Goal: Task Accomplishment & Management: Use online tool/utility

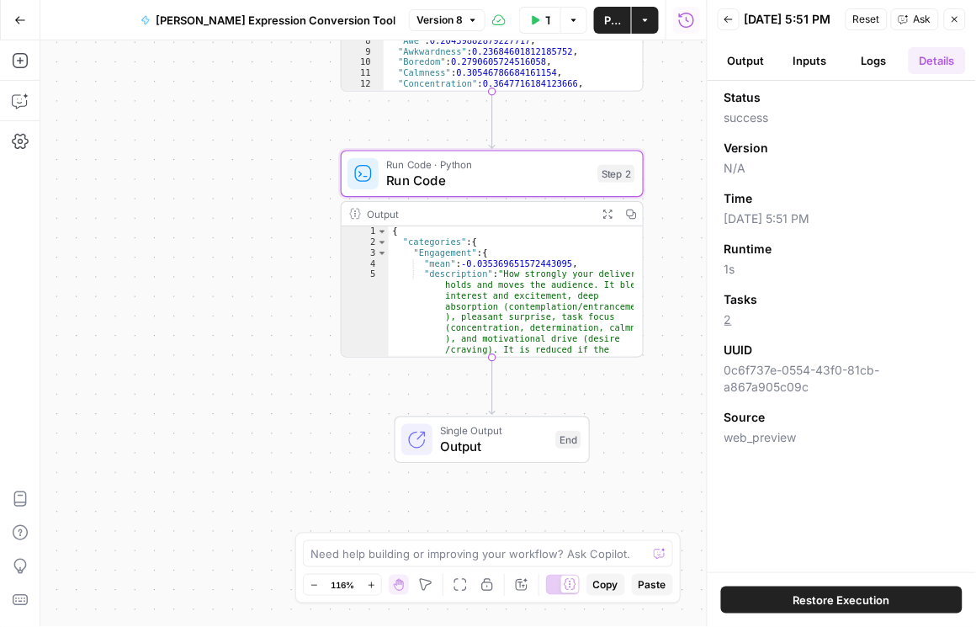
click at [806, 61] on button "Inputs" at bounding box center [809, 60] width 57 height 27
click at [811, 74] on button "Inputs" at bounding box center [809, 60] width 57 height 27
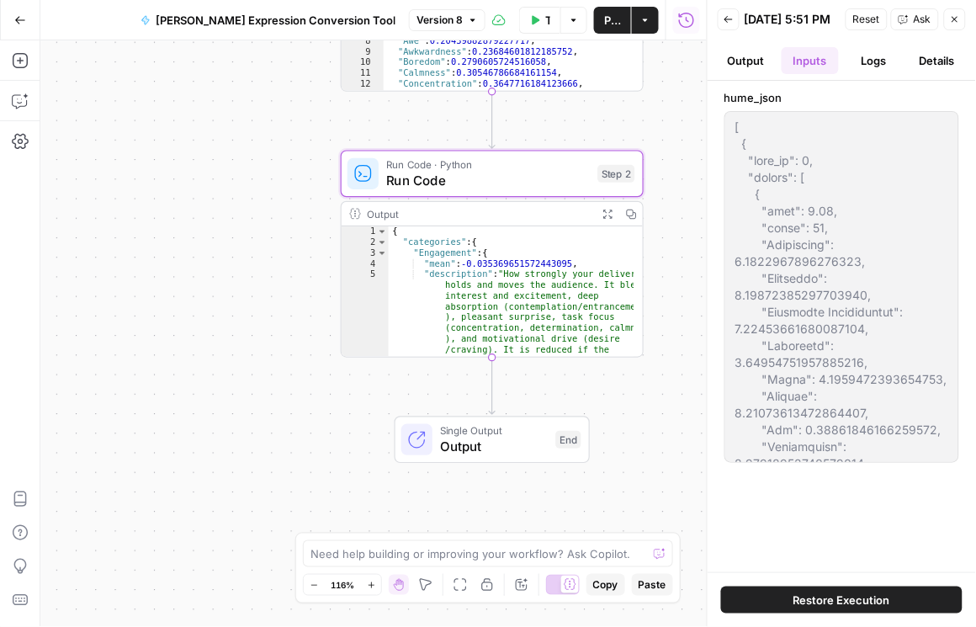
click at [890, 70] on button "Logs" at bounding box center [873, 60] width 57 height 27
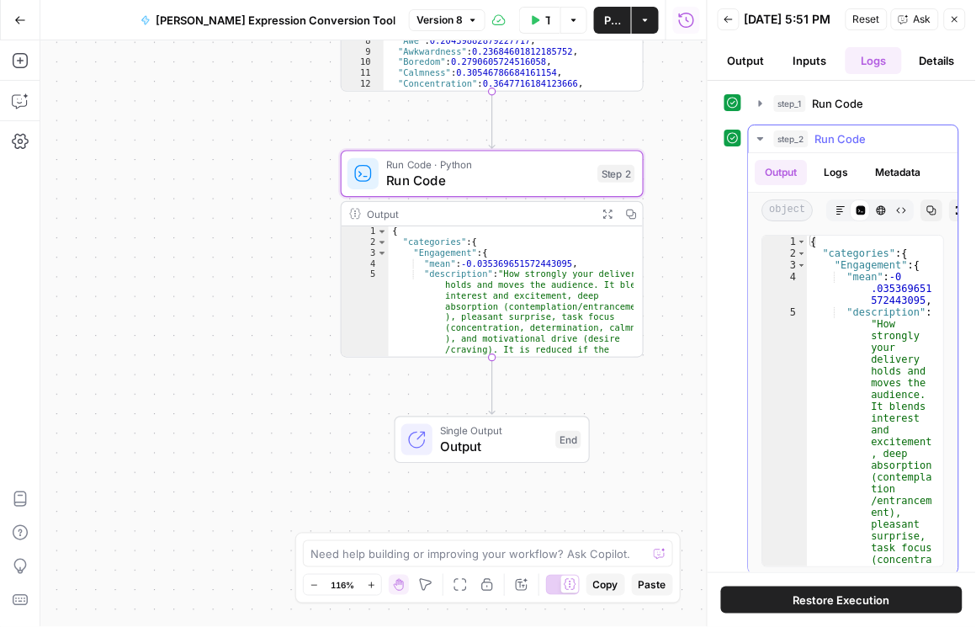
click at [921, 215] on button "Copy" at bounding box center [932, 210] width 22 height 22
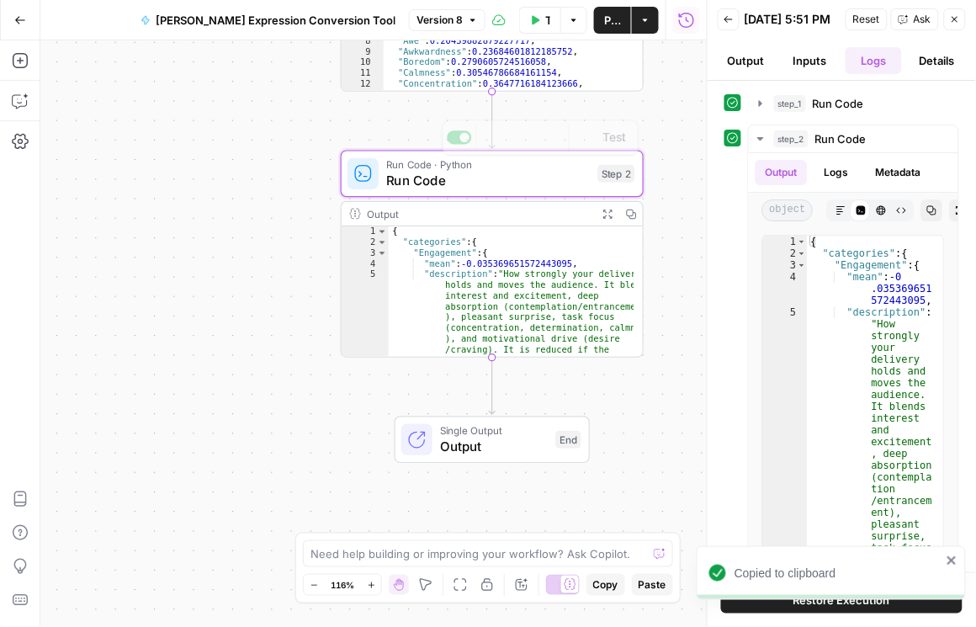
click at [241, 178] on div "Workflow Input Settings Inputs Run Code · Python Run Code Step 1 Output Expand …" at bounding box center [373, 333] width 666 height 586
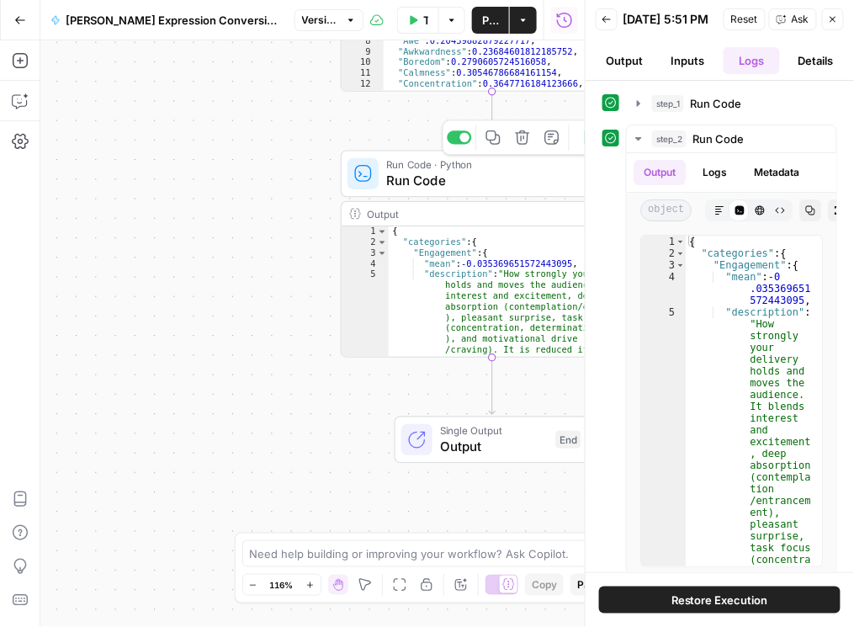
click at [457, 177] on span "Run Code" at bounding box center [488, 180] width 204 height 19
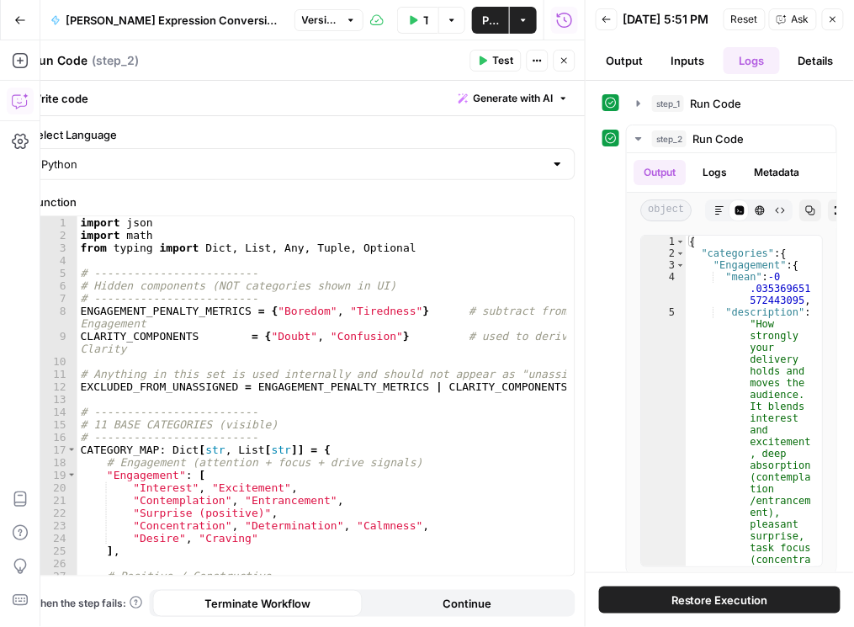
click at [18, 95] on icon "button" at bounding box center [20, 101] width 17 height 17
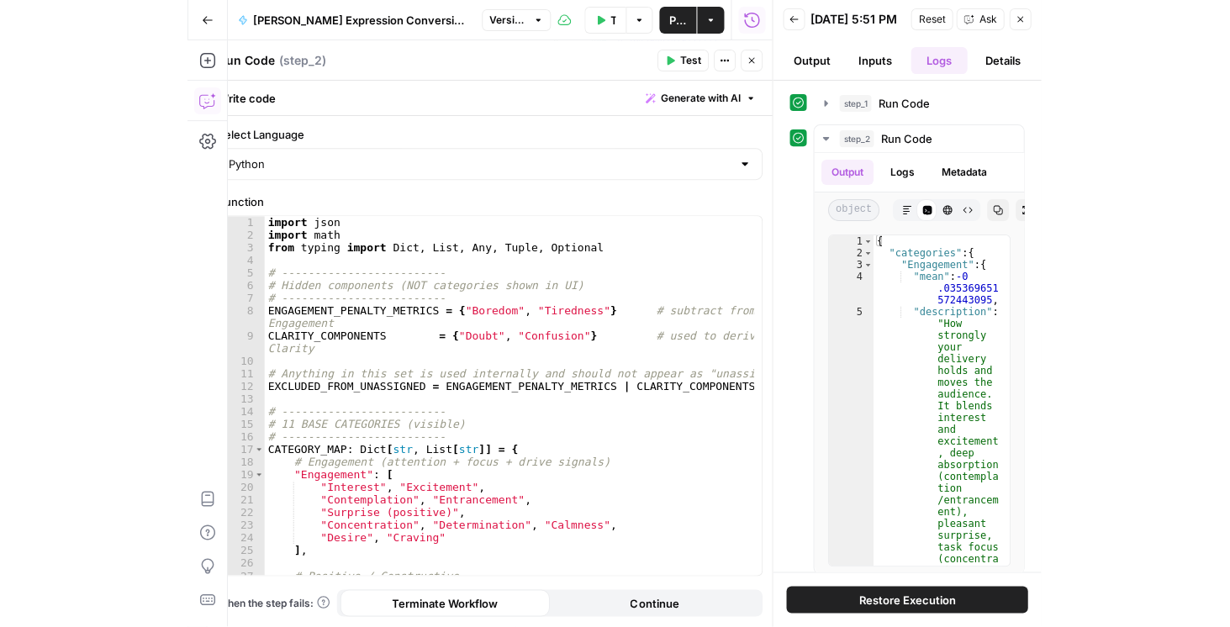
scroll to position [1057, 0]
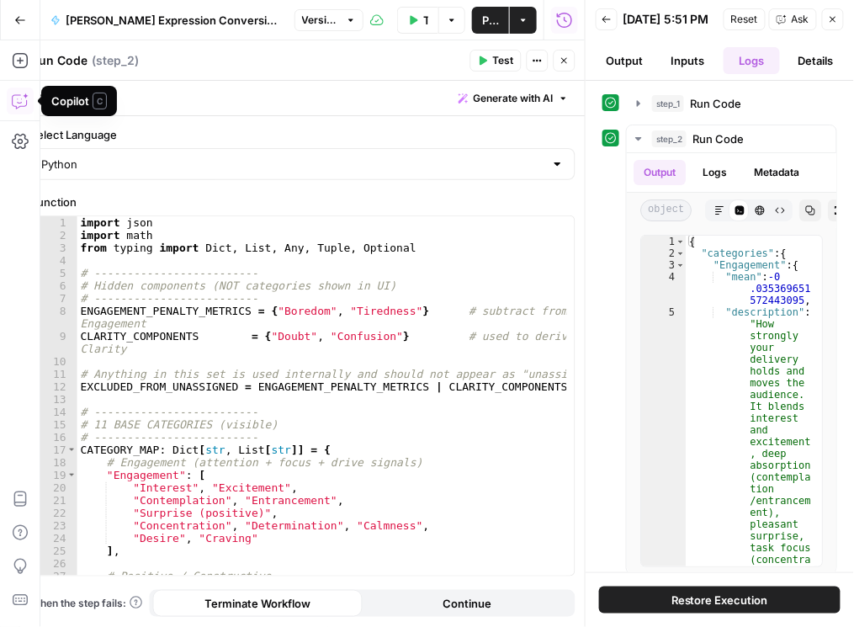
click at [23, 103] on icon "button" at bounding box center [20, 101] width 17 height 17
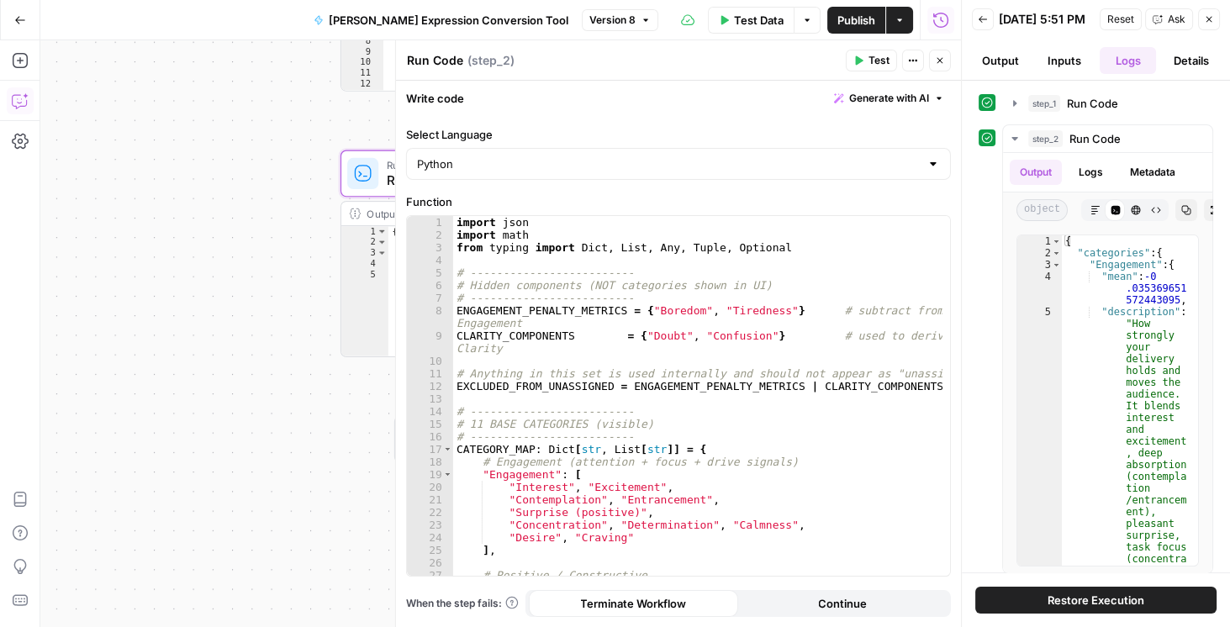
click at [25, 99] on icon "button" at bounding box center [20, 101] width 17 height 17
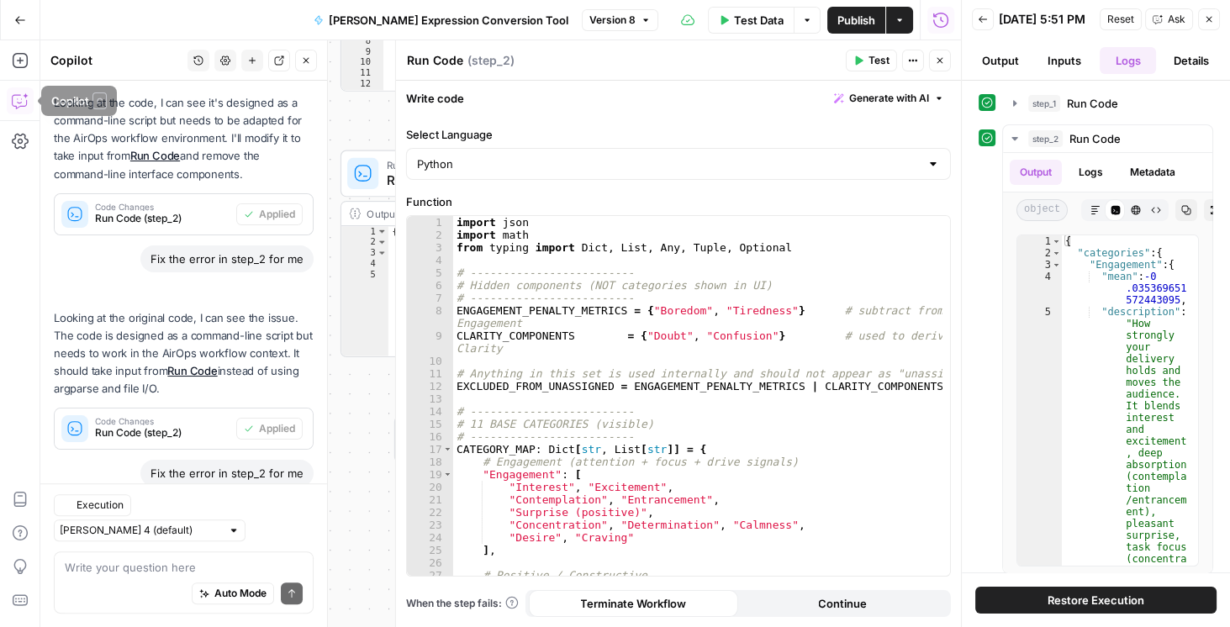
scroll to position [1056, 0]
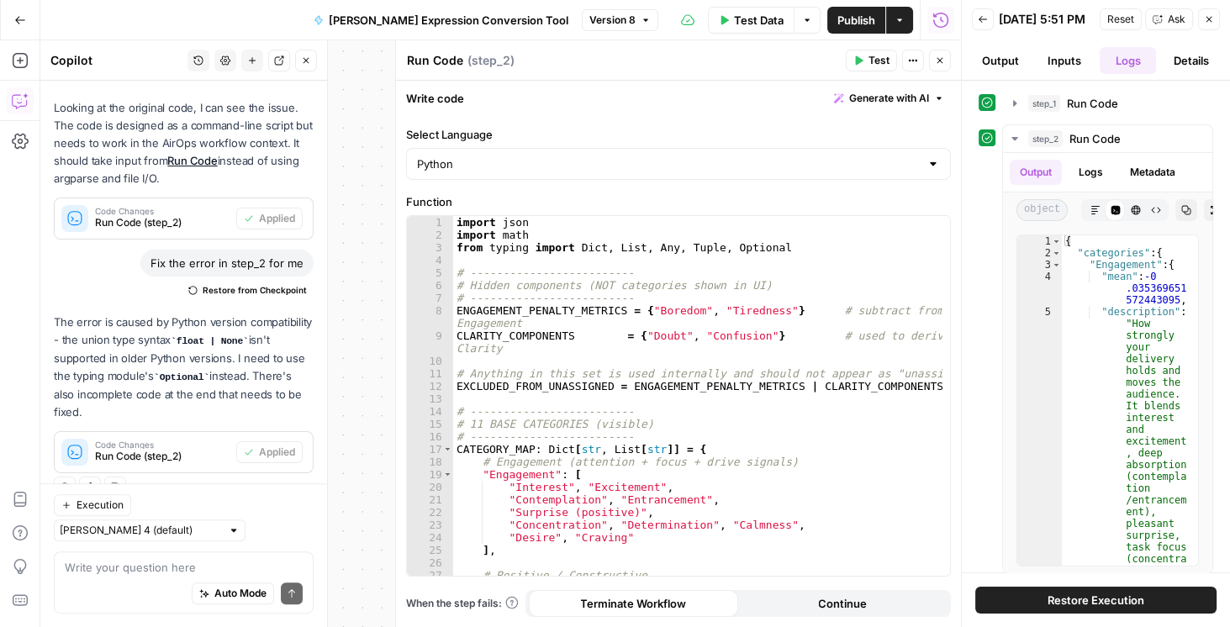
click at [157, 561] on textarea at bounding box center [184, 567] width 238 height 17
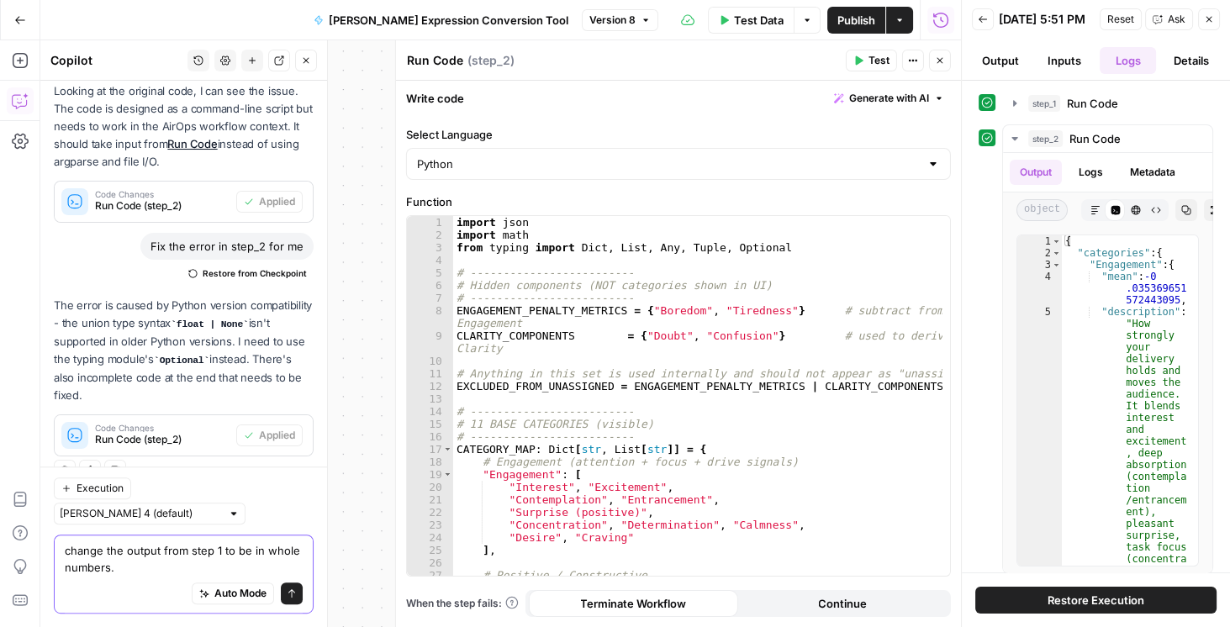
click at [150, 569] on textarea "change the output from step 1 to be in whole numbers." at bounding box center [184, 559] width 238 height 34
drag, startPoint x: 249, startPoint y: 552, endPoint x: 270, endPoint y: 568, distance: 26.4
click at [270, 568] on textarea "change the output from step 1 to be in whole numbers." at bounding box center [184, 559] width 238 height 34
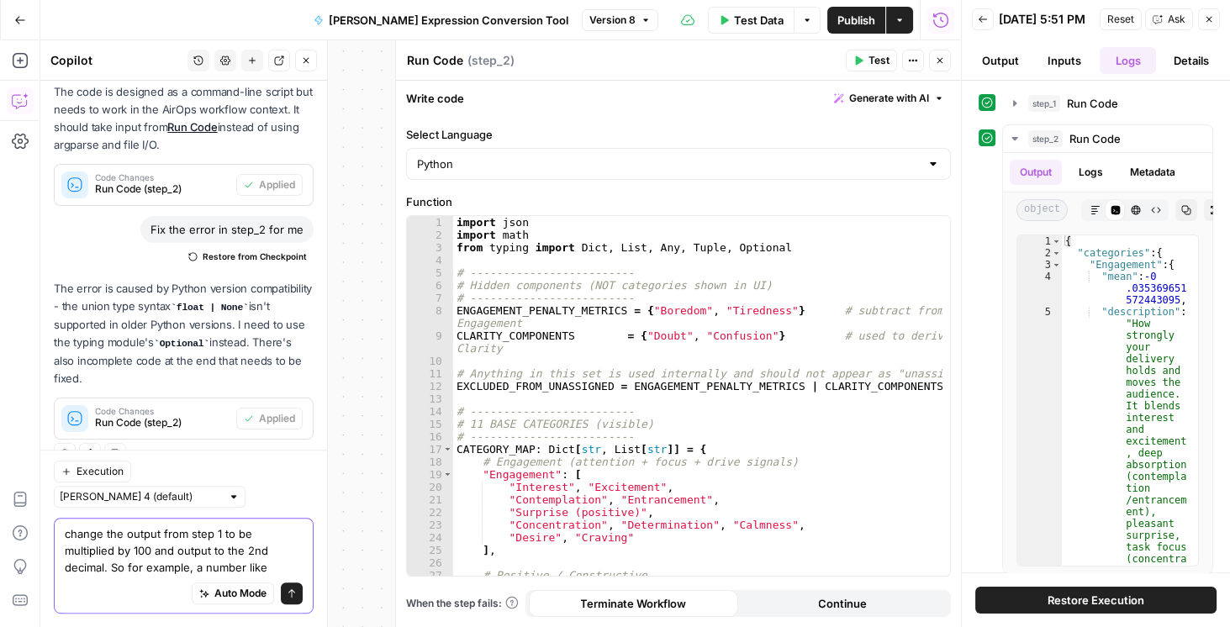
paste textarea "Logically, how would i request via prompt to change a number like this to be on…"
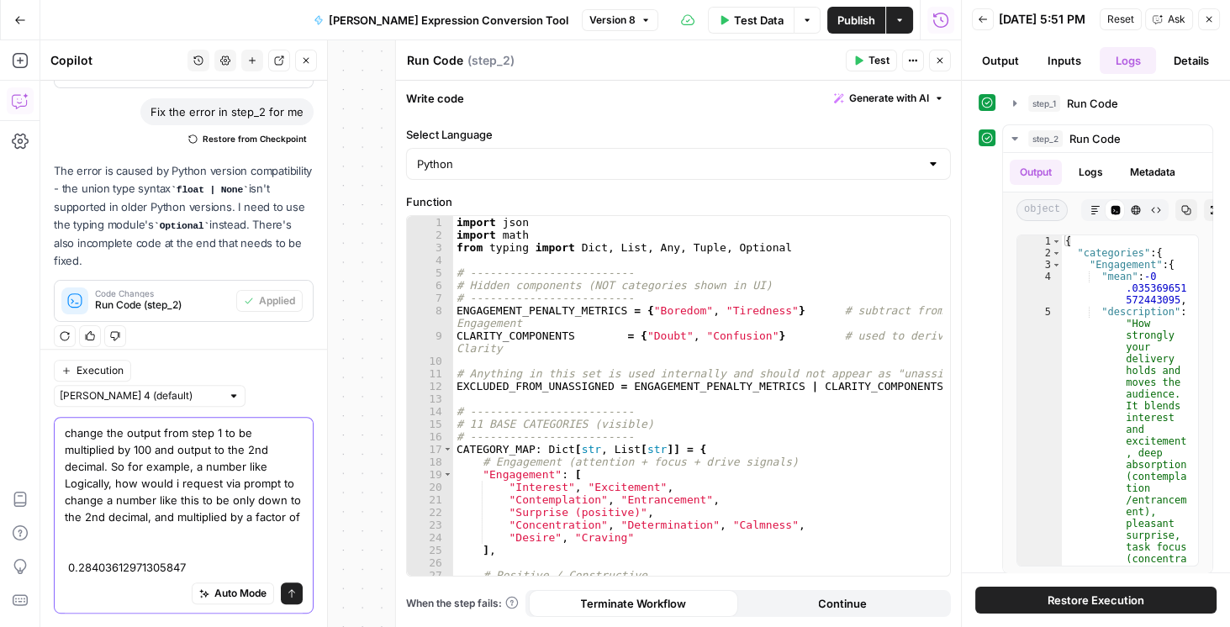
drag, startPoint x: 146, startPoint y: 525, endPoint x: 63, endPoint y: 474, distance: 97.8
click at [63, 474] on div "change the output from step 1 to be multiplied by 100 and output to the 2nd dec…" at bounding box center [184, 515] width 260 height 197
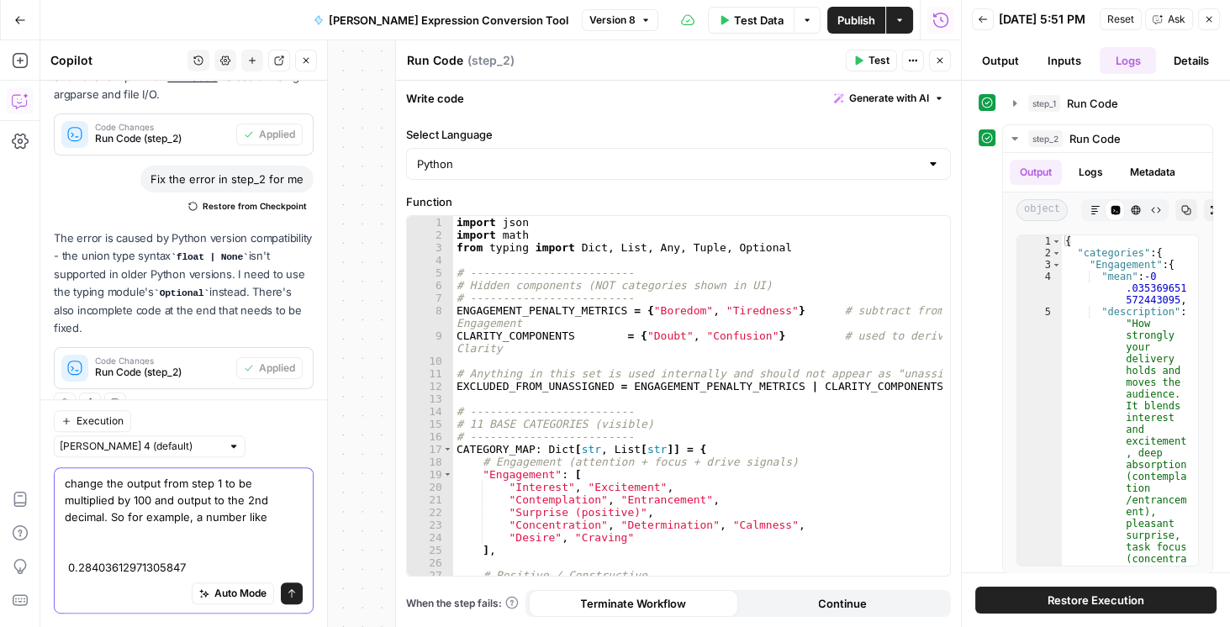
click at [146, 549] on textarea "change the output from step 1 to be multiplied by 100 and output to the 2nd dec…" at bounding box center [184, 525] width 238 height 101
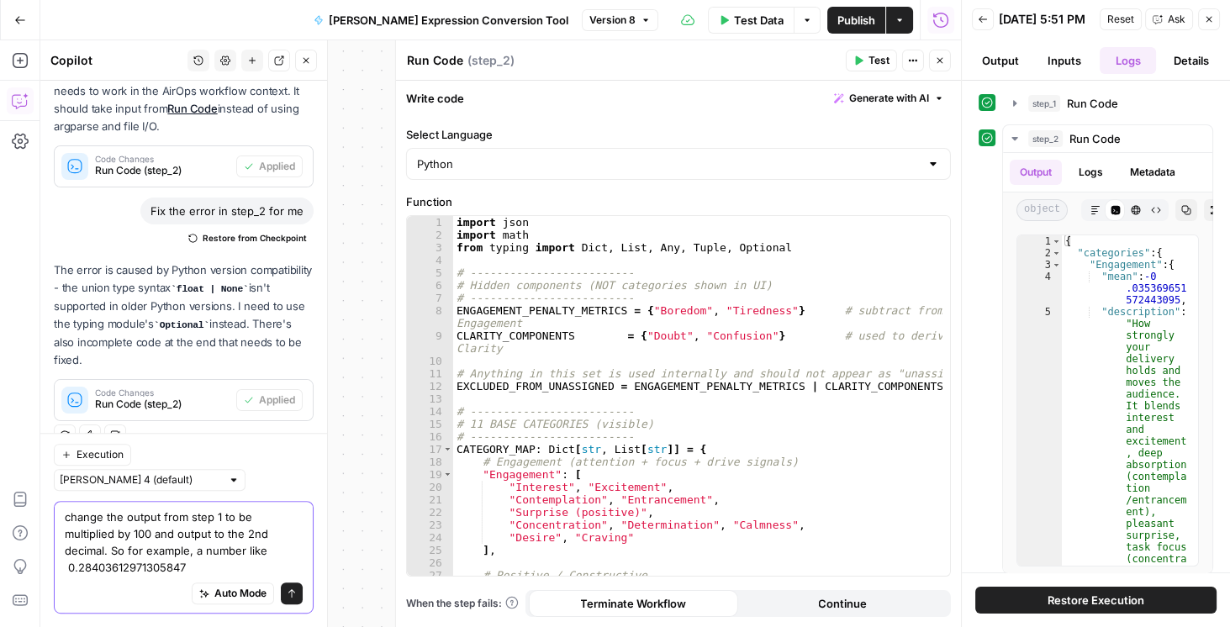
scroll to position [1107, 0]
click at [196, 567] on textarea "change the output from step 1 to be multiplied by 100 and output to the 2nd dec…" at bounding box center [184, 542] width 238 height 67
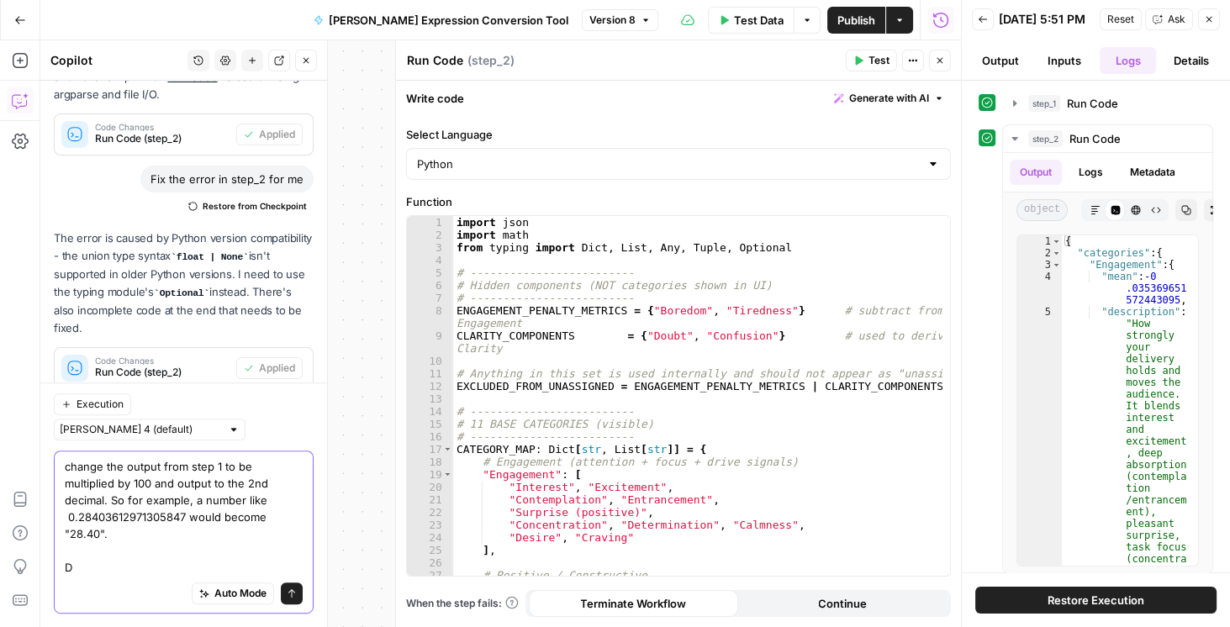
scroll to position [1157, 0]
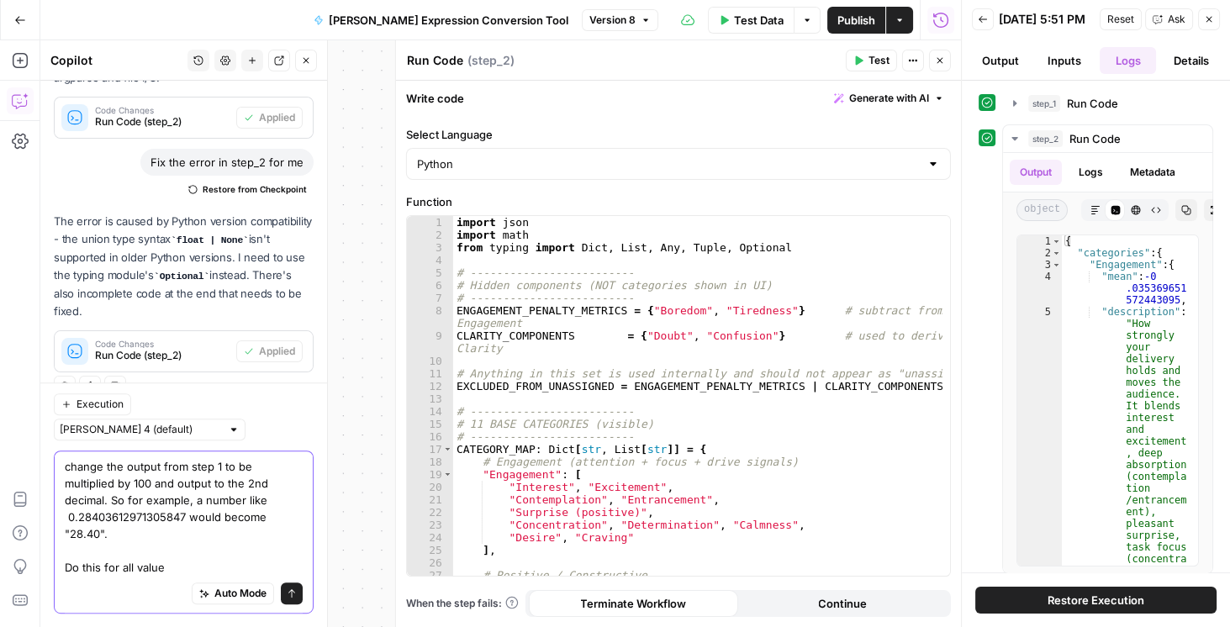
type textarea "change the output from step 1 to be multiplied by 100 and output to the 2nd dec…"
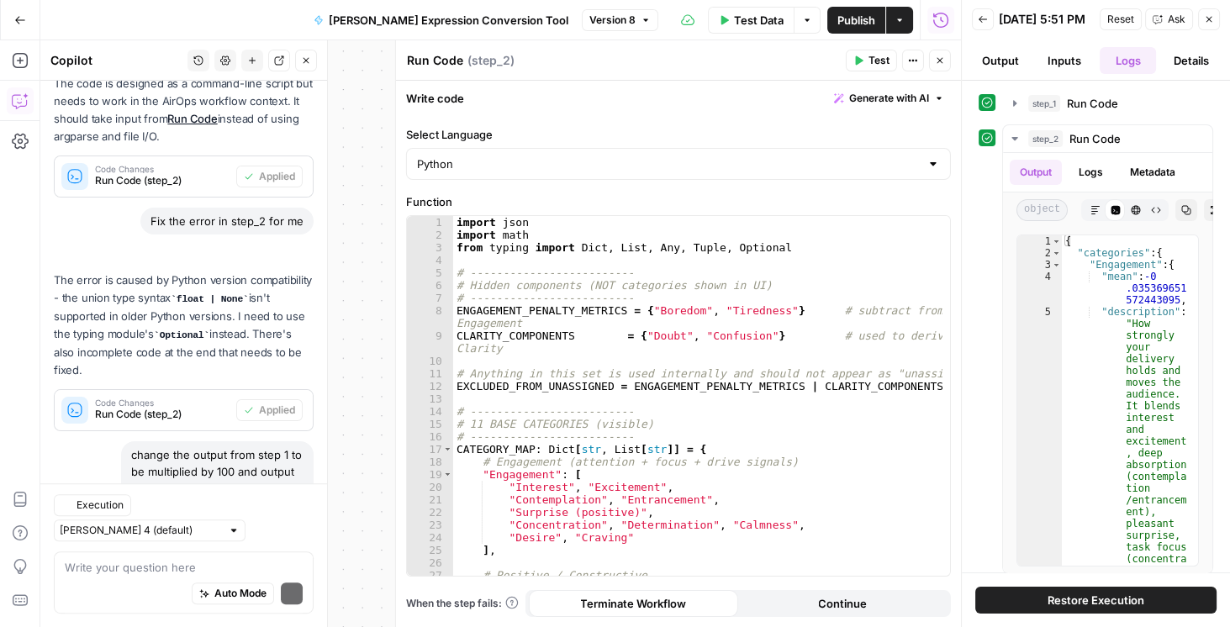
scroll to position [1309, 0]
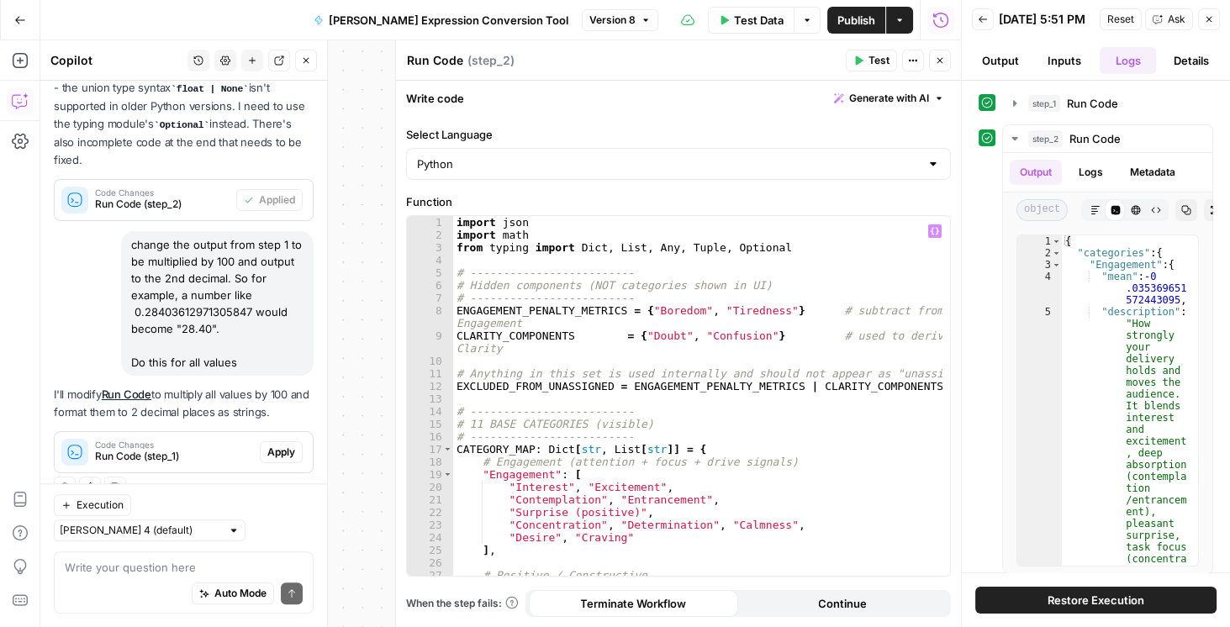
click at [504, 333] on div "import json import math from typing import Dict , List , Any , Tuple , Optional…" at bounding box center [698, 415] width 490 height 399
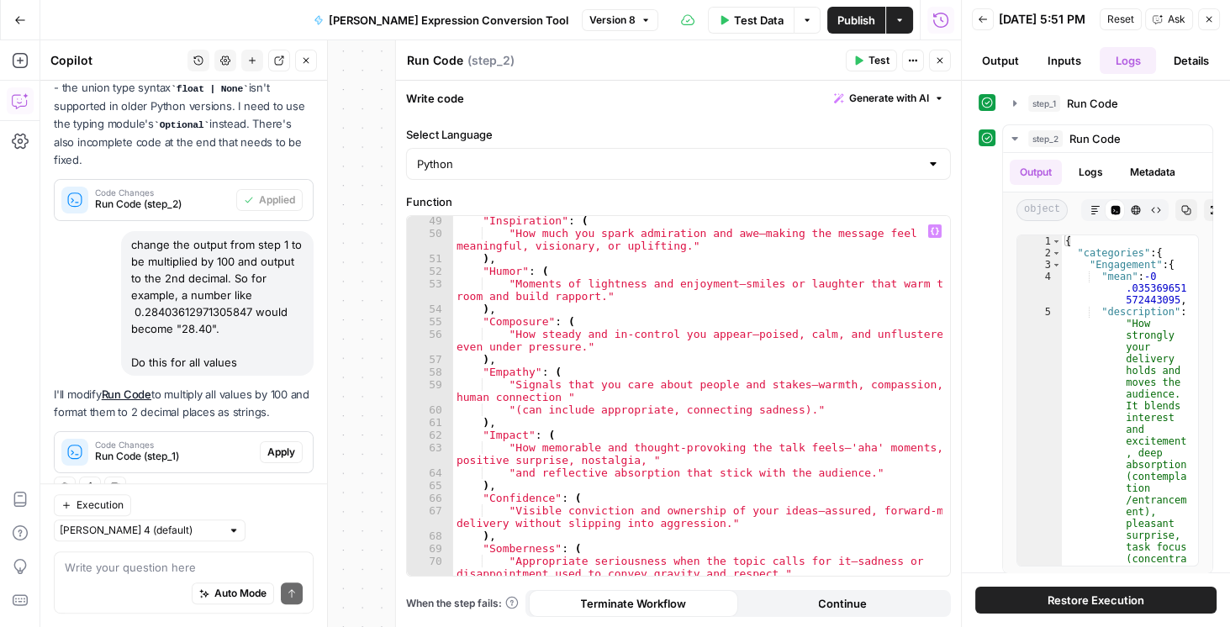
scroll to position [634, 0]
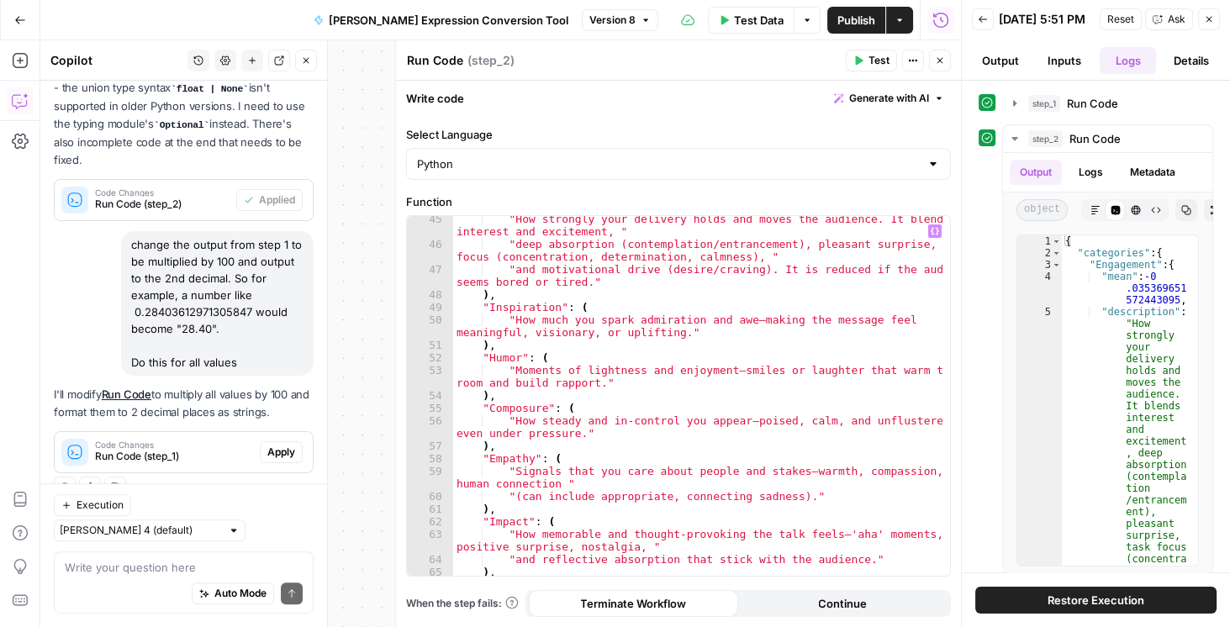
click at [608, 474] on div ""How strongly your delivery holds and moves the audience. It blends interest an…" at bounding box center [698, 412] width 490 height 399
type textarea "**********"
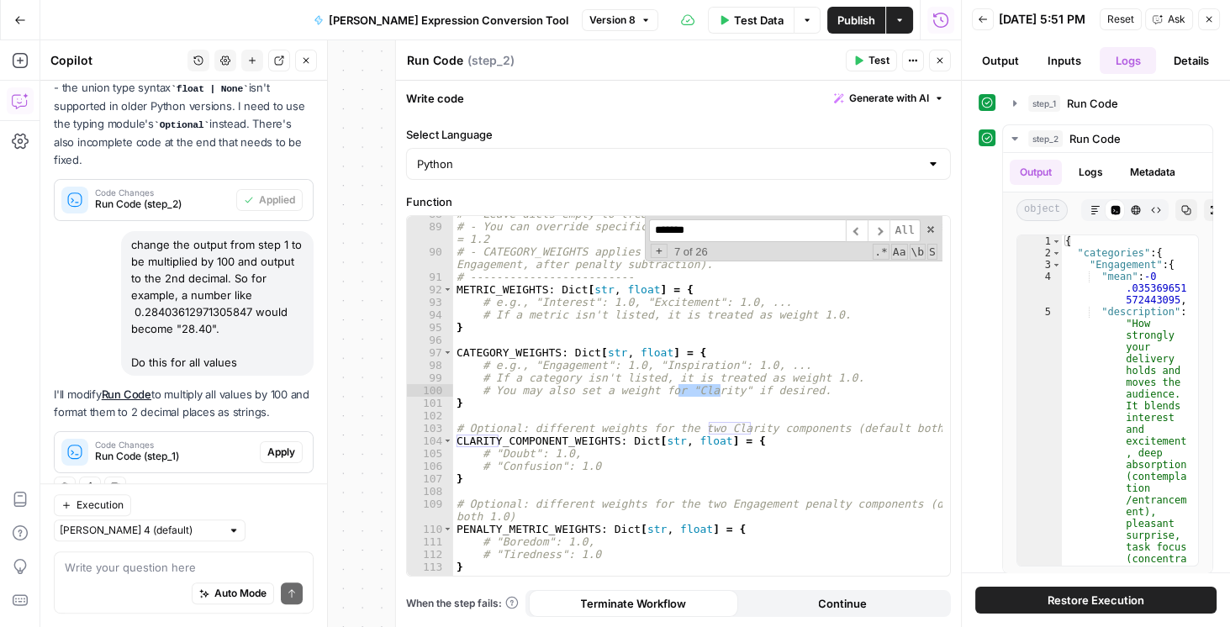
scroll to position [1358, 0]
type input "*******"
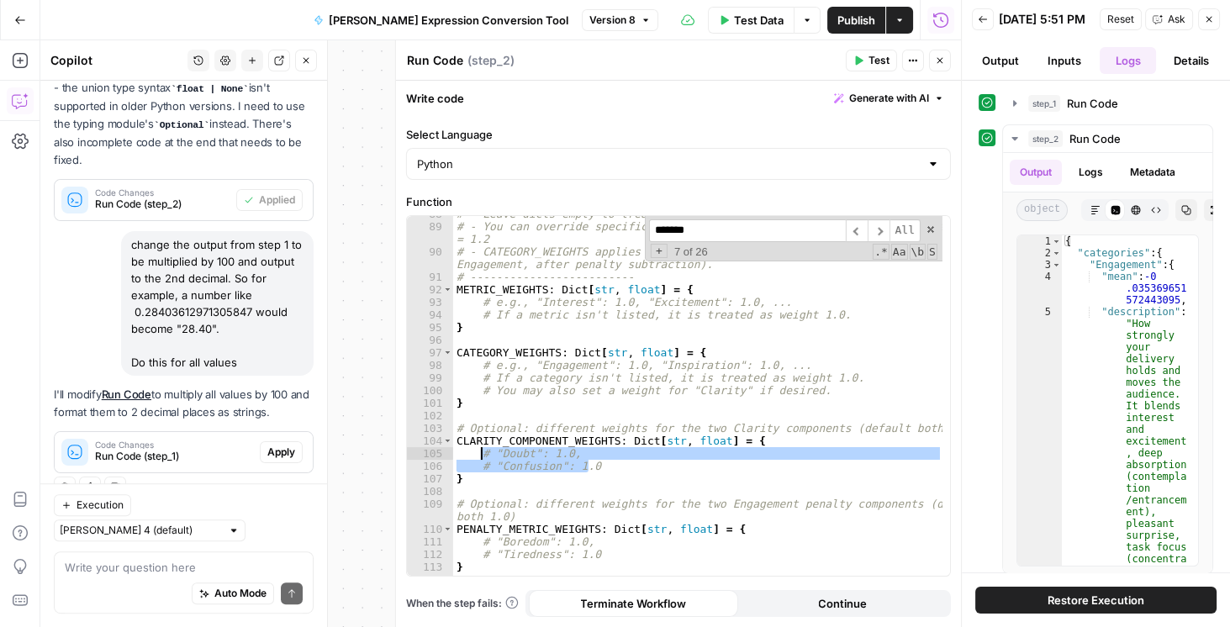
drag, startPoint x: 602, startPoint y: 466, endPoint x: 479, endPoint y: 454, distance: 123.4
click at [479, 454] on div "# - Leave dicts empty to treat everything as weight 1.0 # - You can override sp…" at bounding box center [698, 401] width 490 height 386
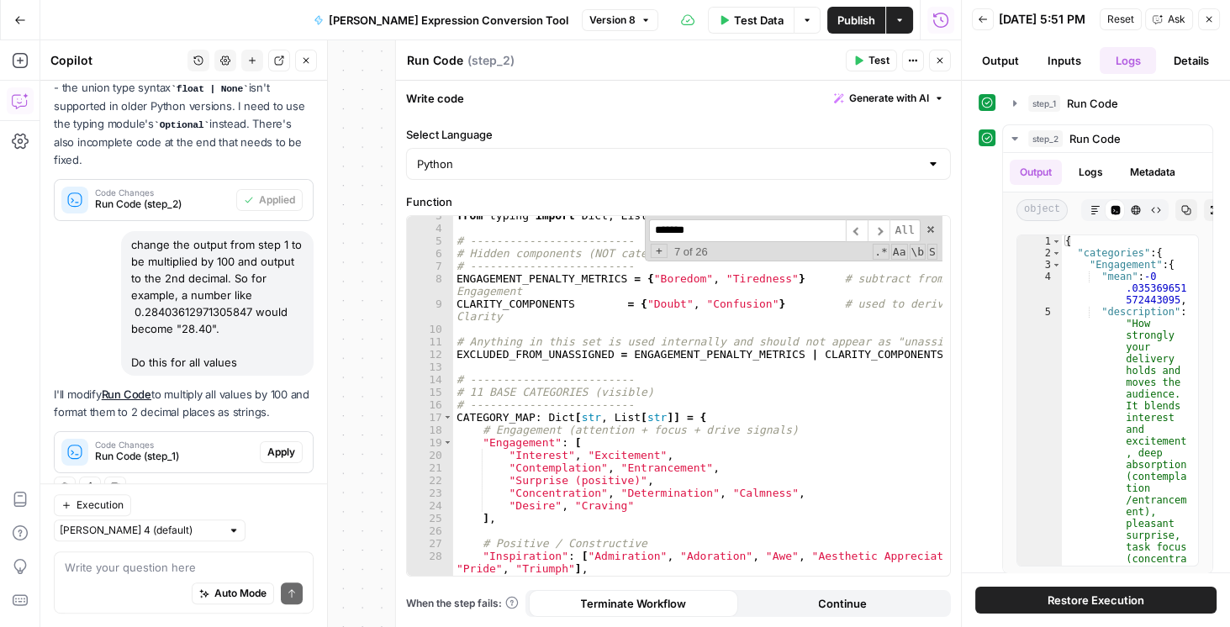
scroll to position [32, 0]
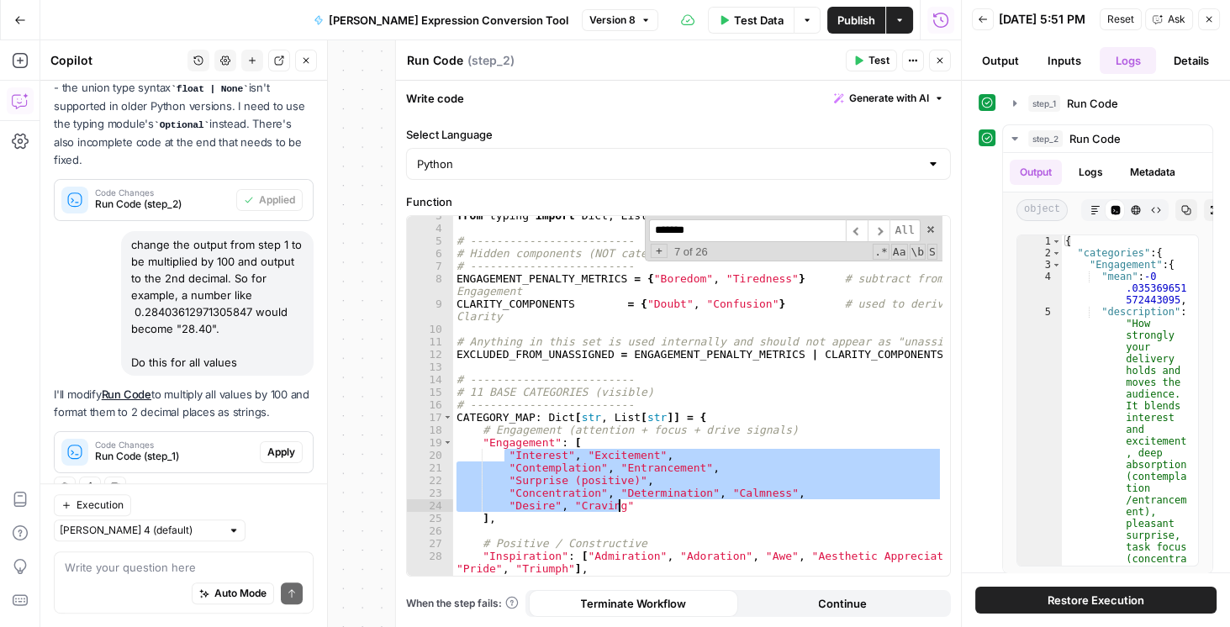
drag, startPoint x: 504, startPoint y: 453, endPoint x: 709, endPoint y: 505, distance: 211.5
click at [709, 505] on div "from typing import Dict , List , Any , Tuple , Optional # ---------------------…" at bounding box center [698, 402] width 490 height 386
type textarea "**********"
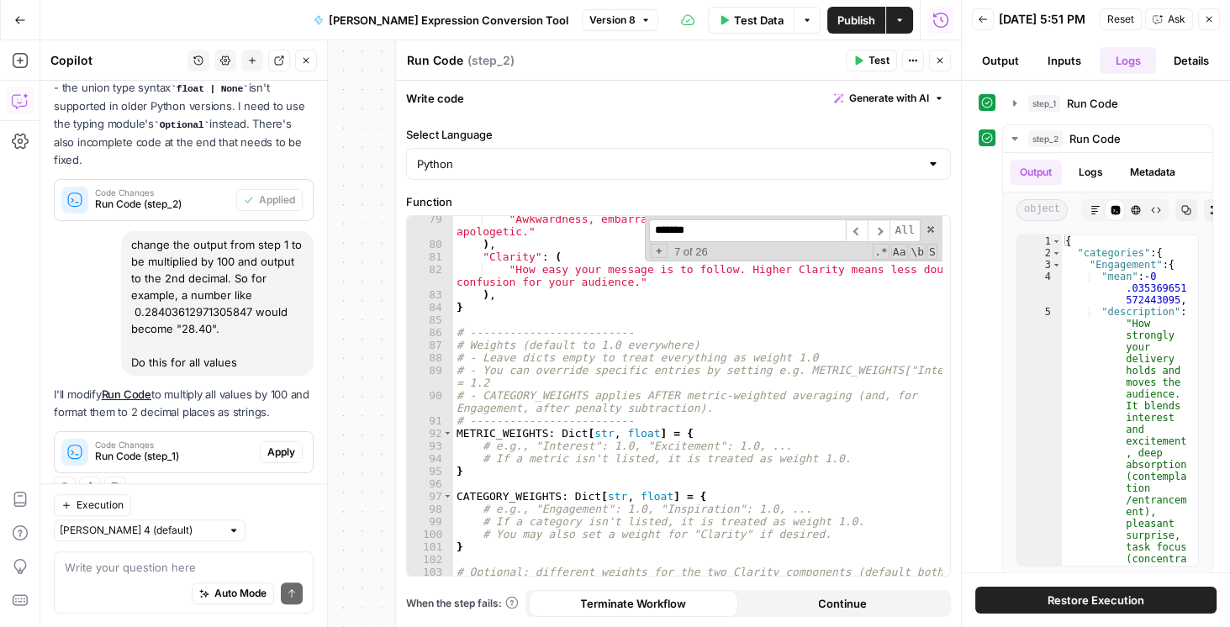
scroll to position [1156, 0]
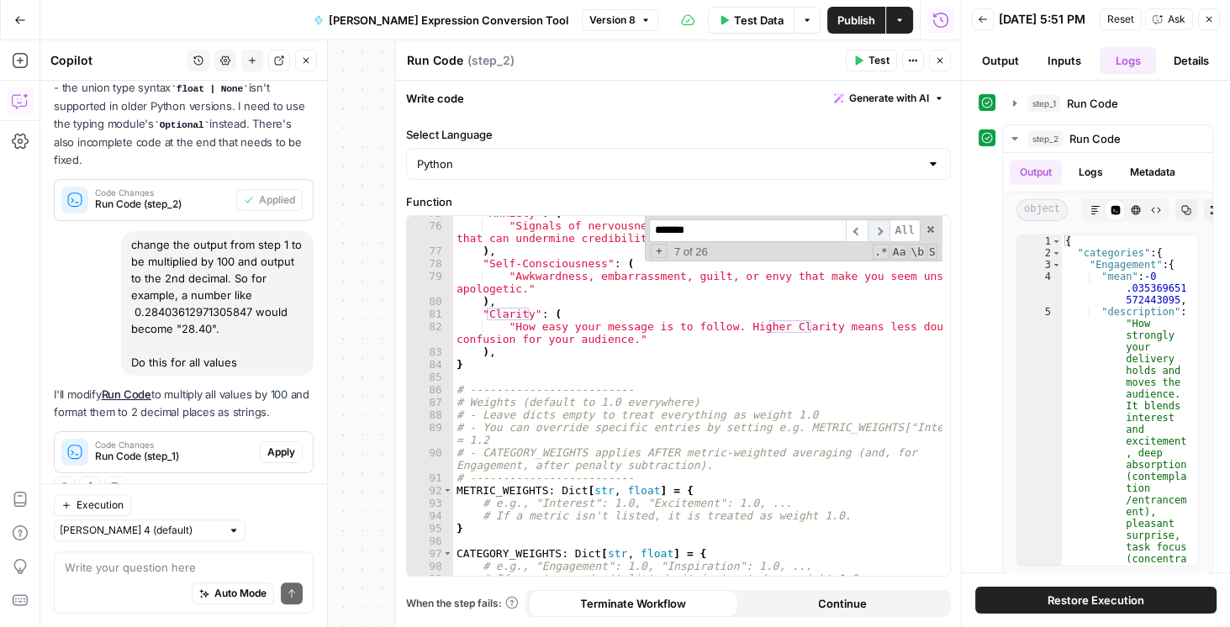
click at [886, 230] on span "​" at bounding box center [879, 231] width 22 height 23
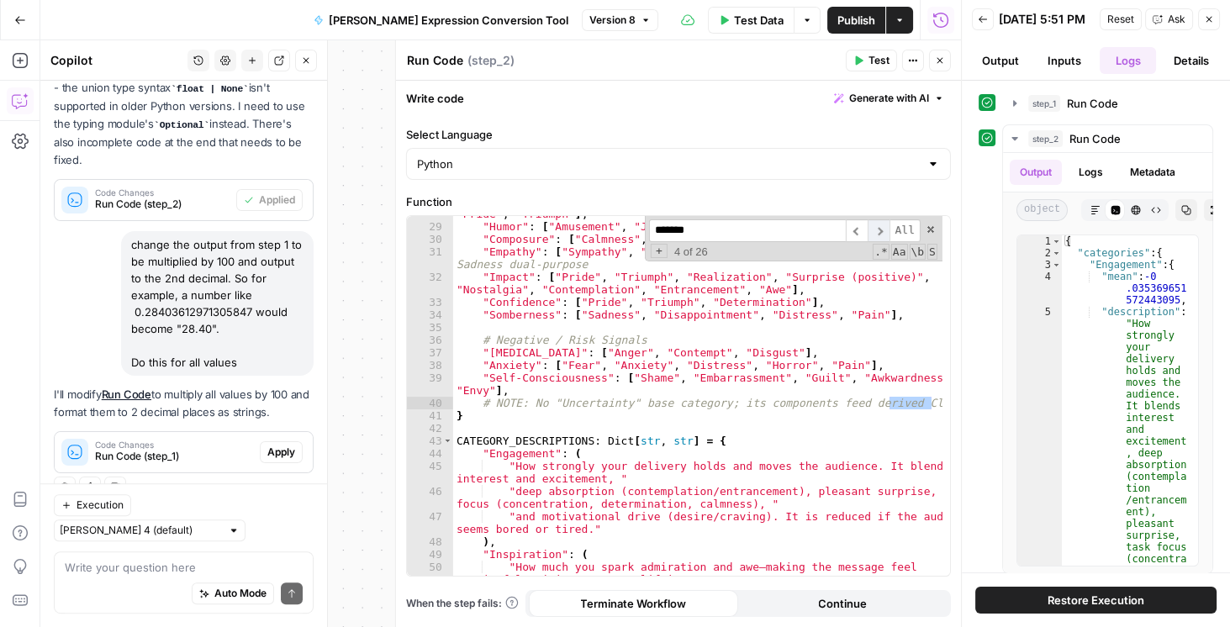
click at [886, 232] on span "​" at bounding box center [879, 231] width 22 height 23
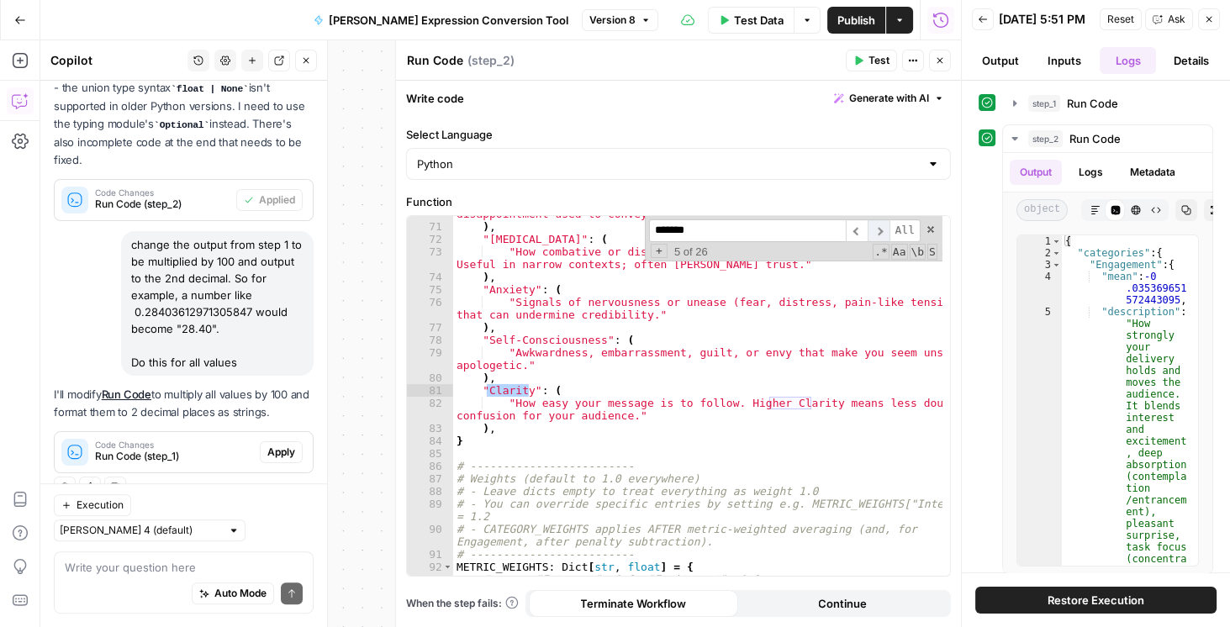
click at [886, 232] on span "​" at bounding box center [879, 231] width 22 height 23
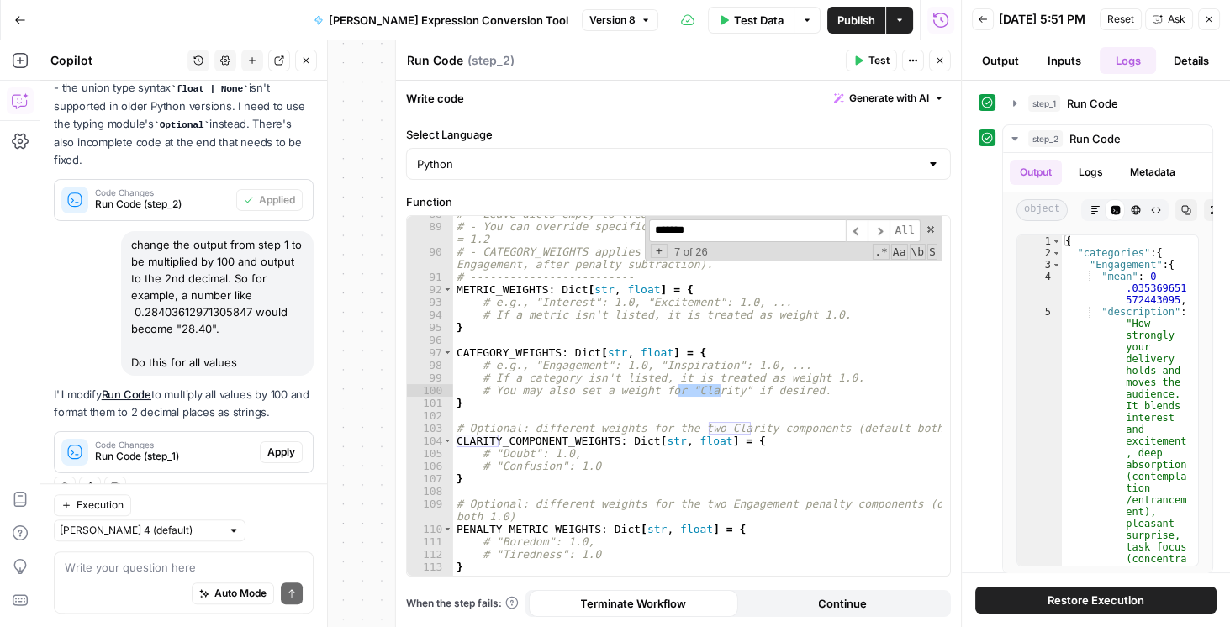
click at [188, 441] on span "Code Changes" at bounding box center [174, 445] width 158 height 8
click at [185, 442] on span "Code Changes" at bounding box center [174, 445] width 158 height 8
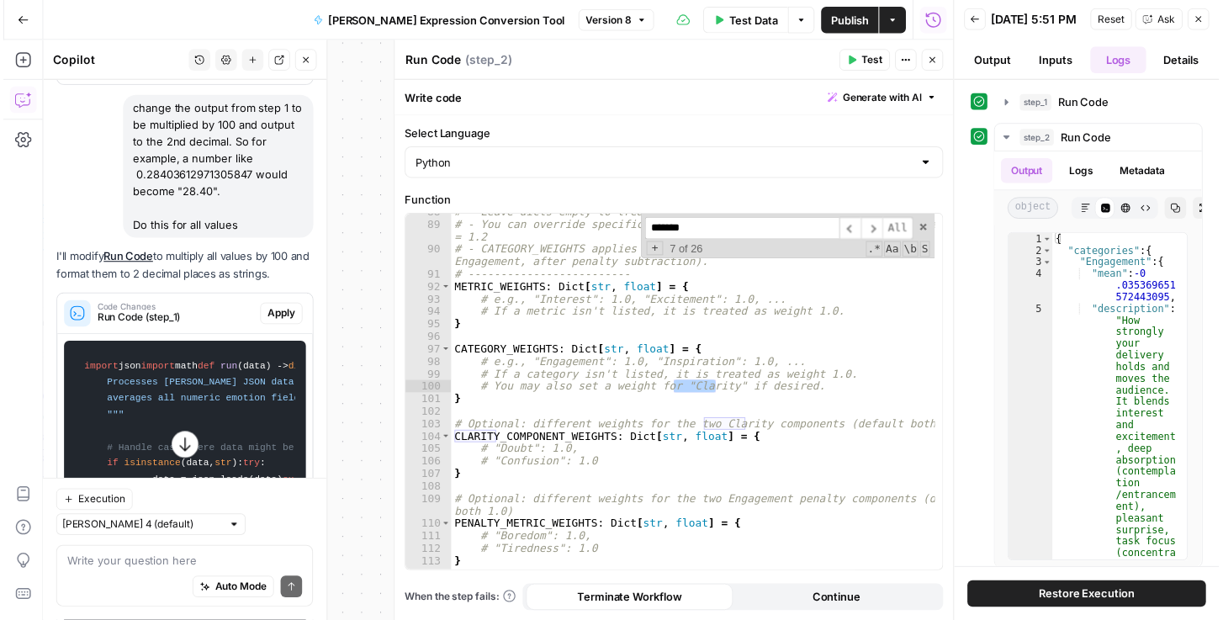
scroll to position [1357, 0]
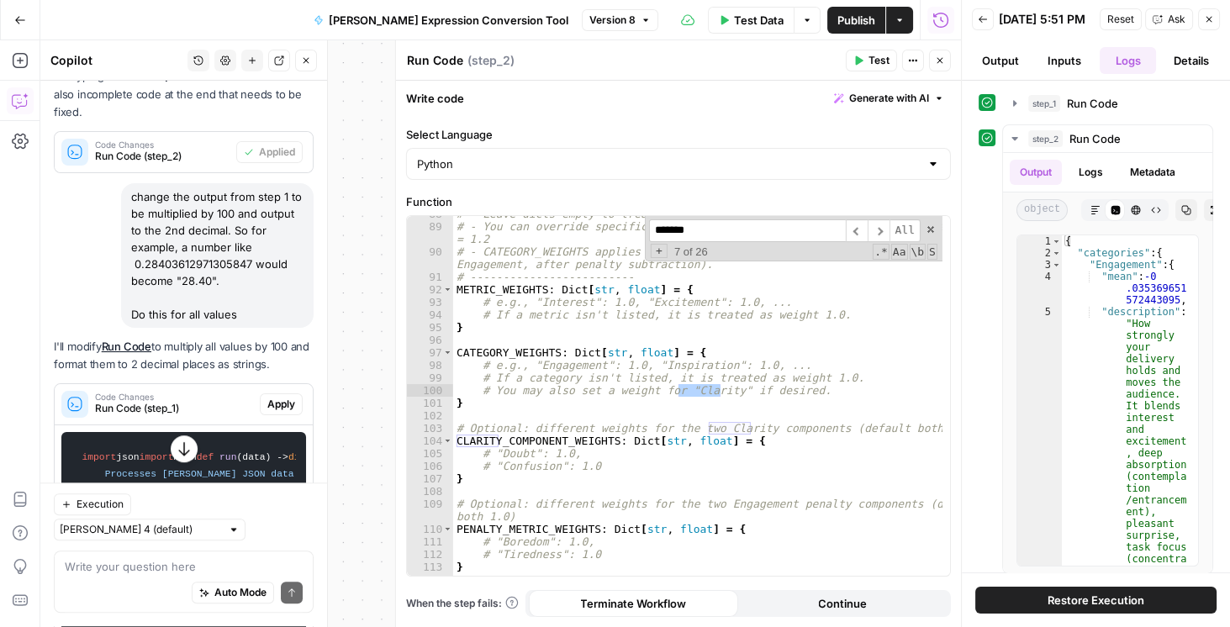
click at [281, 403] on span "Apply" at bounding box center [281, 404] width 28 height 15
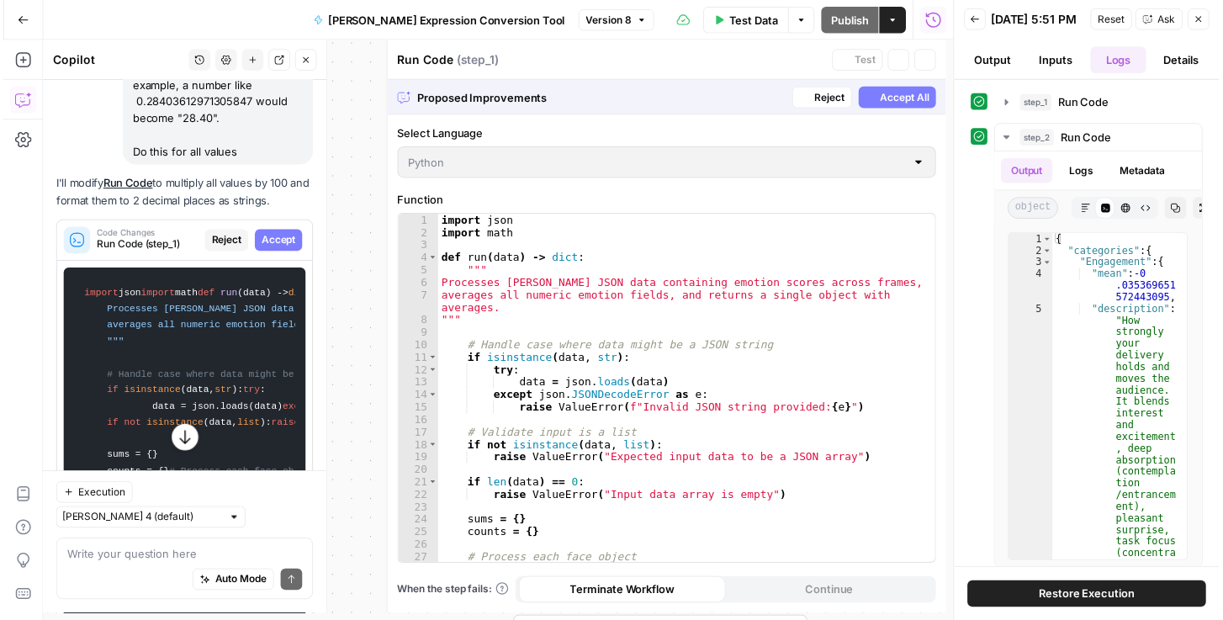
scroll to position [1195, 0]
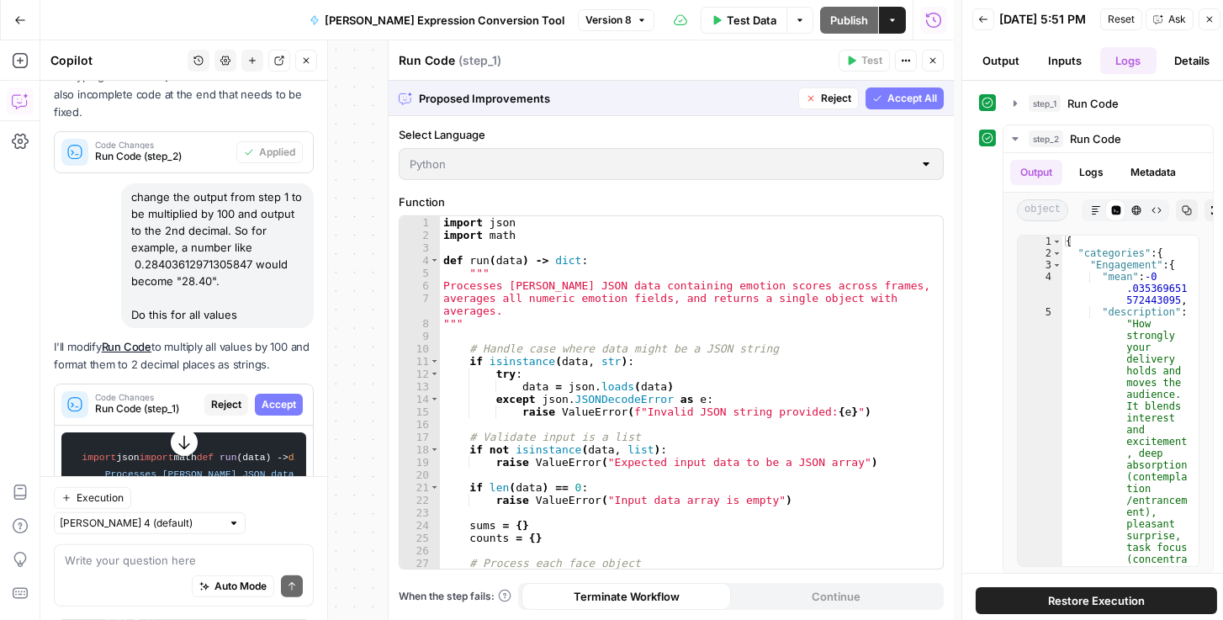
click at [268, 401] on span "Accept" at bounding box center [279, 404] width 34 height 15
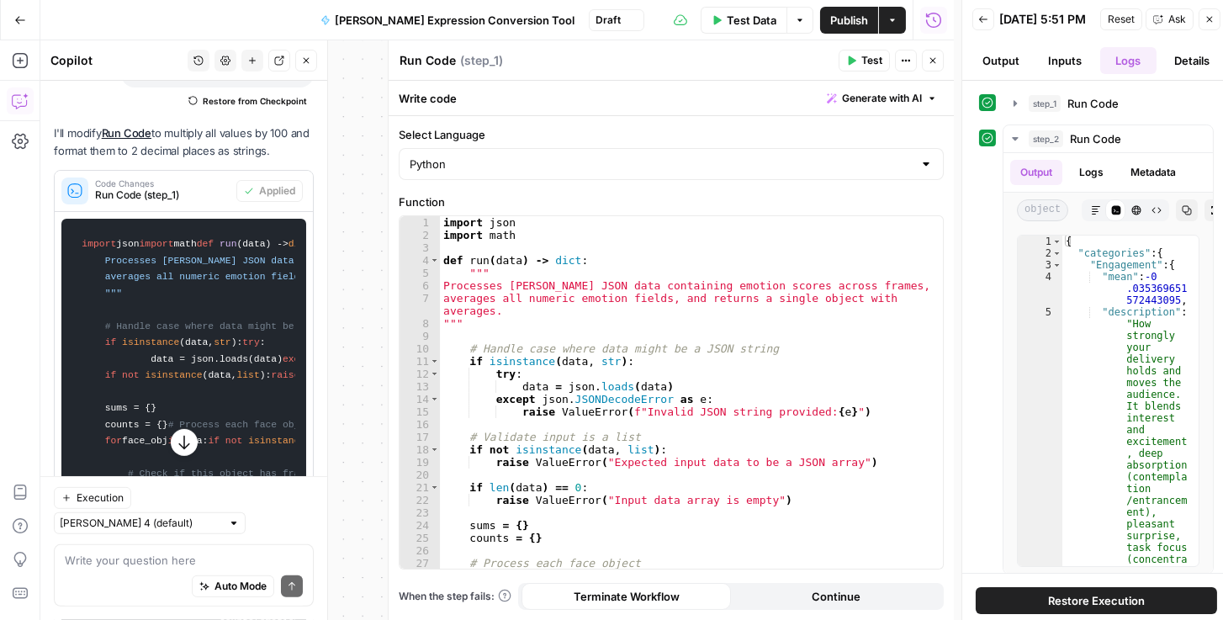
scroll to position [1885, 0]
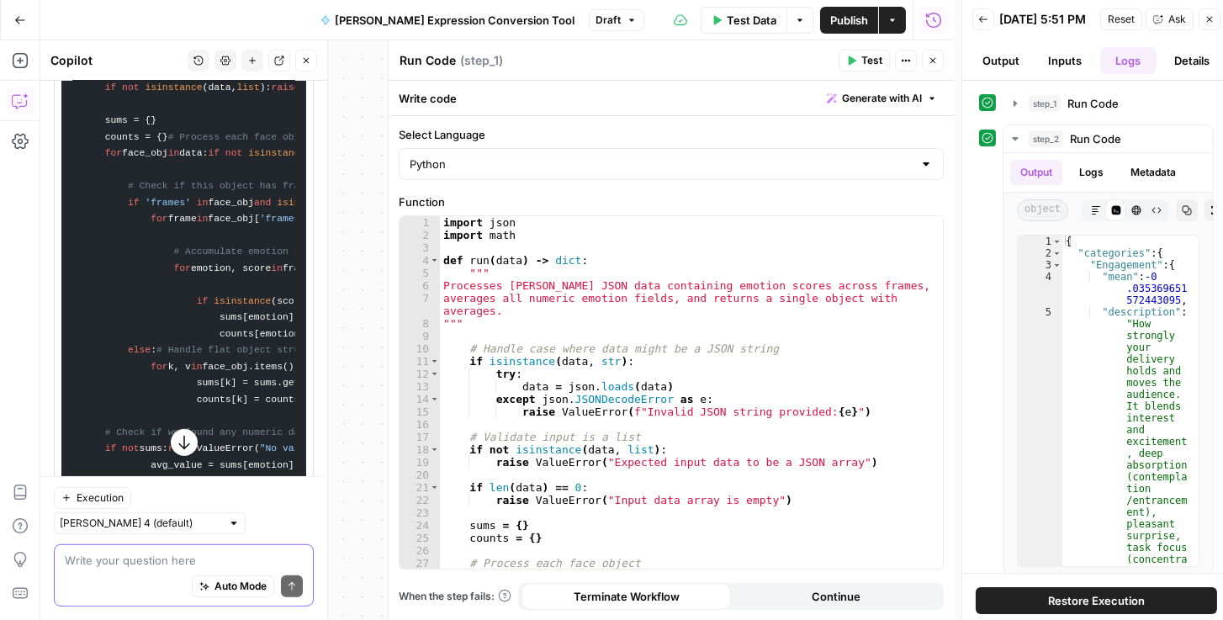
click at [173, 553] on textarea at bounding box center [184, 560] width 238 height 17
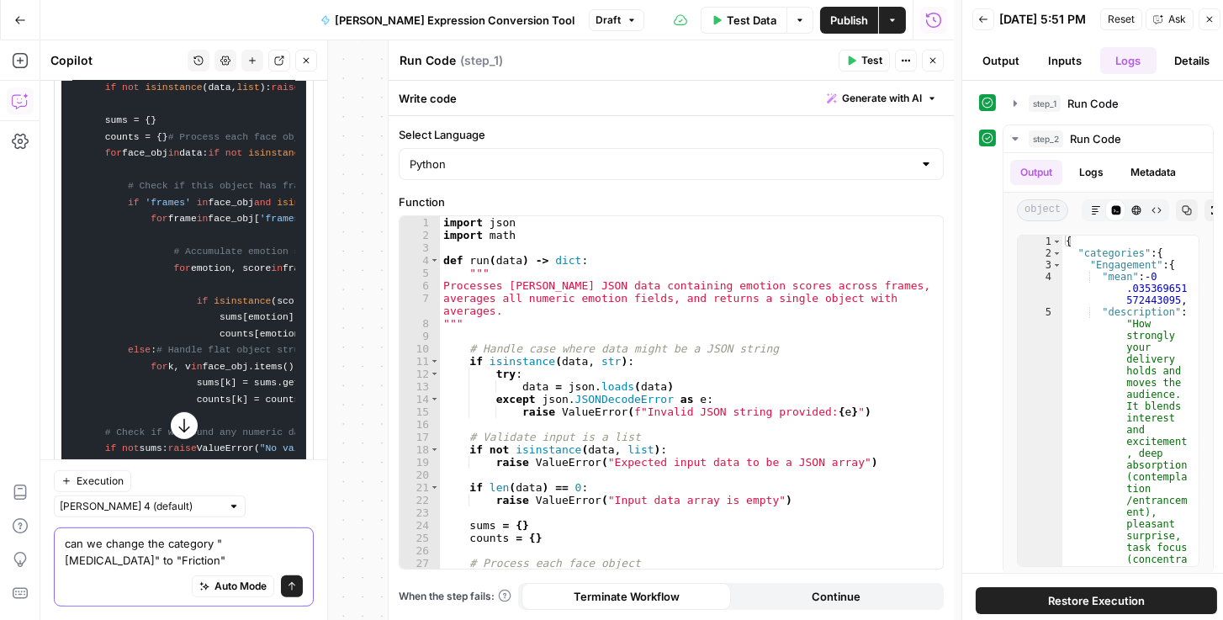
type textarea "can we change the category "[MEDICAL_DATA]" to "Friction"?"
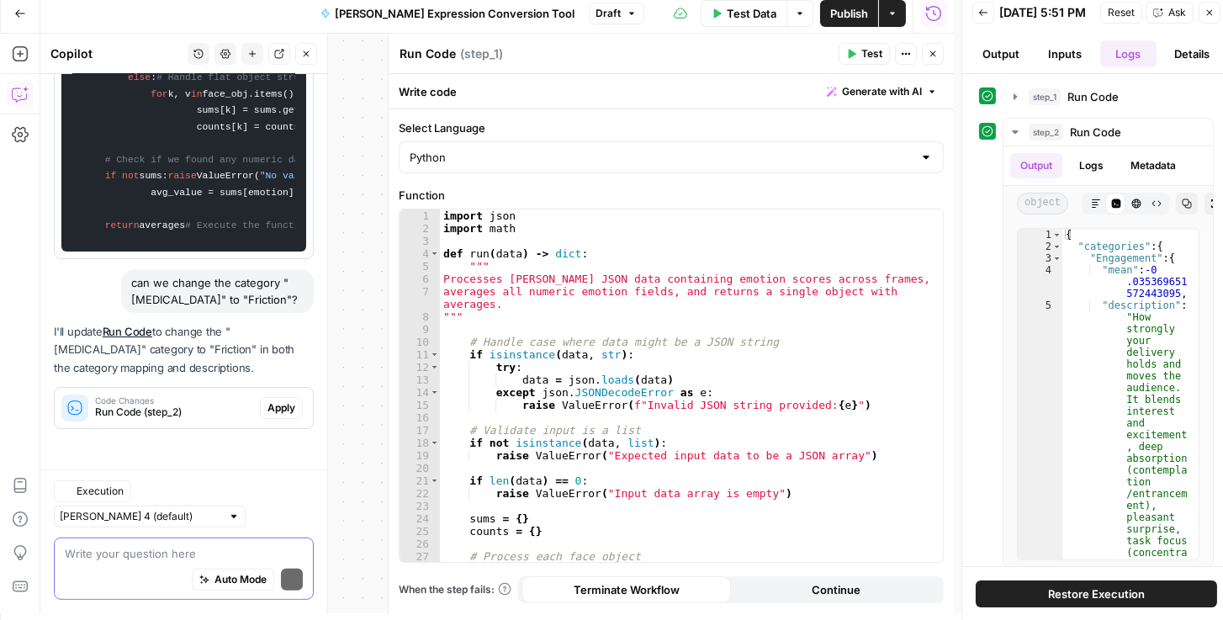
scroll to position [2717, 0]
click at [278, 415] on span "Apply" at bounding box center [281, 407] width 28 height 15
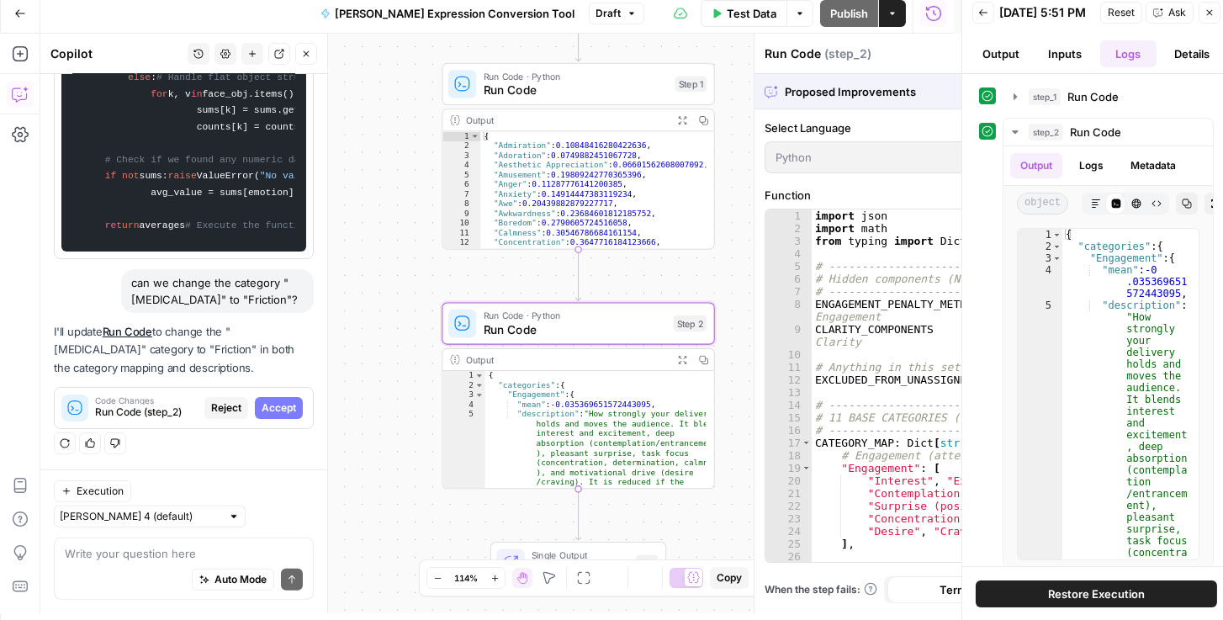
scroll to position [2528, 0]
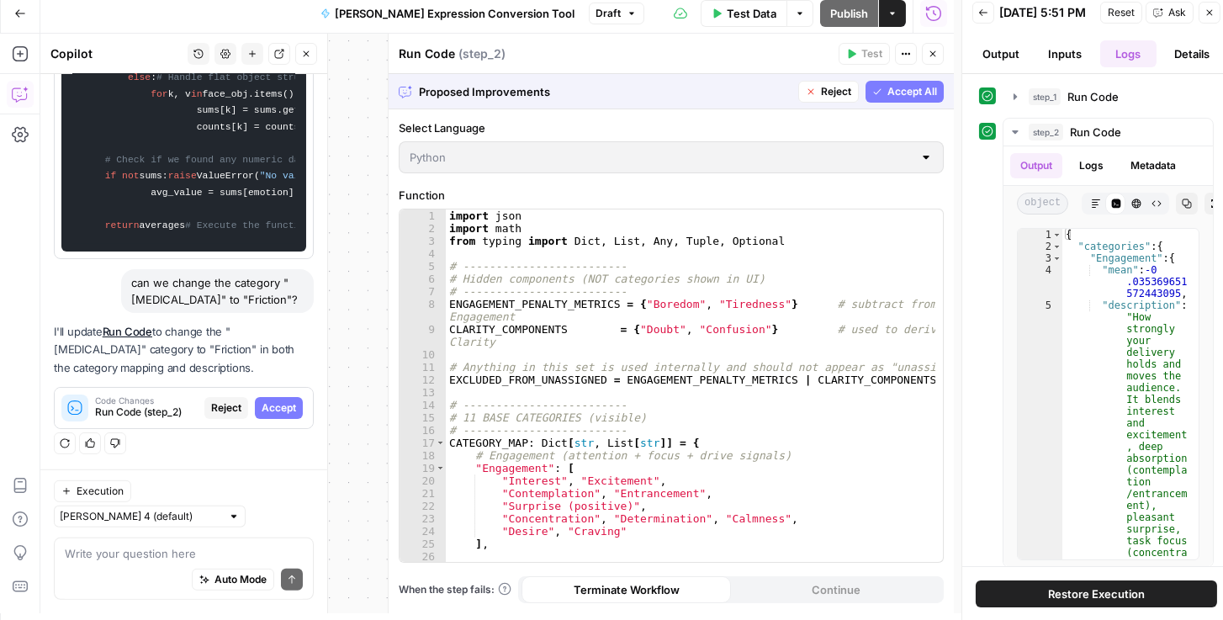
drag, startPoint x: 279, startPoint y: 430, endPoint x: 288, endPoint y: 428, distance: 8.6
click at [279, 415] on span "Accept" at bounding box center [279, 407] width 34 height 15
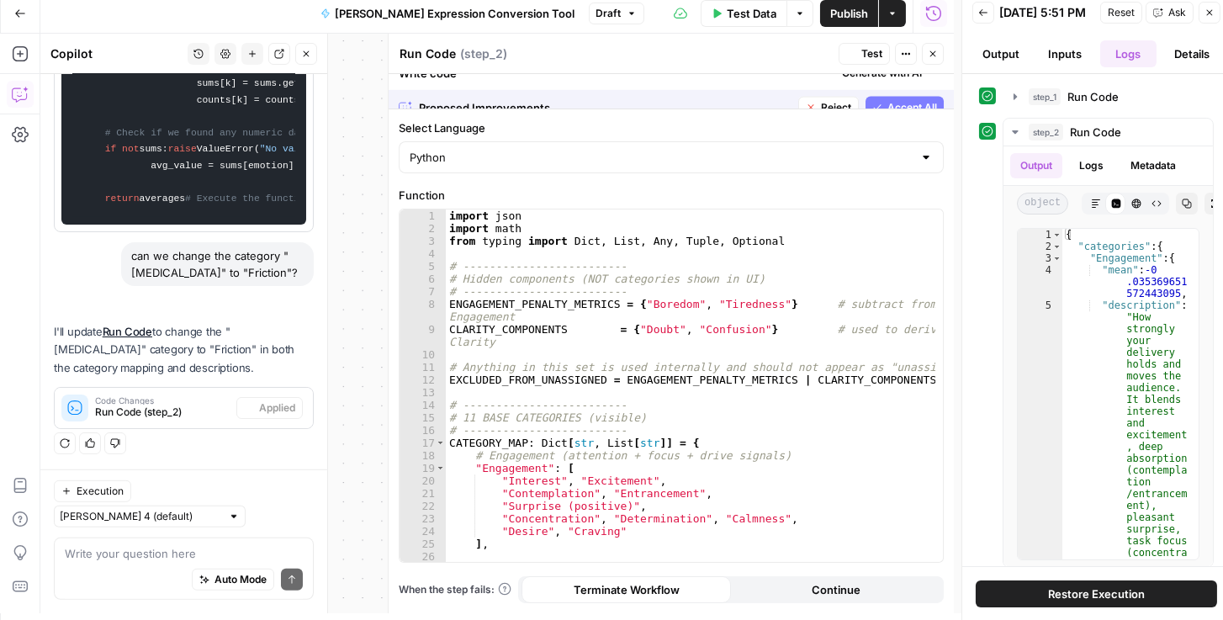
scroll to position [2744, 0]
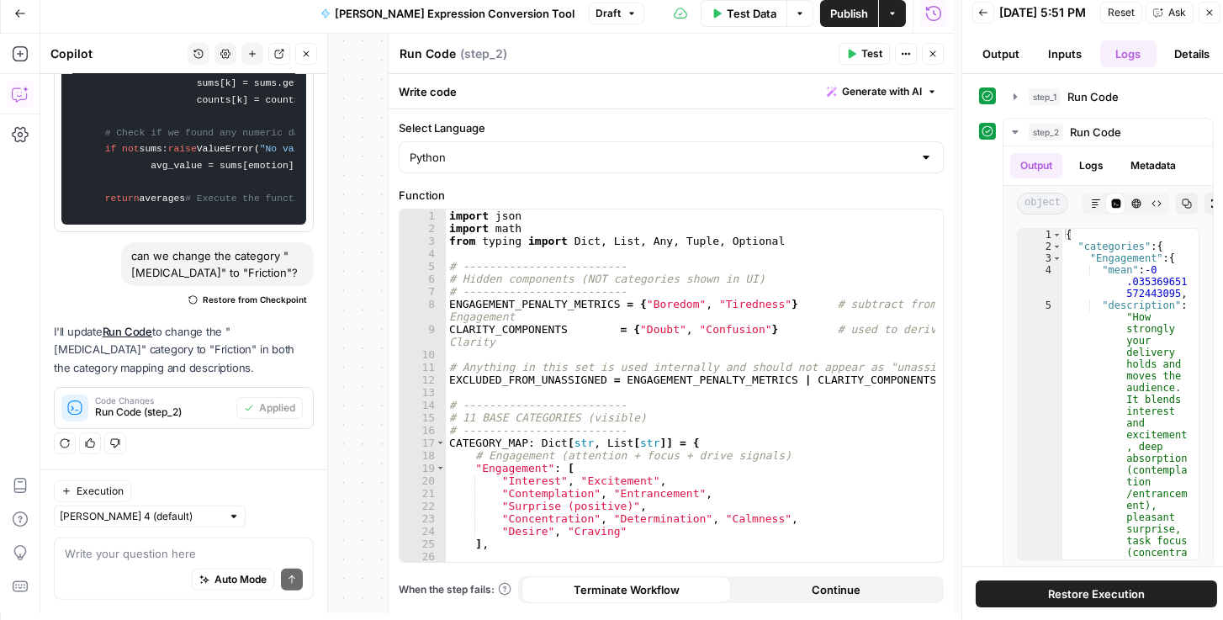
click at [850, 10] on span "Publish" at bounding box center [849, 13] width 38 height 17
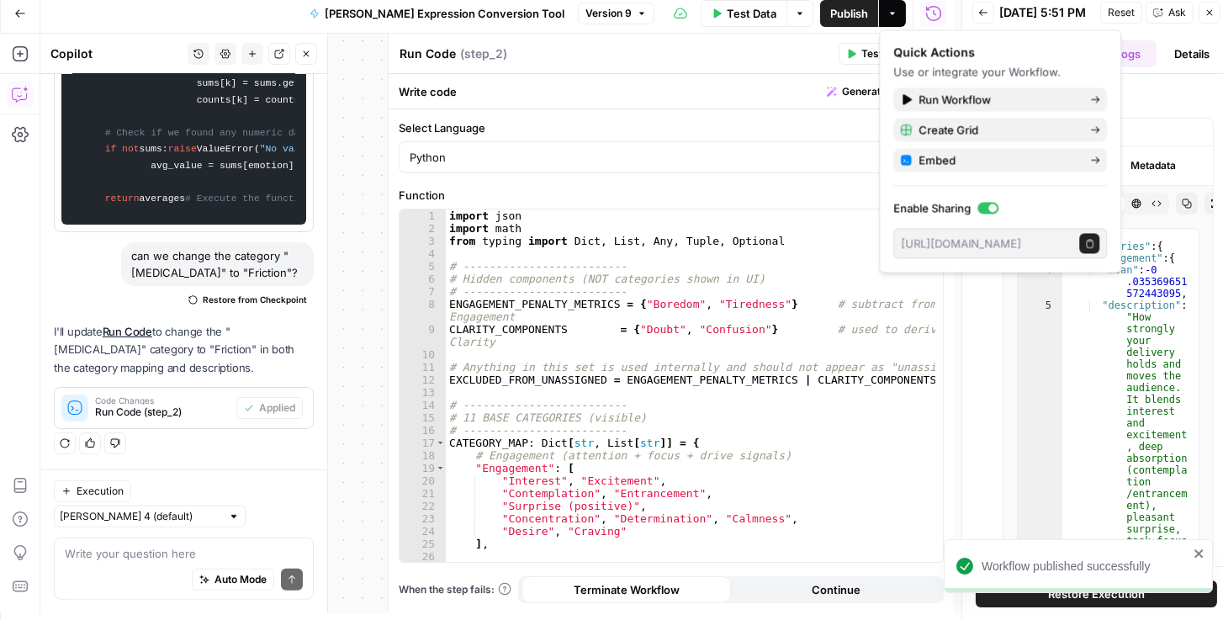
click at [975, 599] on button "Restore Execution" at bounding box center [1096, 593] width 241 height 27
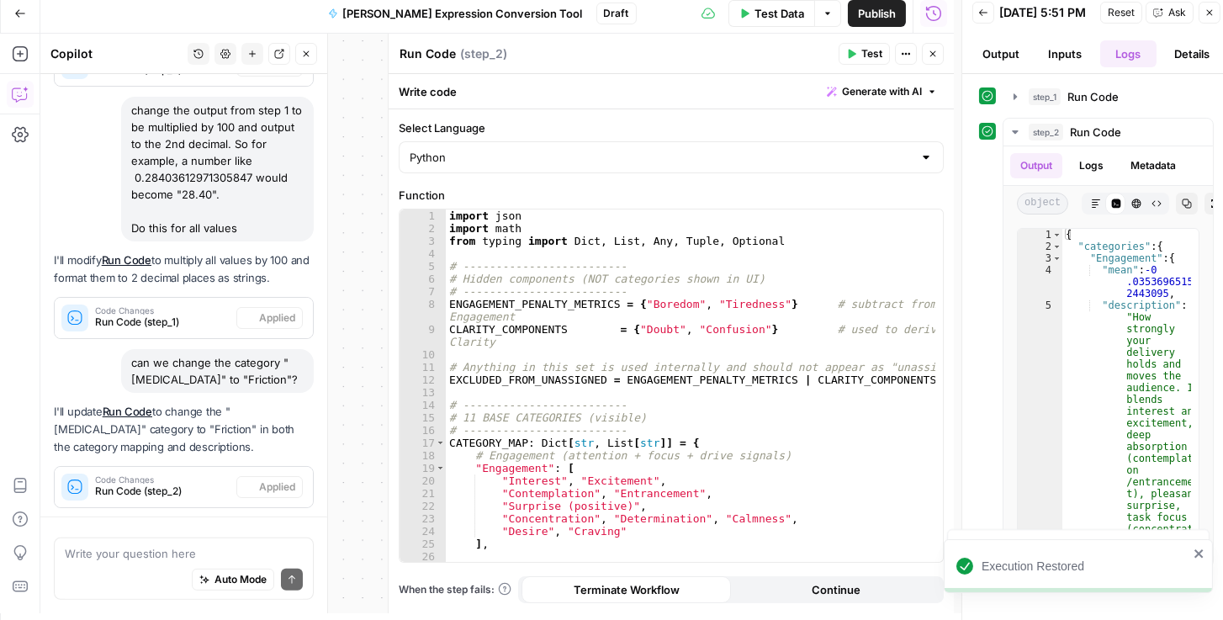
scroll to position [1564, 0]
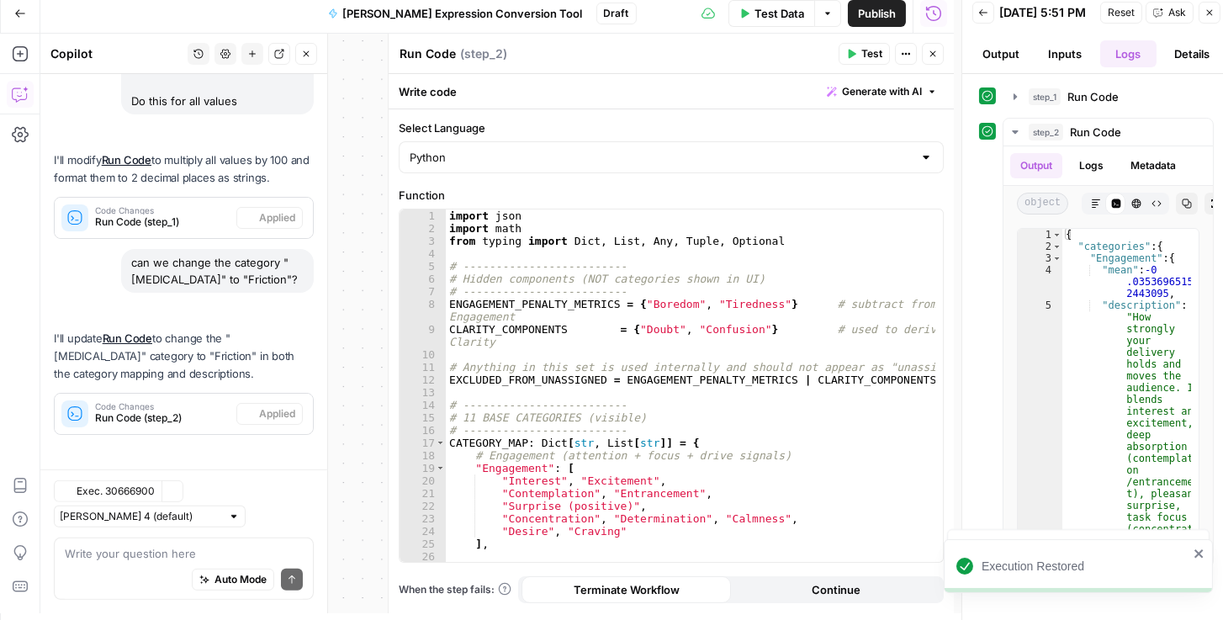
click at [975, 13] on icon "button" at bounding box center [983, 13] width 10 height 10
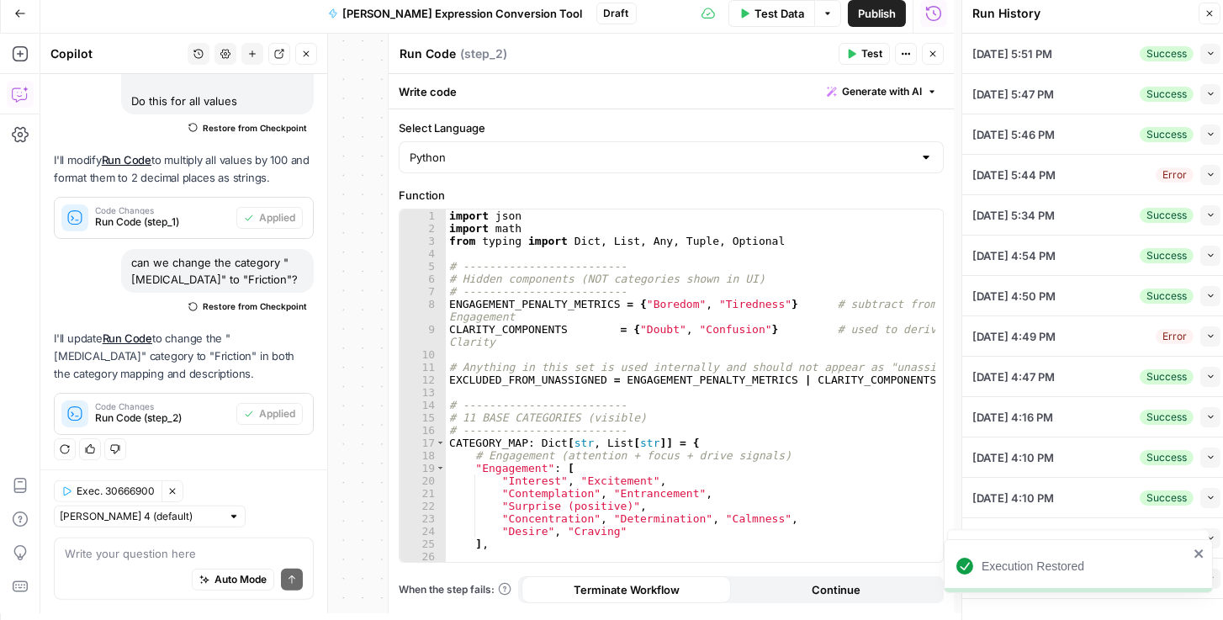
click at [876, 8] on span "Publish" at bounding box center [877, 13] width 38 height 17
click at [778, 8] on span "Test Data" at bounding box center [764, 13] width 50 height 17
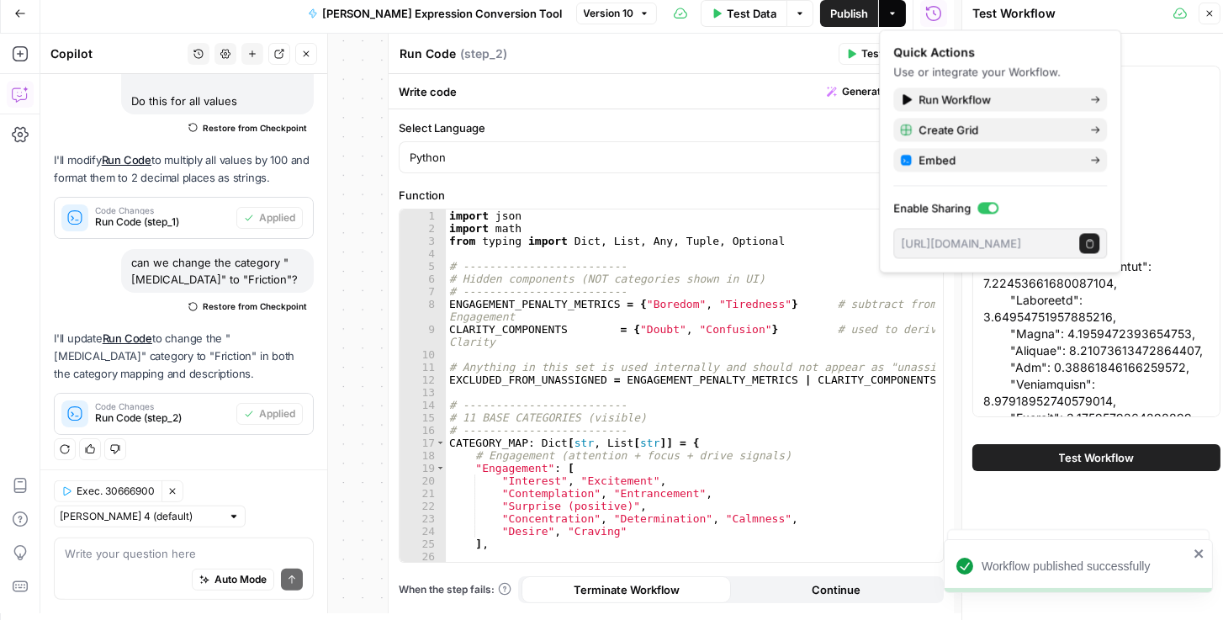
drag, startPoint x: 1063, startPoint y: 455, endPoint x: 1027, endPoint y: 400, distance: 66.3
click at [975, 455] on span "Test Workflow" at bounding box center [1097, 457] width 76 height 17
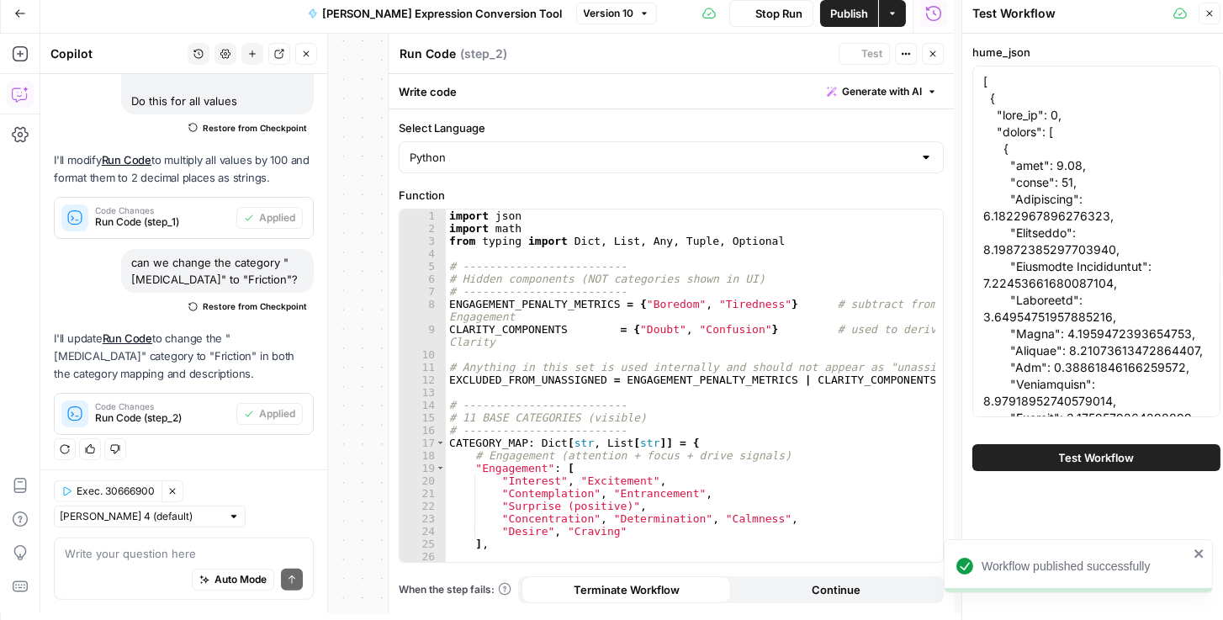
click at [975, 553] on icon "close" at bounding box center [1199, 553] width 12 height 13
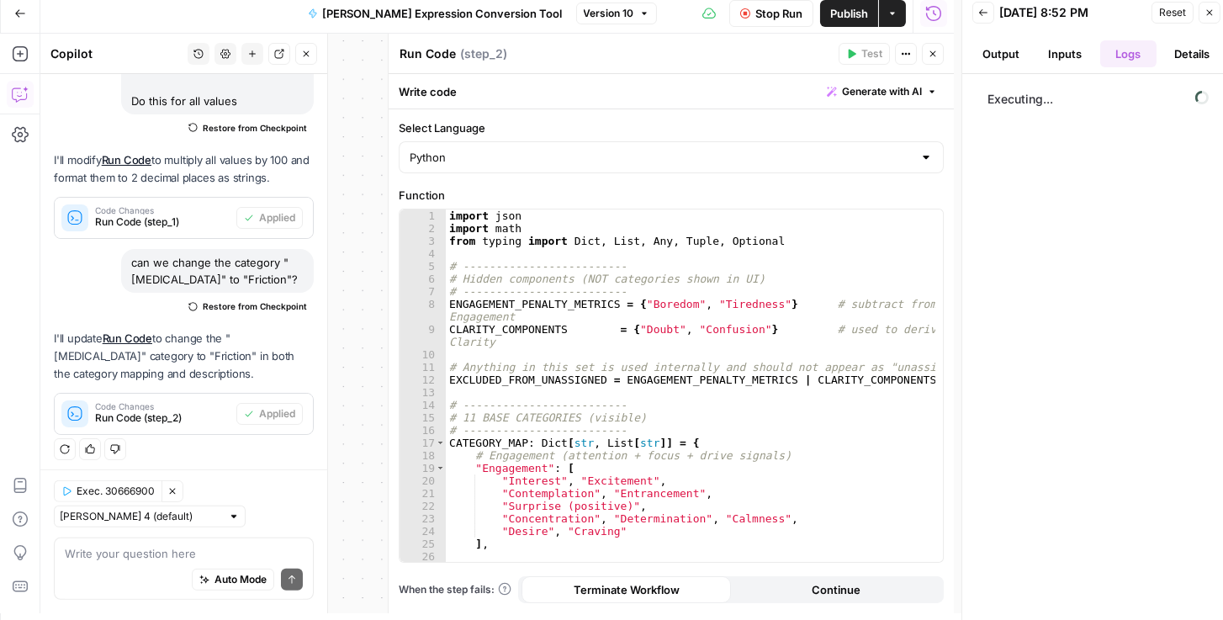
click at [975, 47] on button "Inputs" at bounding box center [1064, 53] width 57 height 27
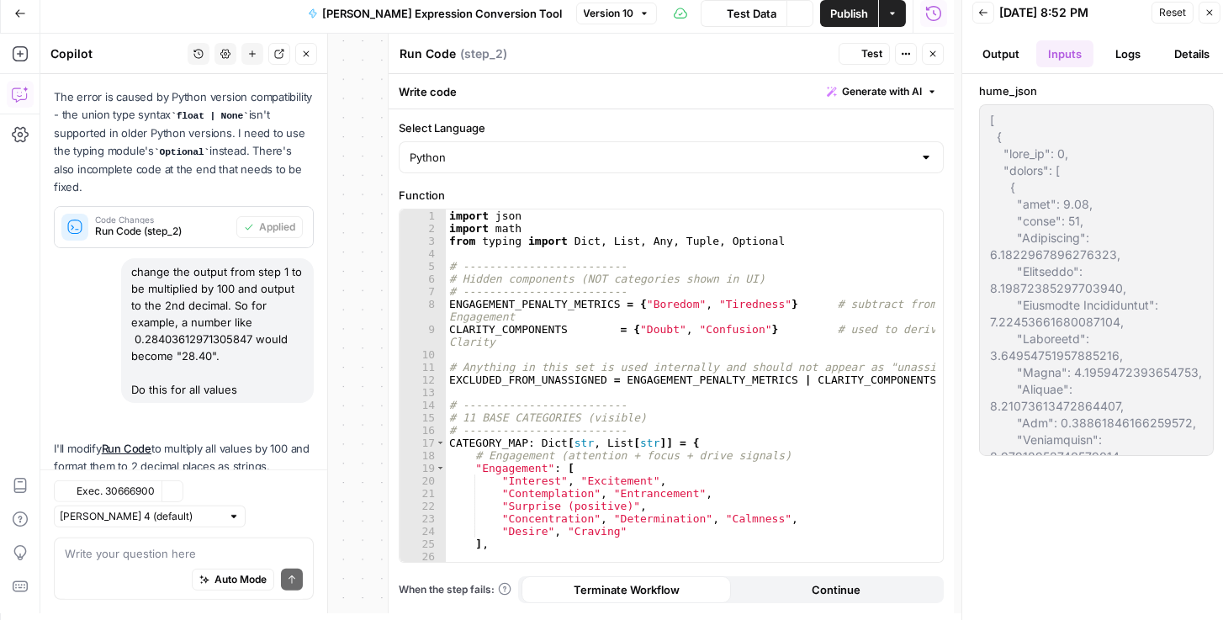
scroll to position [1564, 0]
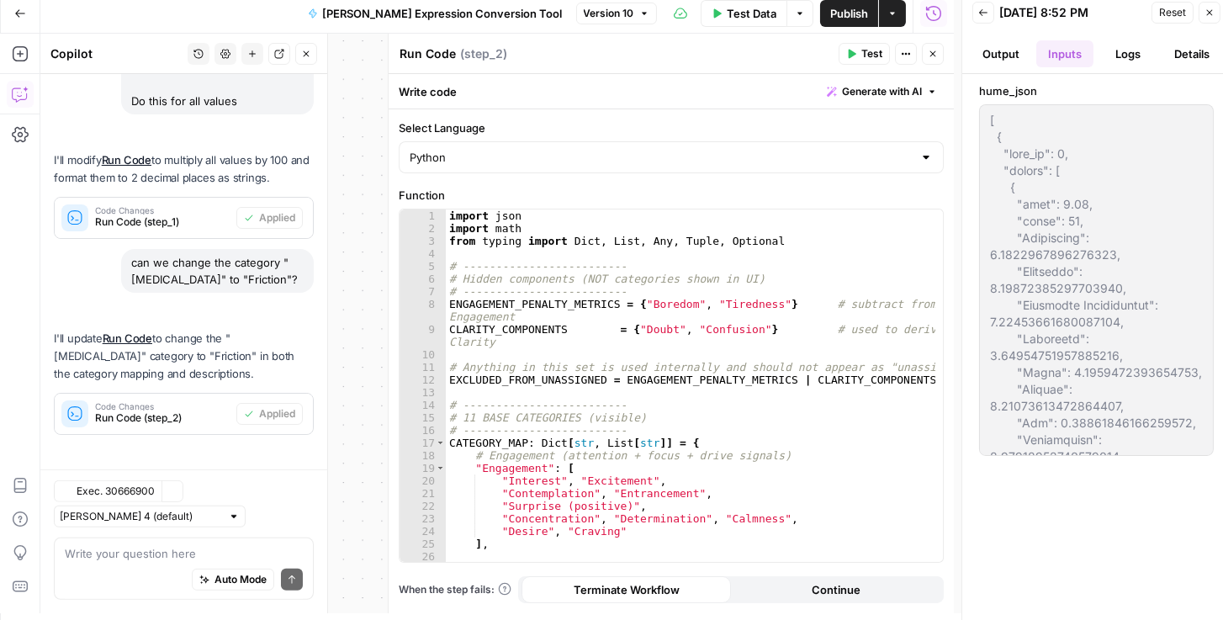
click at [975, 50] on button "Logs" at bounding box center [1128, 53] width 57 height 27
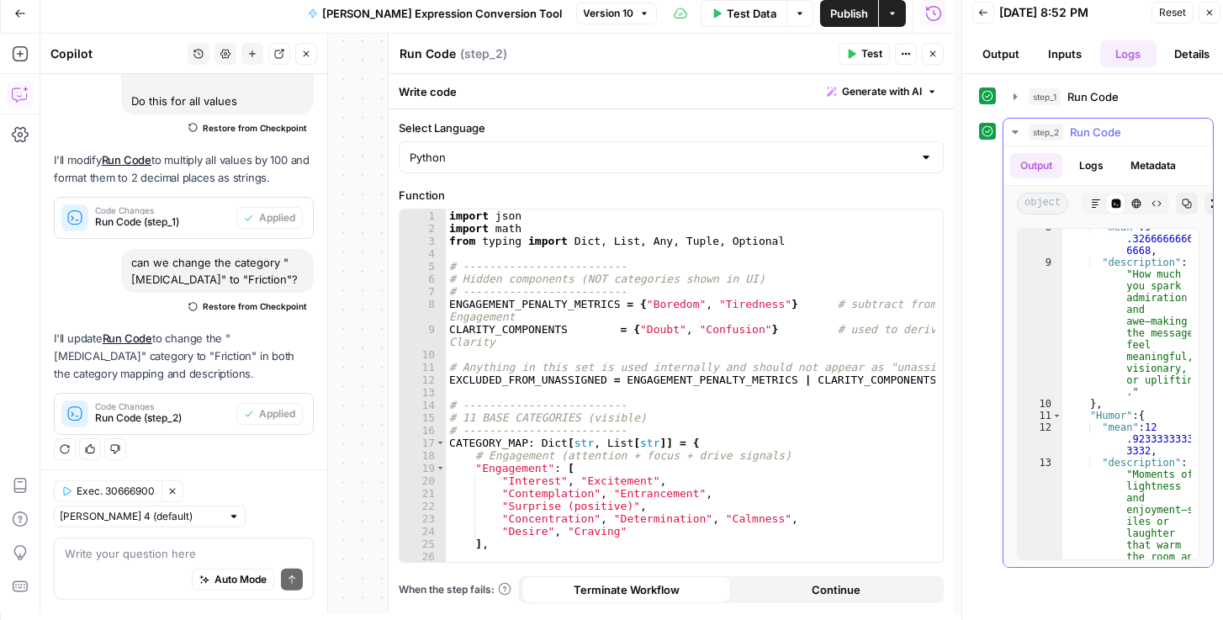
scroll to position [461, 0]
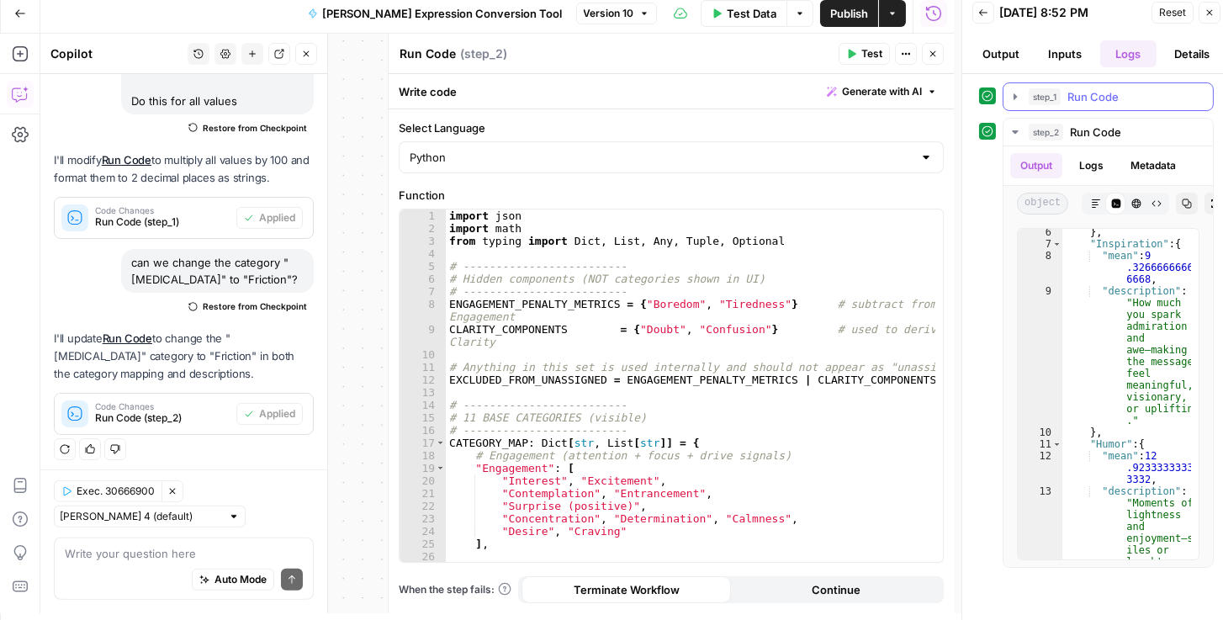
click at [975, 93] on icon "button" at bounding box center [1014, 96] width 13 height 13
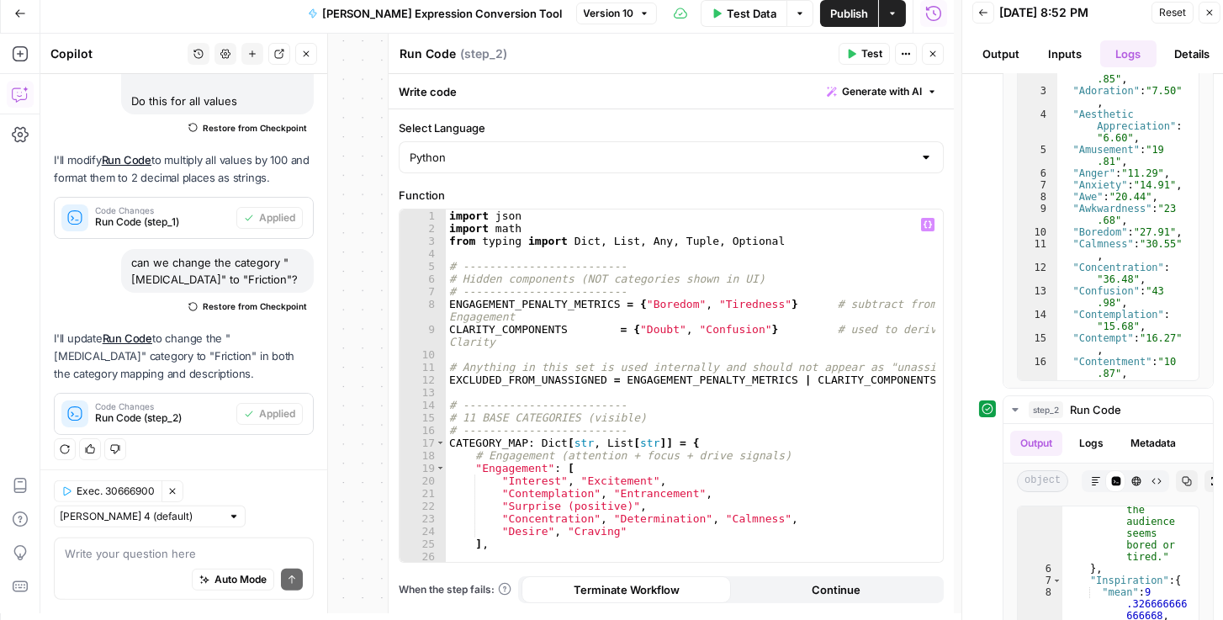
scroll to position [0, 0]
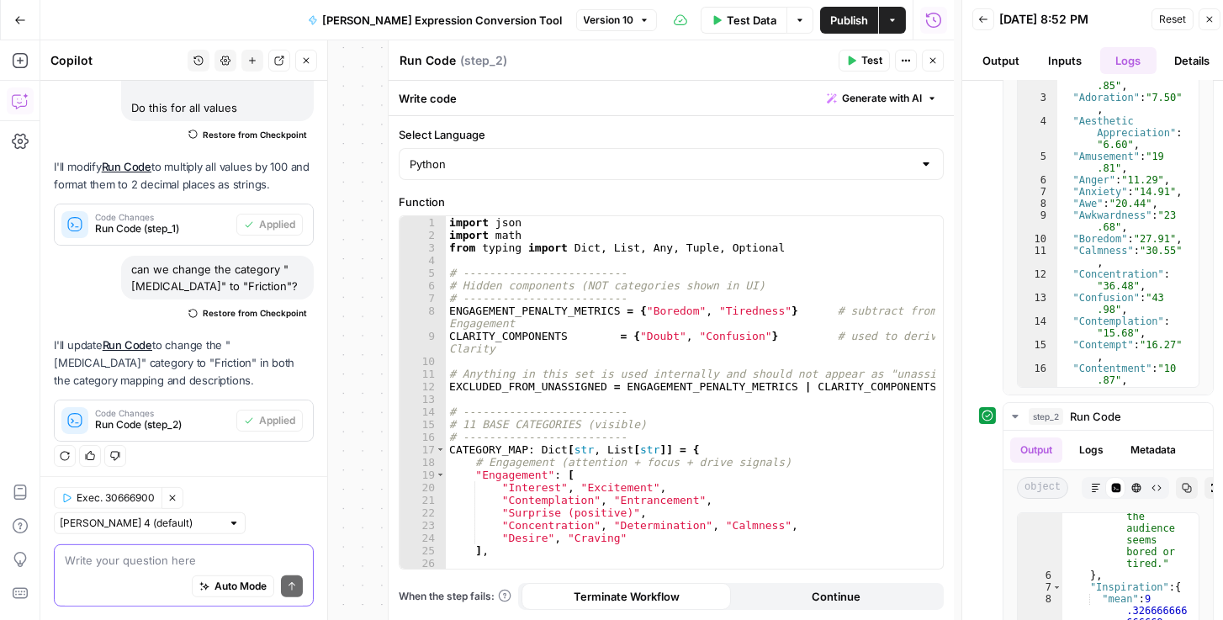
click at [130, 552] on textarea at bounding box center [184, 560] width 238 height 17
drag, startPoint x: 199, startPoint y: 562, endPoint x: 156, endPoint y: 558, distance: 43.9
click at [156, 558] on textarea "why is step 2 not reducing the means" at bounding box center [184, 560] width 238 height 17
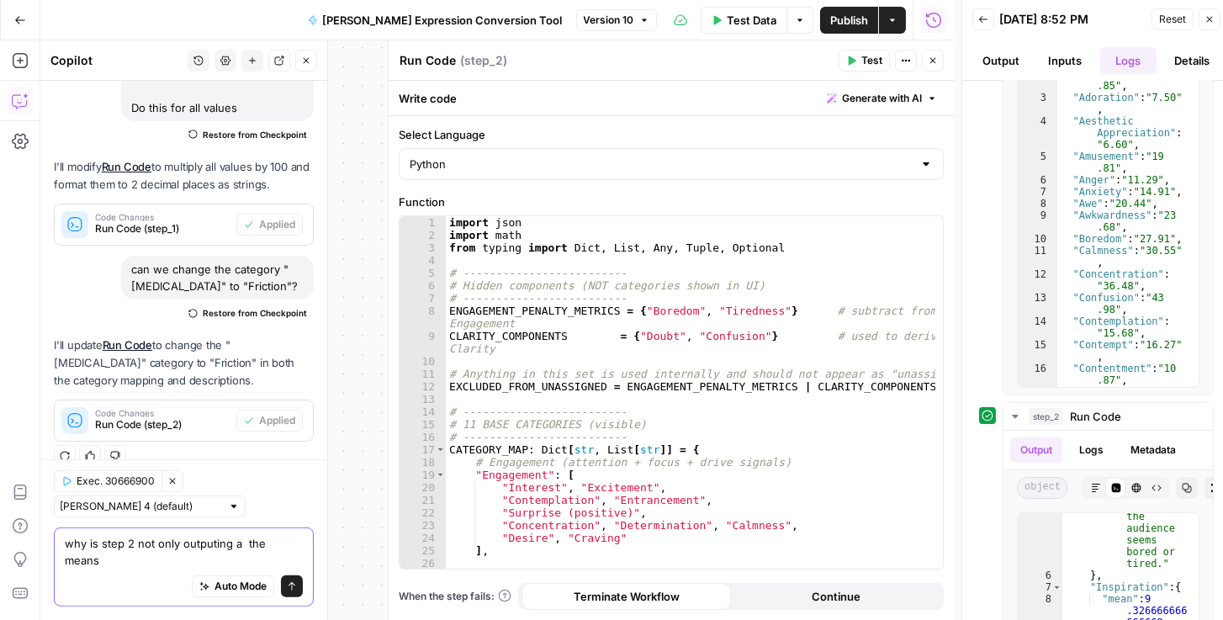
scroll to position [1580, 0]
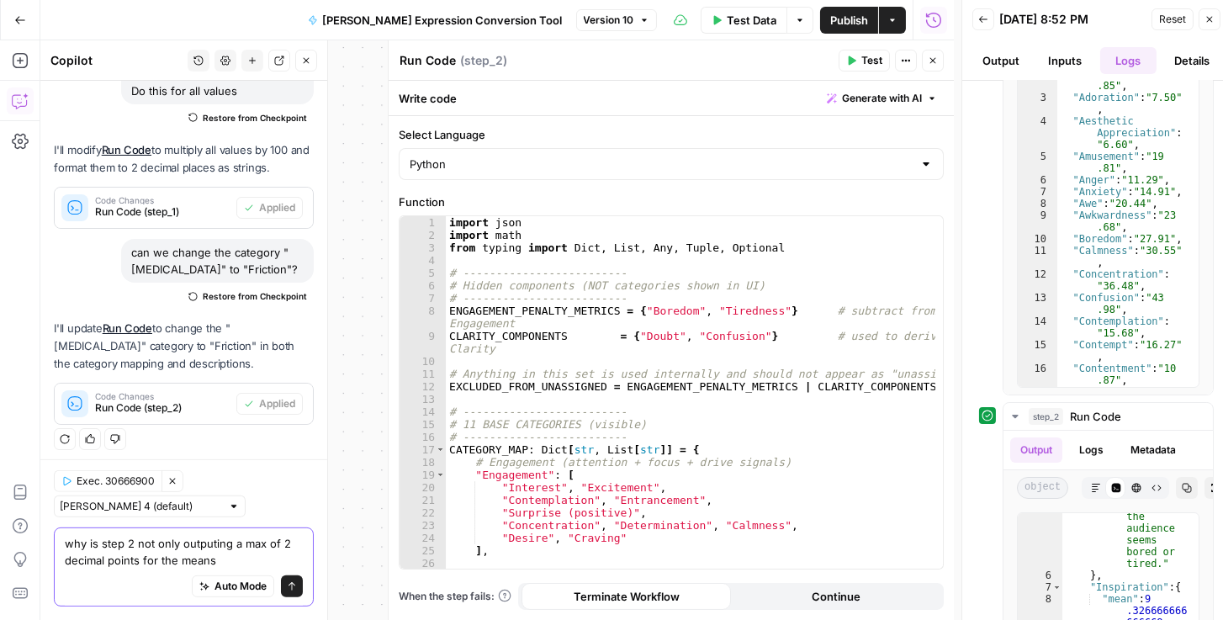
type textarea "why is step 2 not only outputing a max of 2 decimal points for the means"
click at [290, 583] on button "Send" at bounding box center [292, 586] width 22 height 22
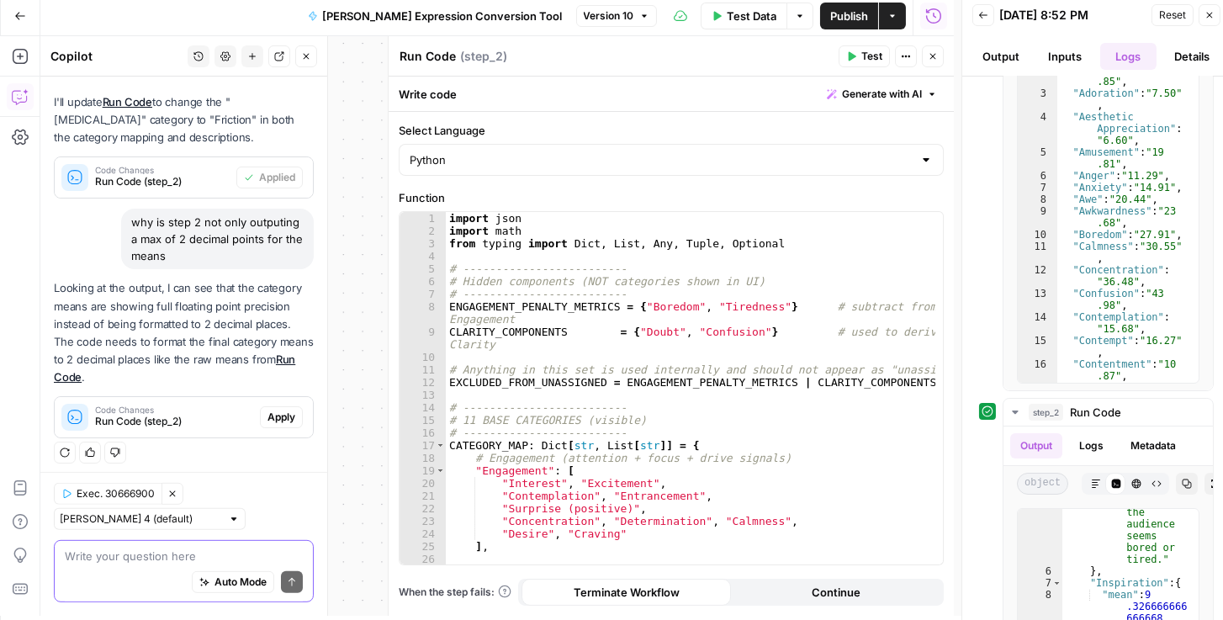
scroll to position [7, 0]
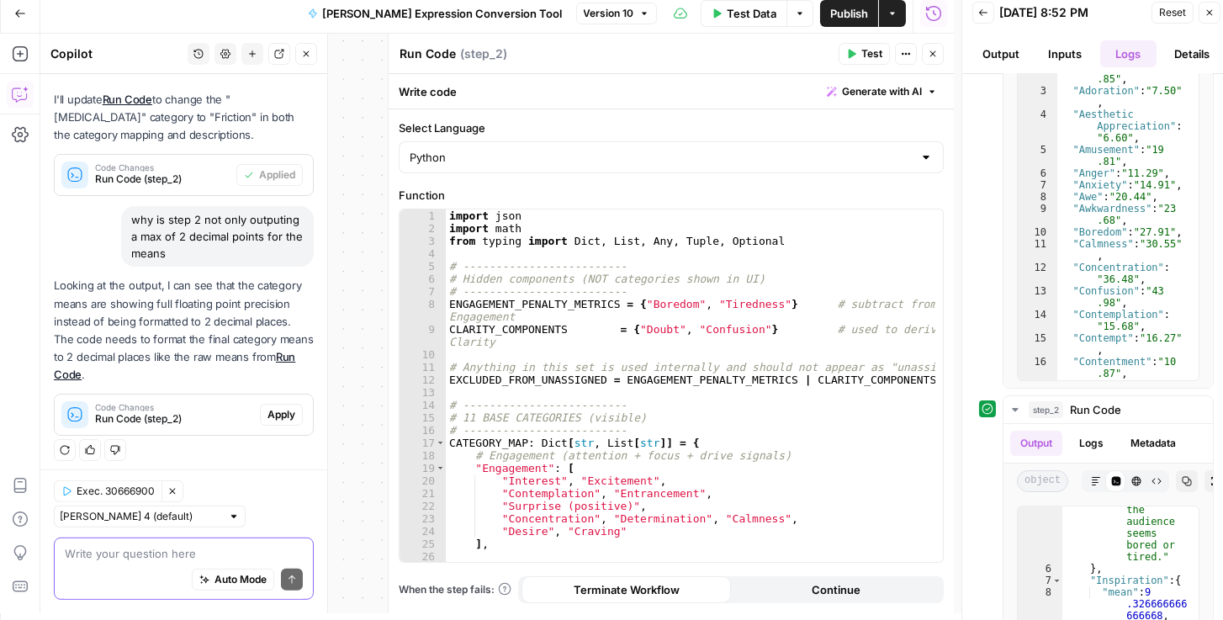
click at [281, 407] on span "Apply" at bounding box center [281, 414] width 28 height 15
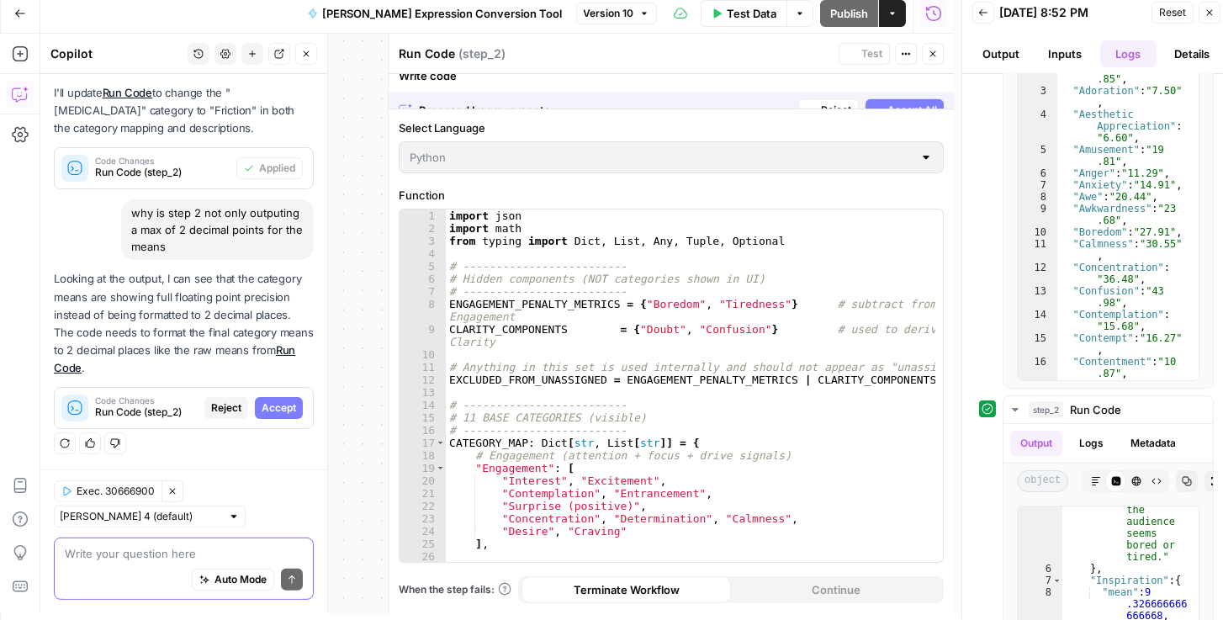
scroll to position [1587, 0]
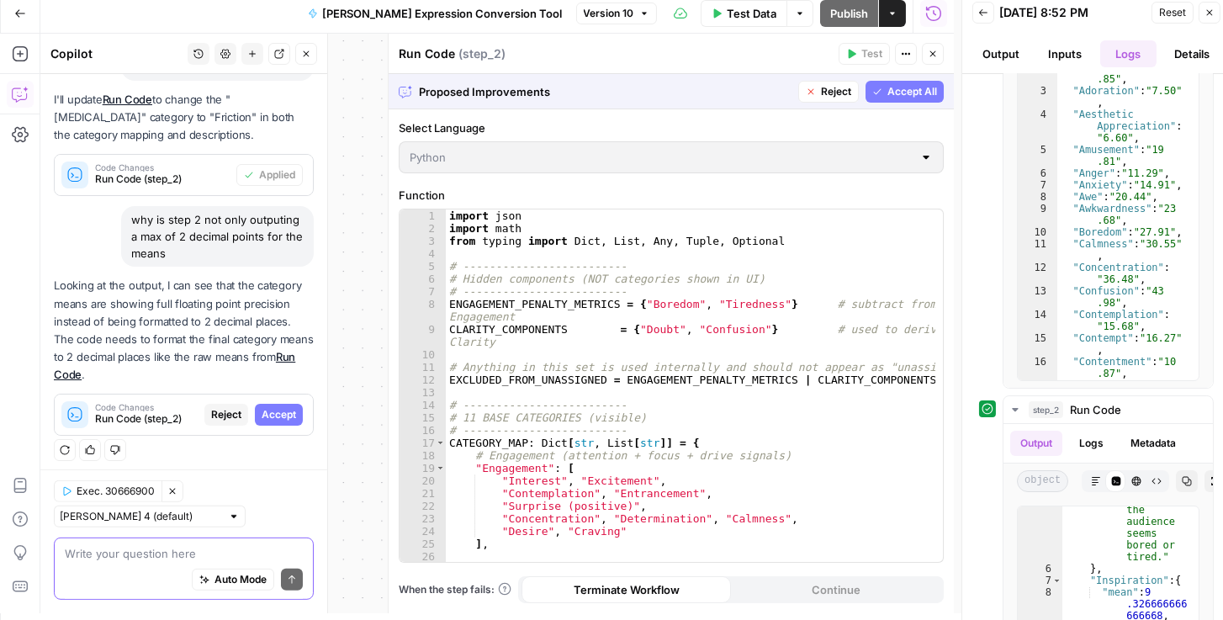
click at [923, 93] on span "Accept All" at bounding box center [912, 91] width 50 height 15
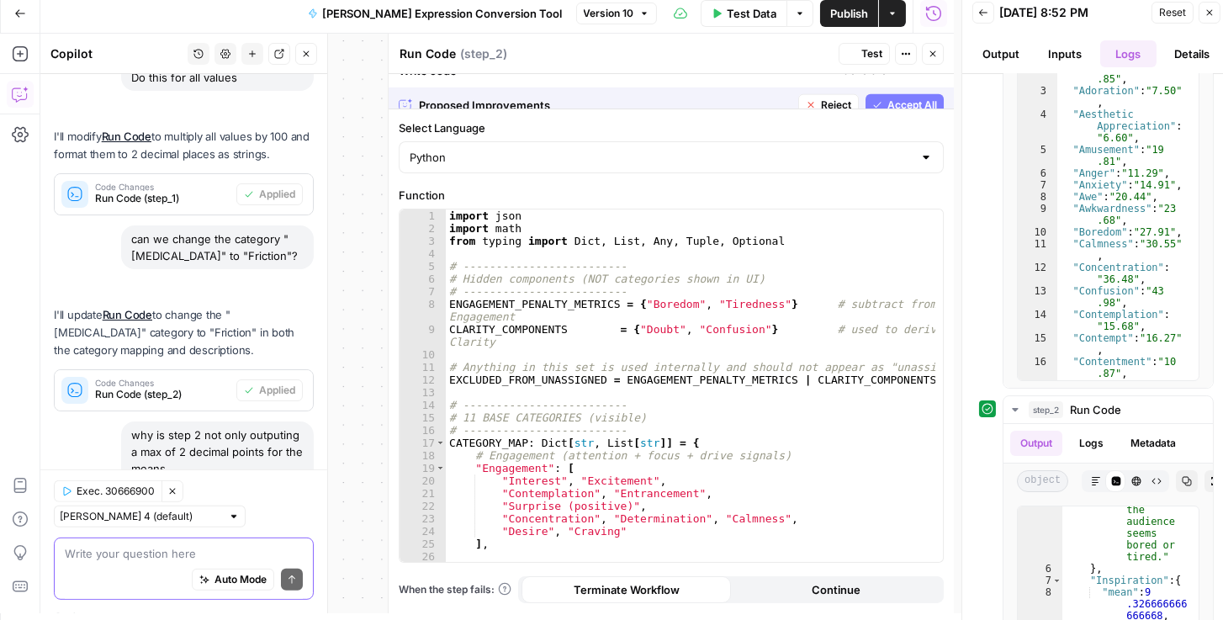
scroll to position [1829, 0]
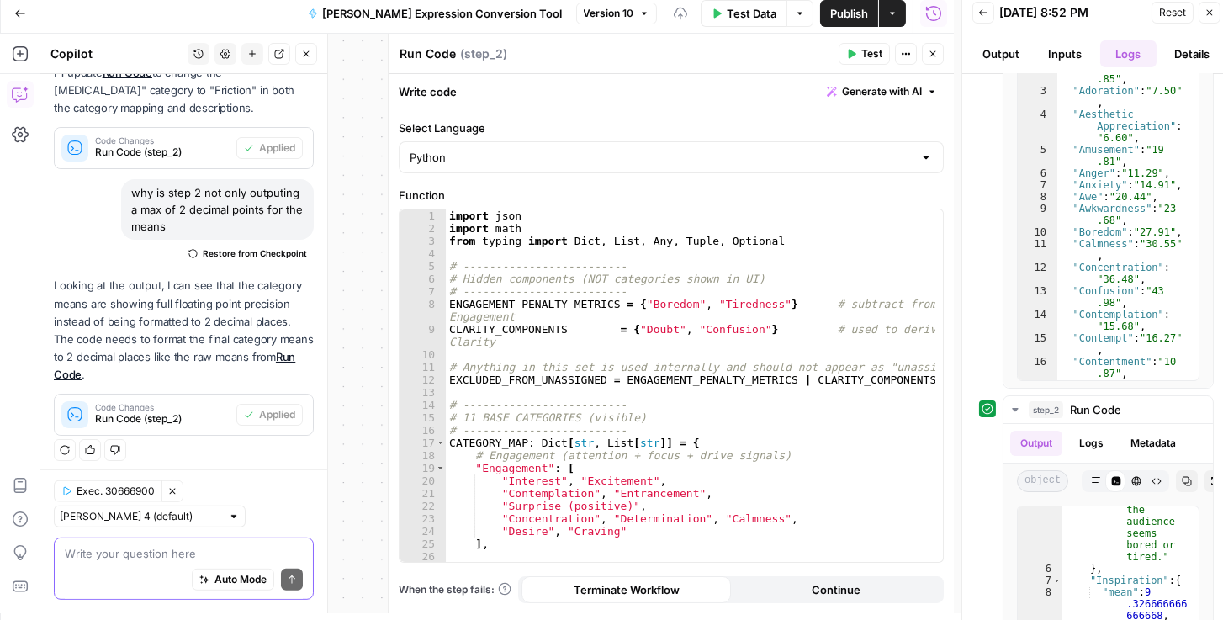
click at [840, 12] on span "Publish" at bounding box center [849, 13] width 38 height 17
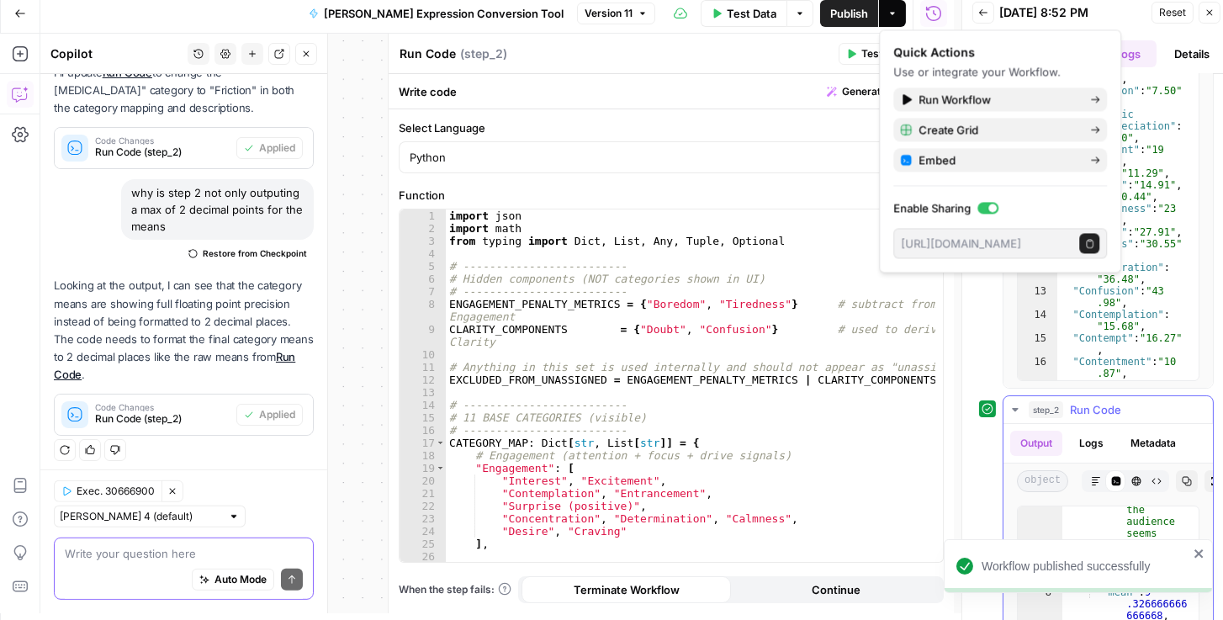
scroll to position [375, 0]
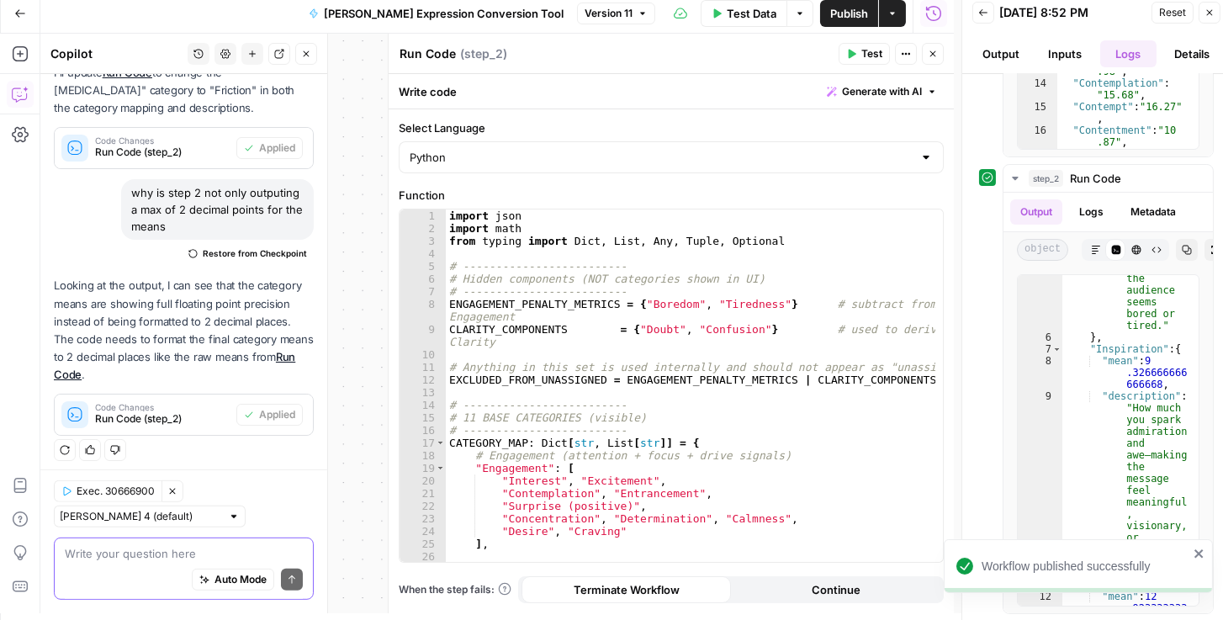
click at [975, 26] on header "Back 10/03/25 at 8:52 PM Reset Close Output Inputs Logs Details" at bounding box center [1096, 33] width 268 height 81
drag, startPoint x: 1021, startPoint y: 50, endPoint x: 1129, endPoint y: 28, distance: 109.9
click at [975, 49] on button "Output" at bounding box center [1000, 53] width 57 height 27
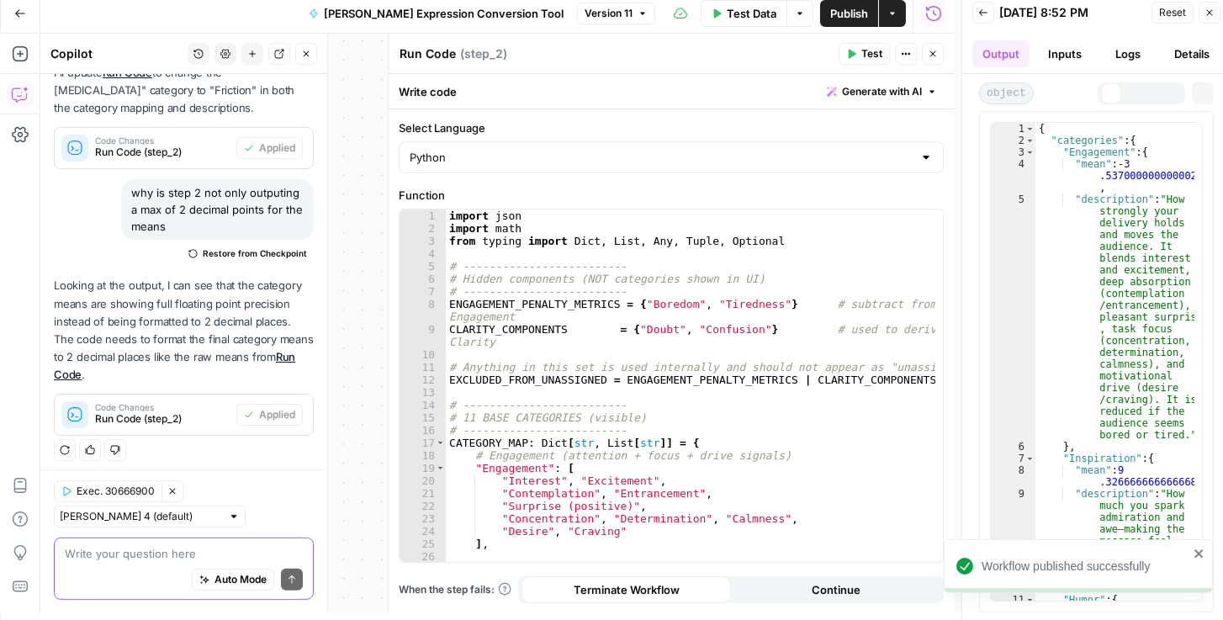
scroll to position [0, 0]
click at [975, 17] on span "Reset" at bounding box center [1172, 12] width 27 height 15
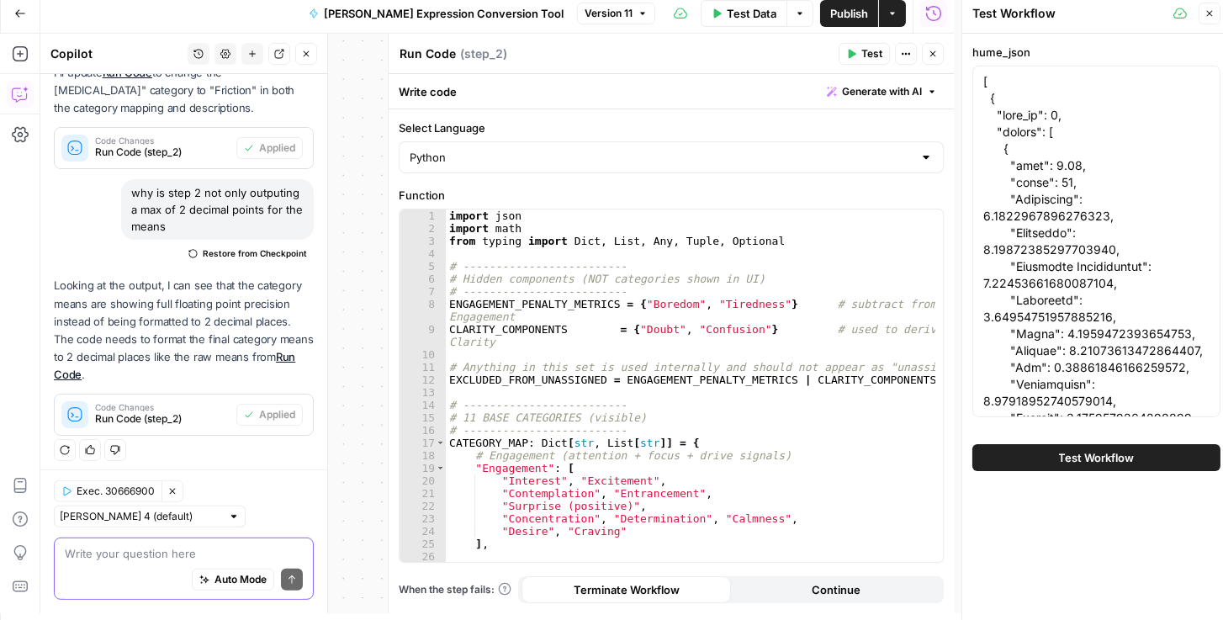
click at [975, 462] on span "Test Workflow" at bounding box center [1097, 457] width 76 height 17
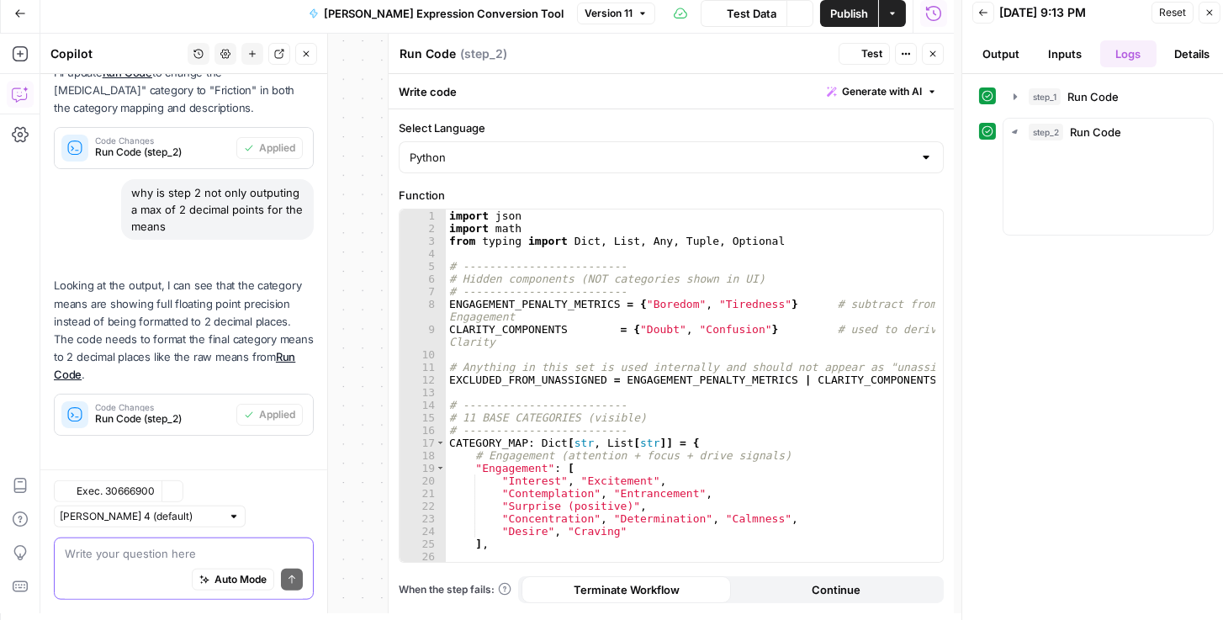
scroll to position [1829, 0]
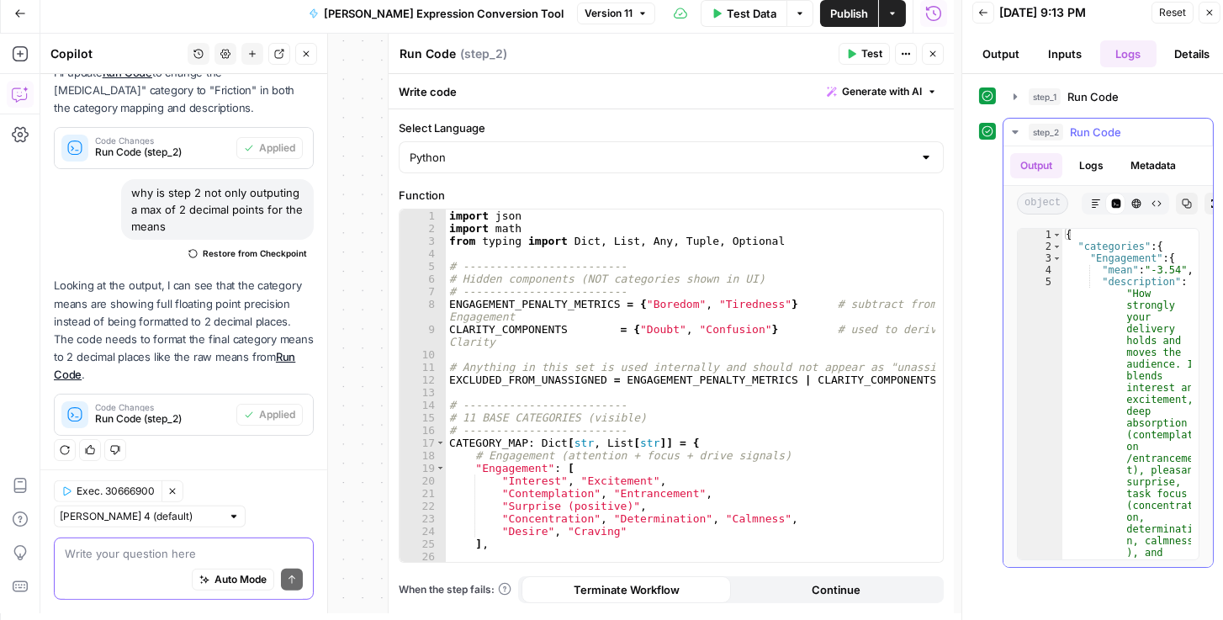
click at [975, 202] on icon "button" at bounding box center [1187, 203] width 9 height 9
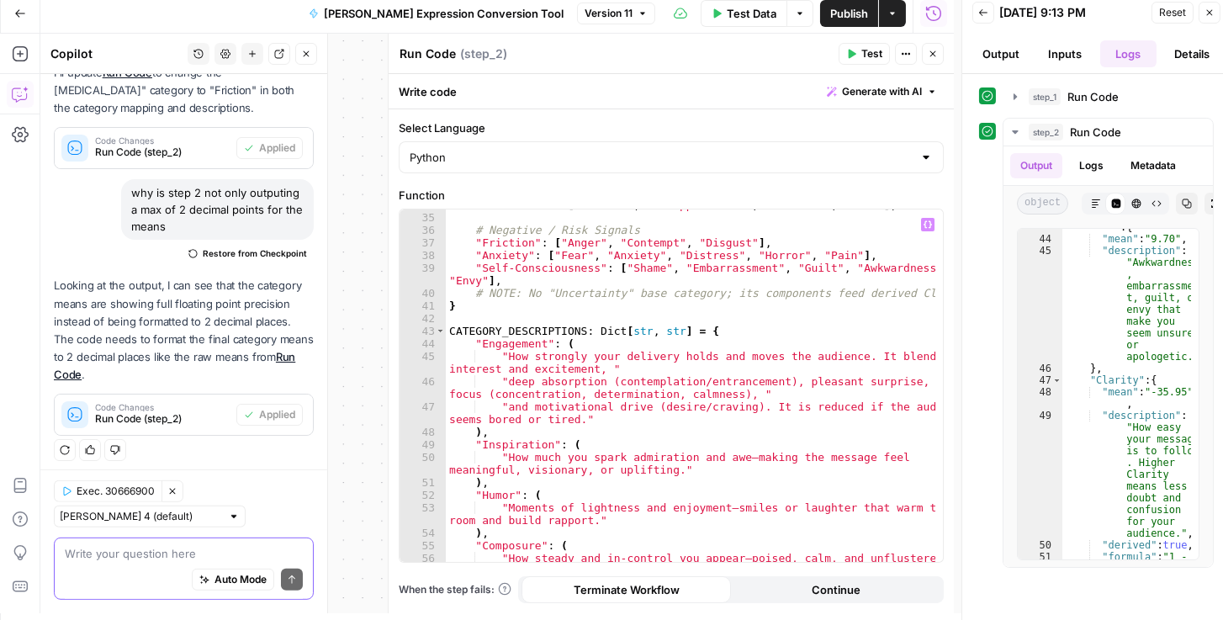
scroll to position [489, 0]
click at [135, 552] on textarea at bounding box center [184, 553] width 238 height 17
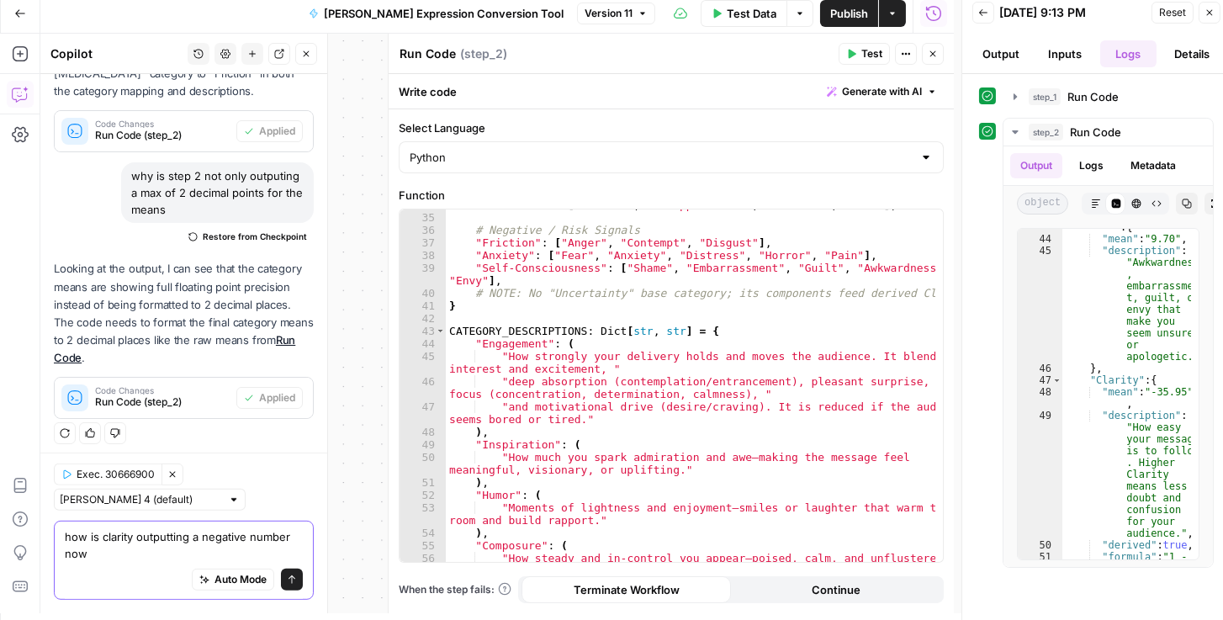
type textarea "how is clarity outputting a negative number now?"
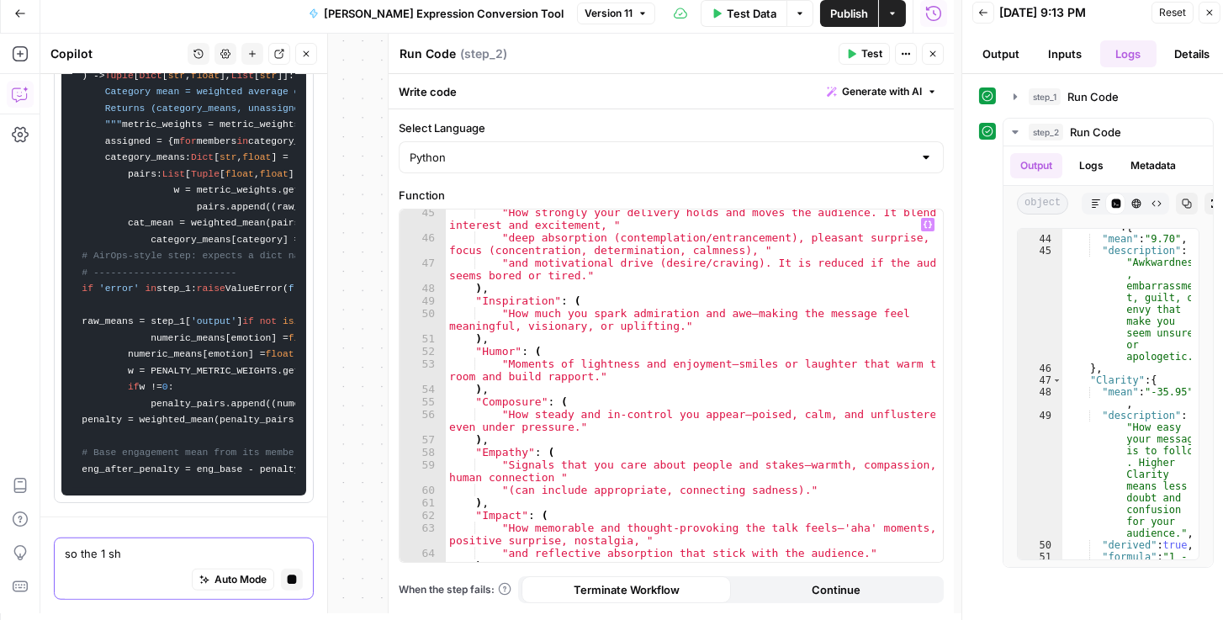
scroll to position [634, 0]
type textarea "so the 1 sh"
click at [618, 448] on div ""How strongly your delivery holds and moves the audience. It blends interest an…" at bounding box center [691, 401] width 490 height 391
type textarea "**********"
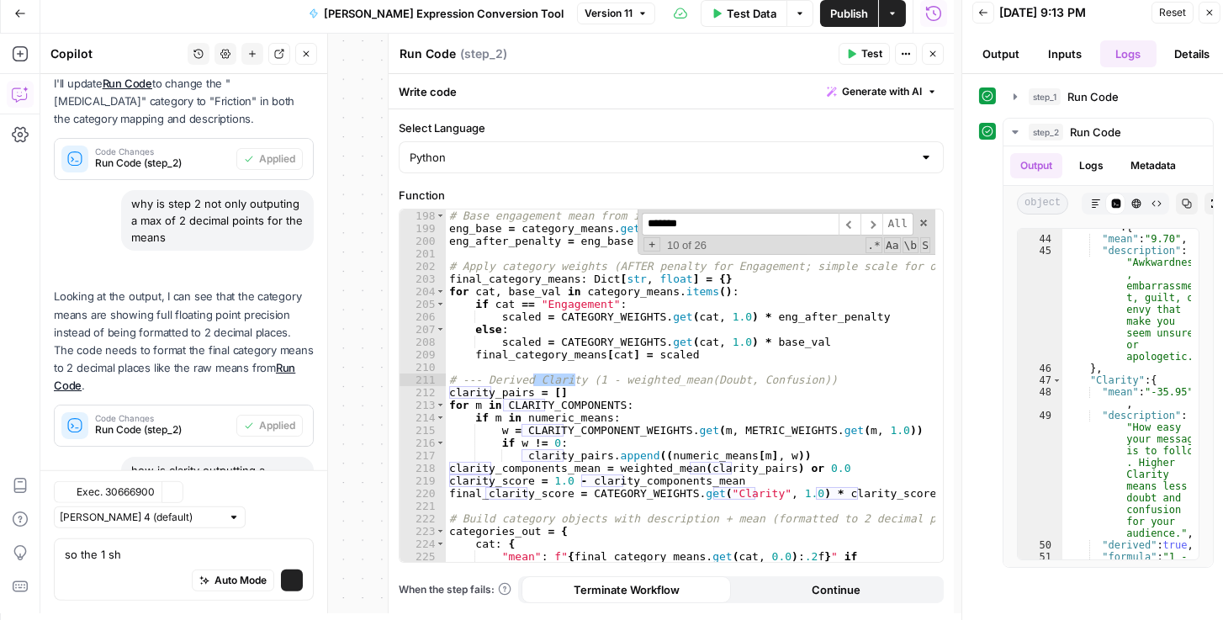
scroll to position [2134, 0]
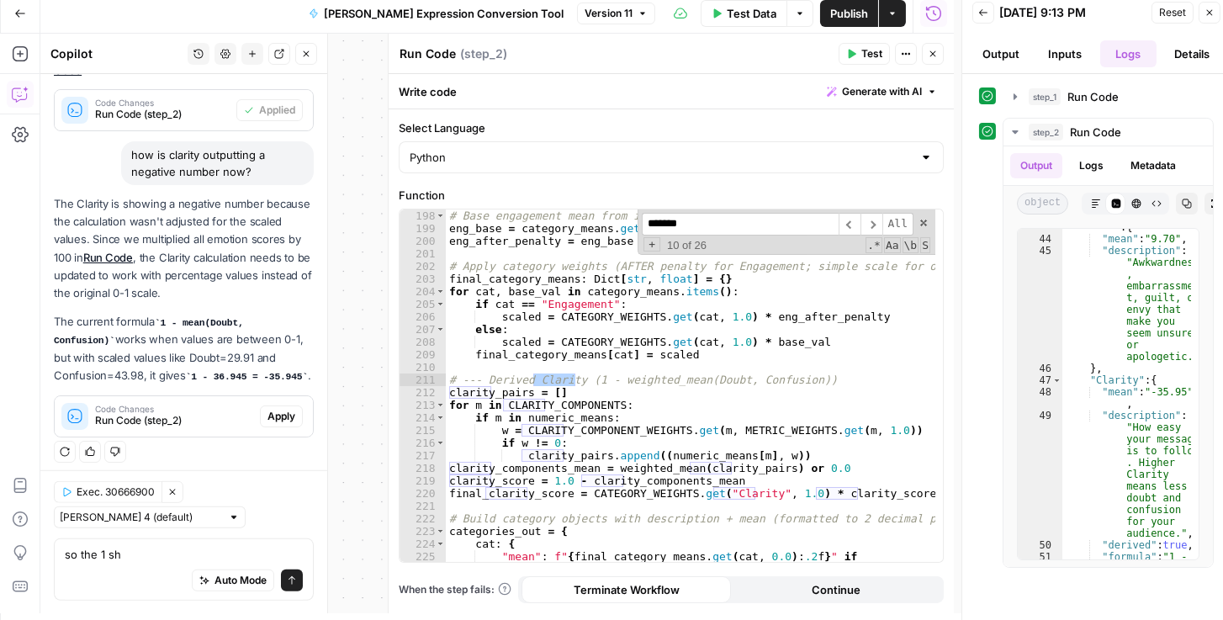
type input "*******"
click at [594, 380] on div "# Base engagement mean from its member metrics: eng_base = category_means . get…" at bounding box center [691, 404] width 490 height 391
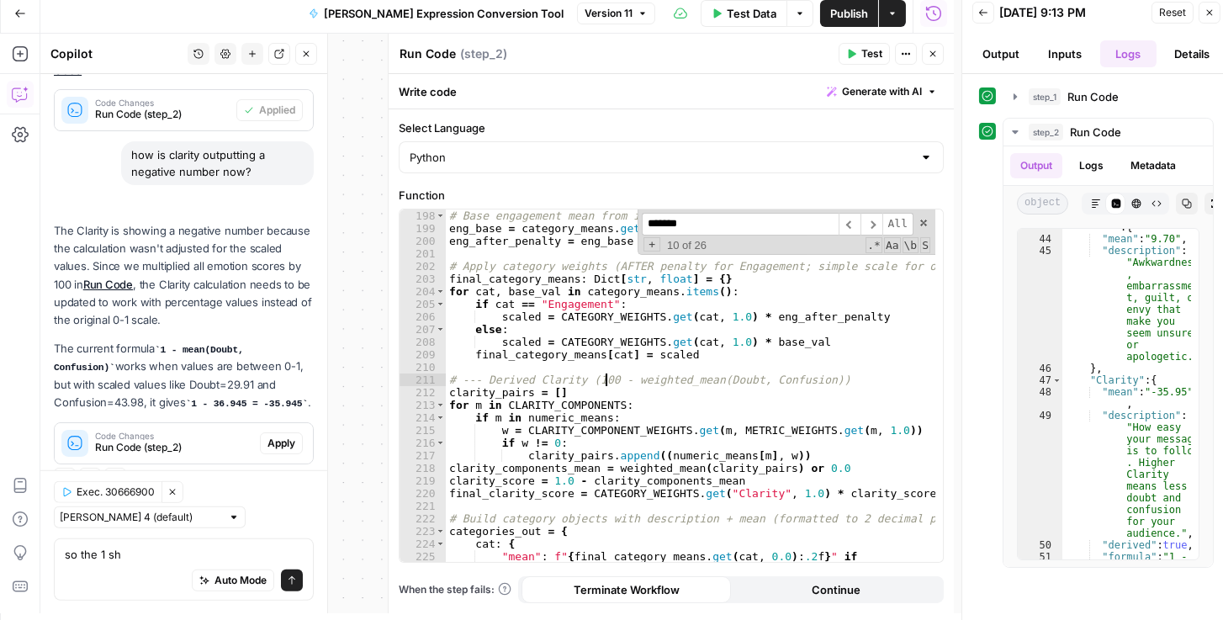
scroll to position [2161, 0]
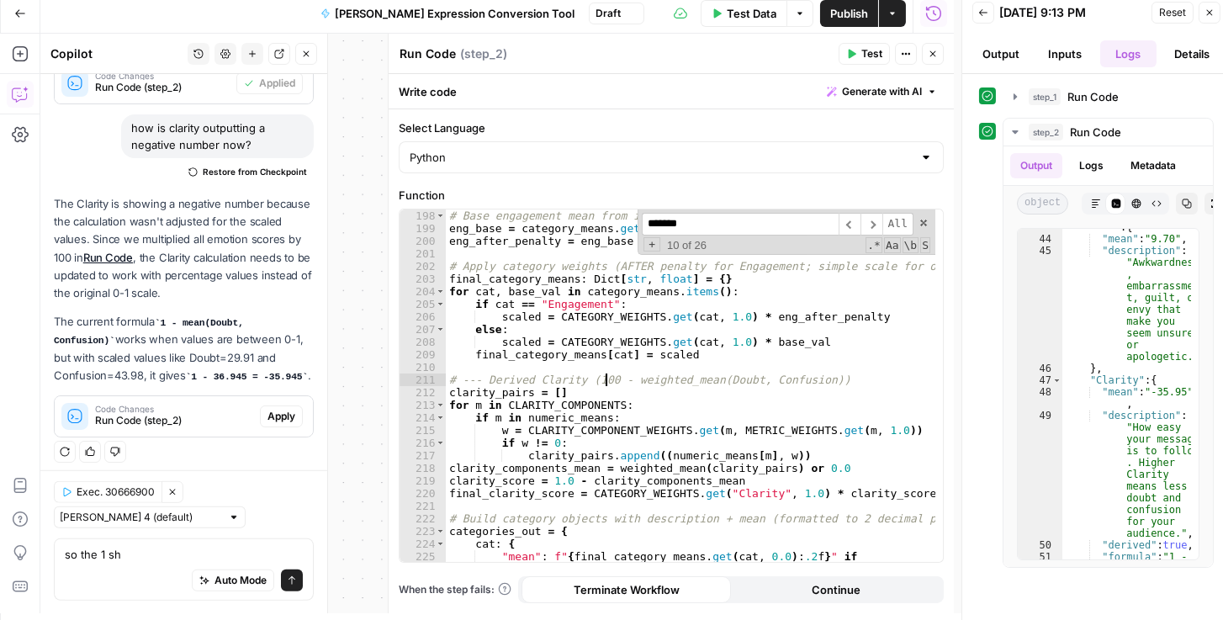
click at [858, 429] on div "# Base engagement mean from its member metrics: eng_base = category_means . get…" at bounding box center [691, 404] width 490 height 391
type textarea "**********"
click at [151, 549] on textarea "so the 1 sh" at bounding box center [184, 553] width 238 height 17
type textarea "so the 1 for clarityy should be 100 now"
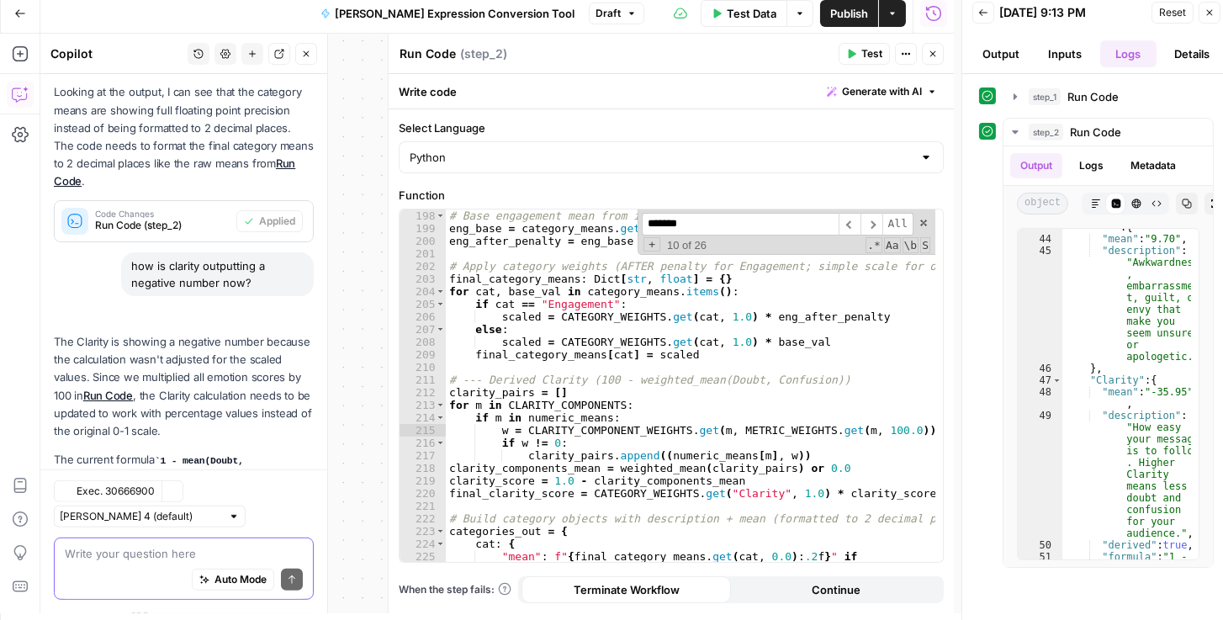
scroll to position [2365, 0]
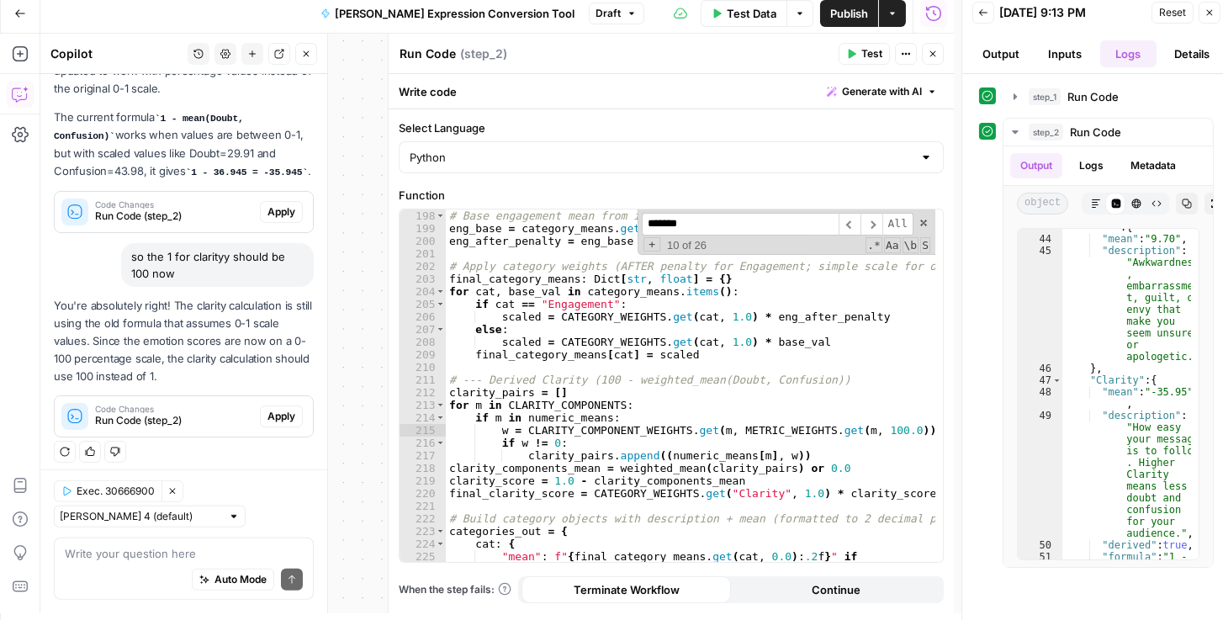
click at [859, 7] on span "Publish" at bounding box center [849, 13] width 38 height 17
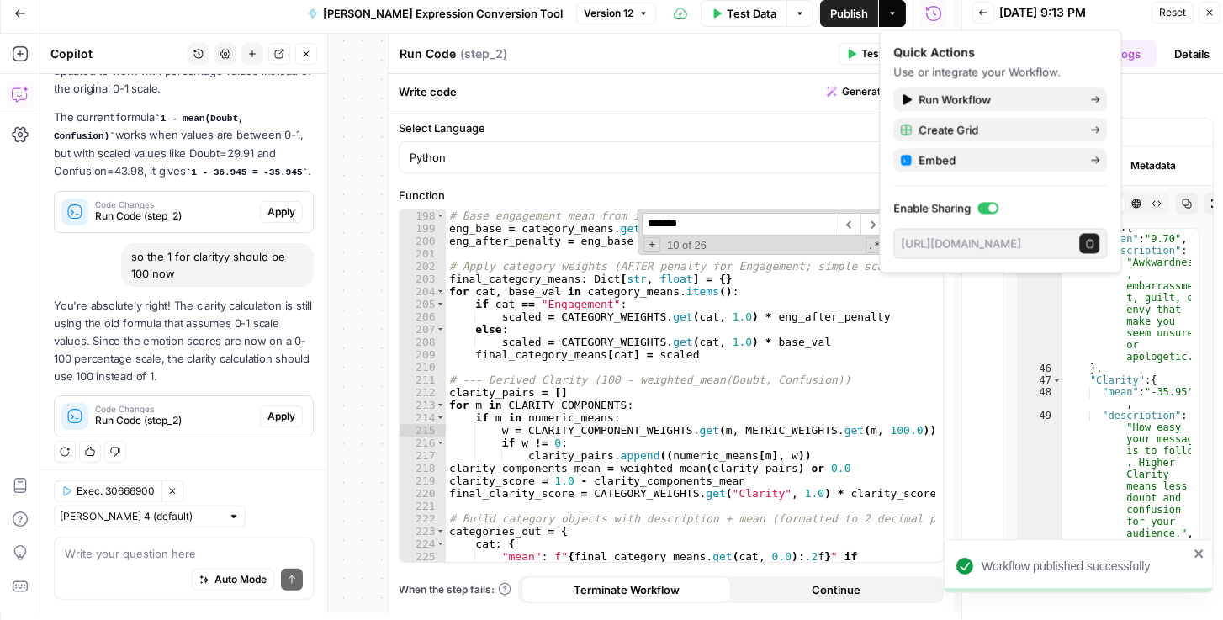
click at [1165, 13] on span "Reset" at bounding box center [1172, 12] width 27 height 15
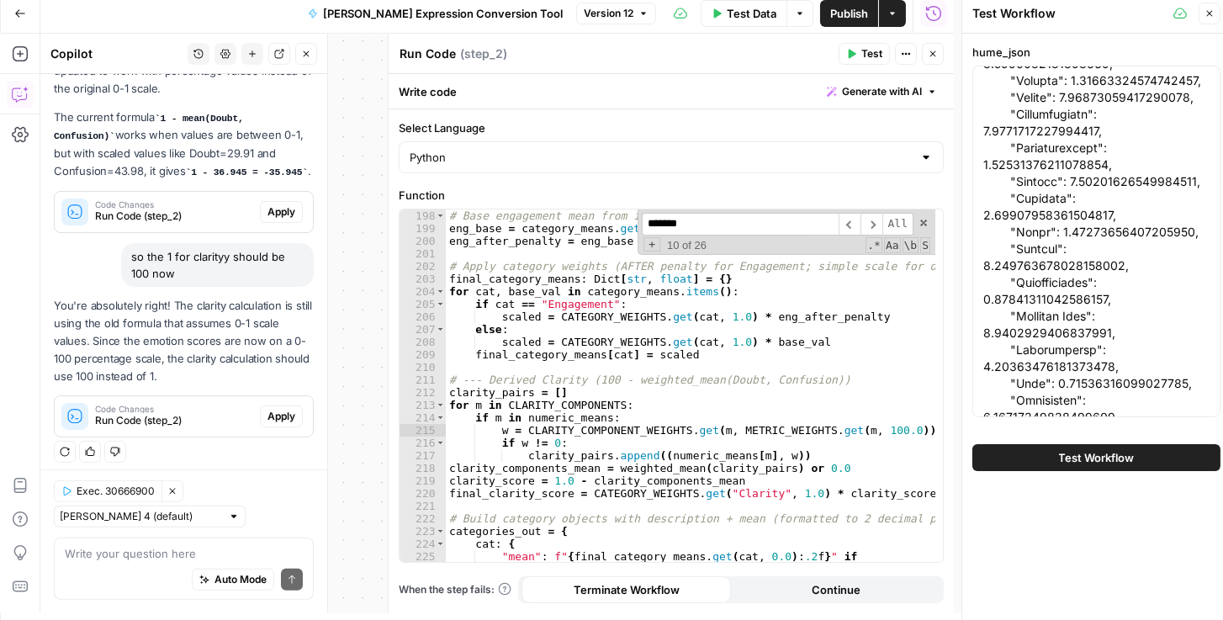
scroll to position [528, 0]
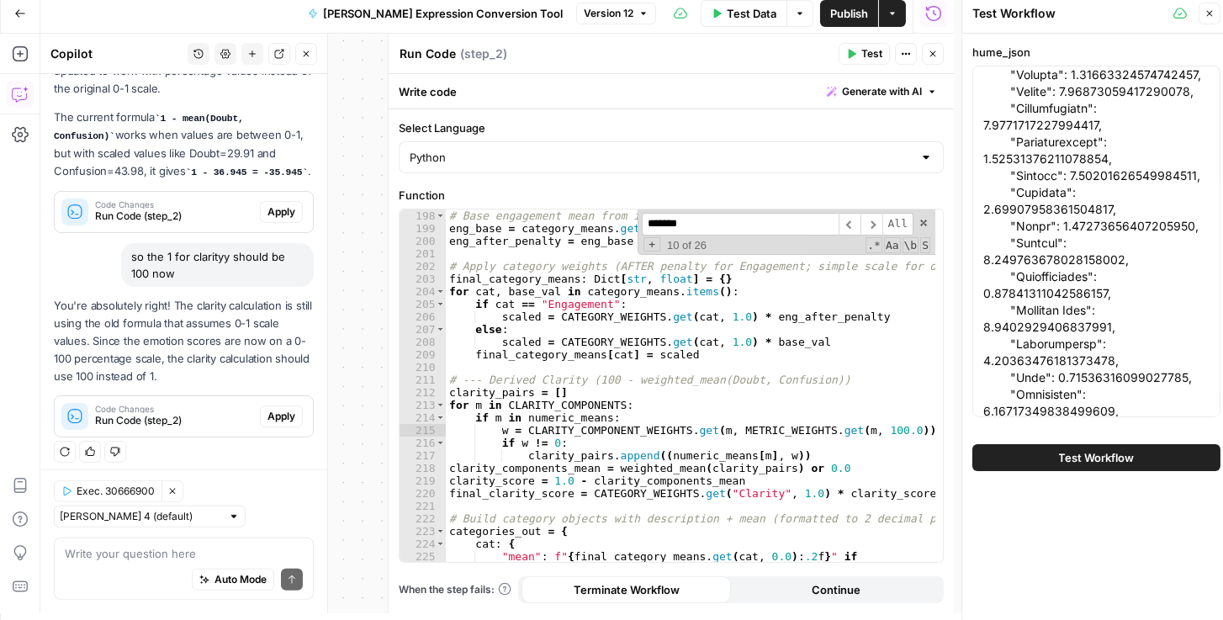
click at [1070, 452] on span "Test Workflow" at bounding box center [1097, 457] width 76 height 17
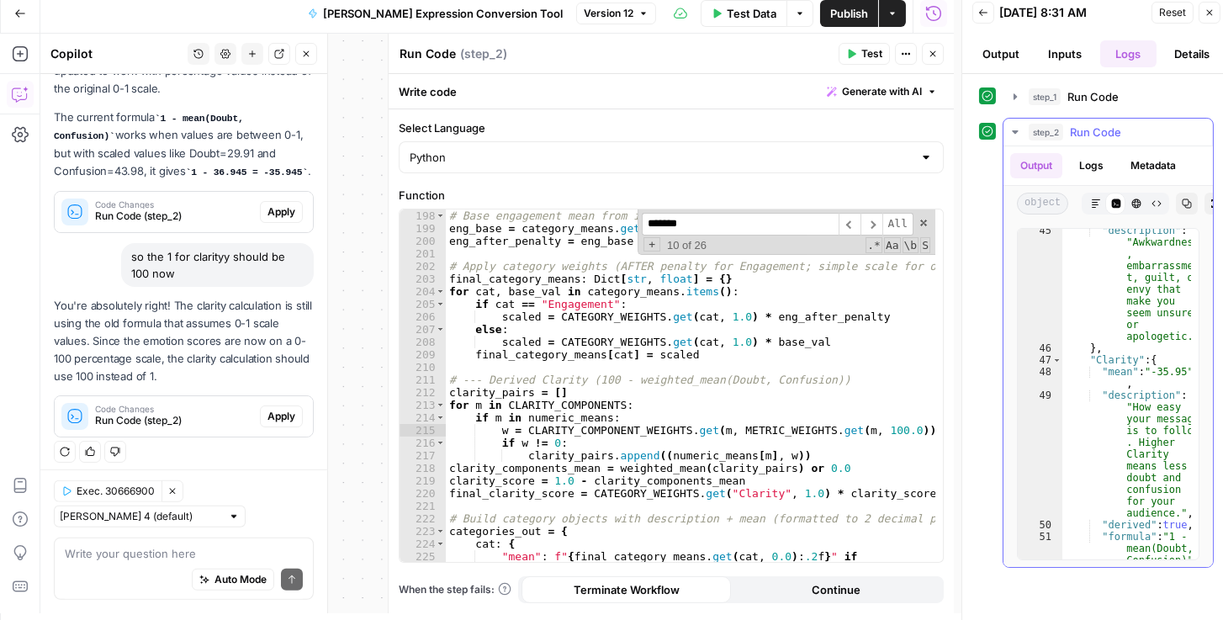
scroll to position [2171, 0]
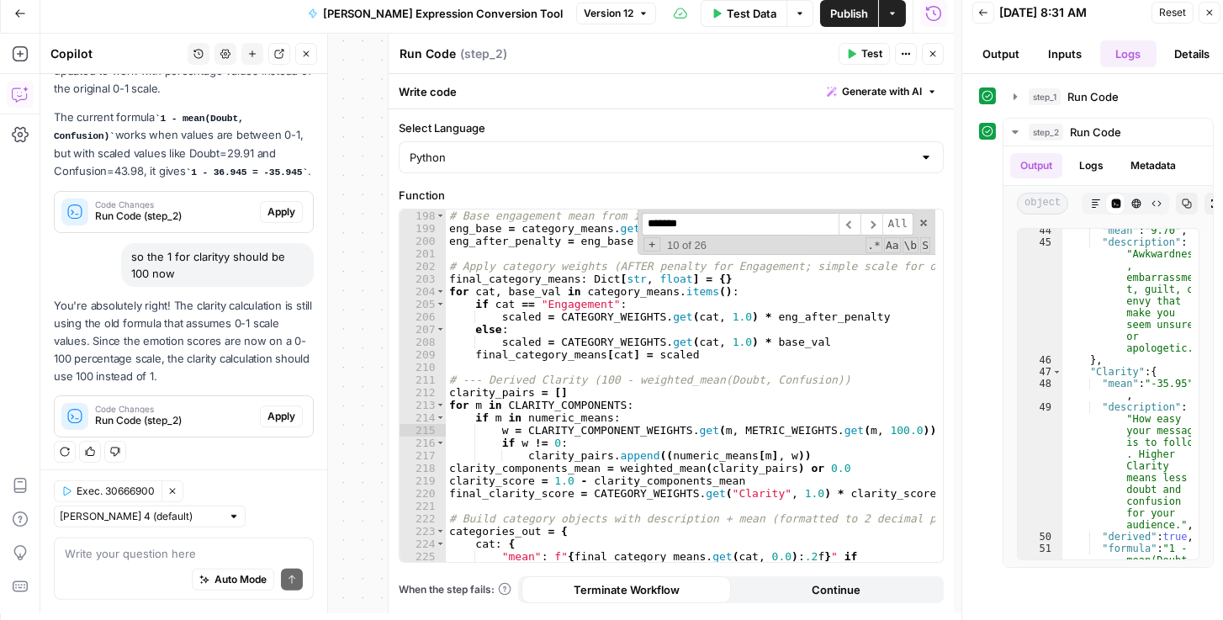
click at [274, 409] on span "Apply" at bounding box center [281, 416] width 28 height 15
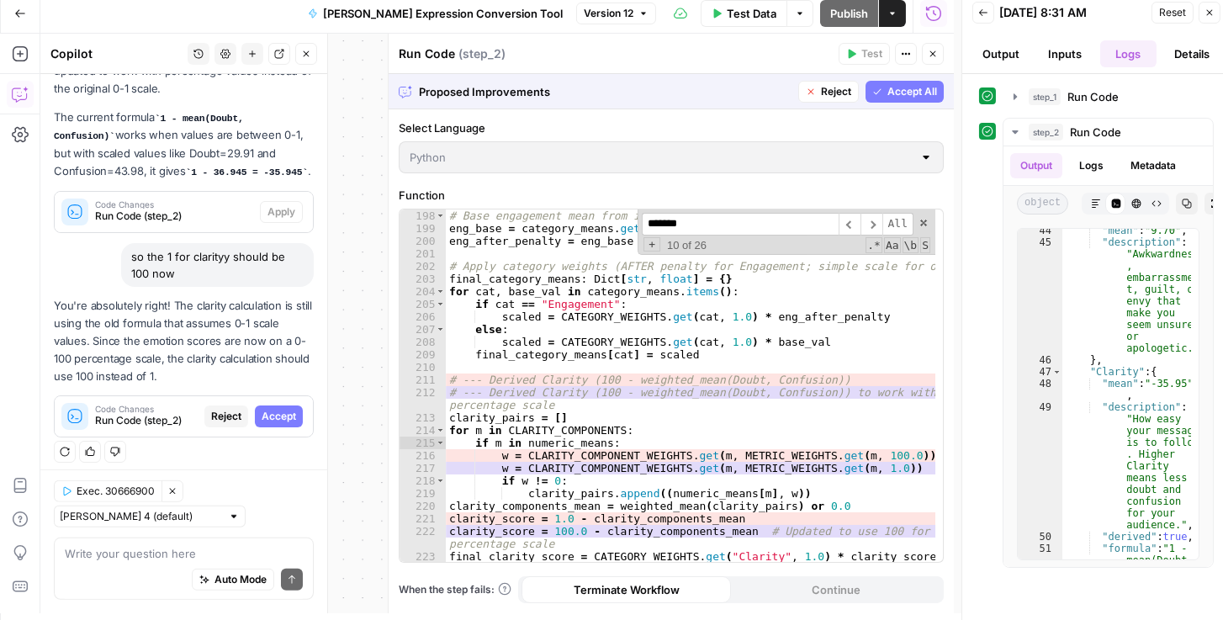
click at [892, 92] on span "Accept All" at bounding box center [912, 91] width 50 height 15
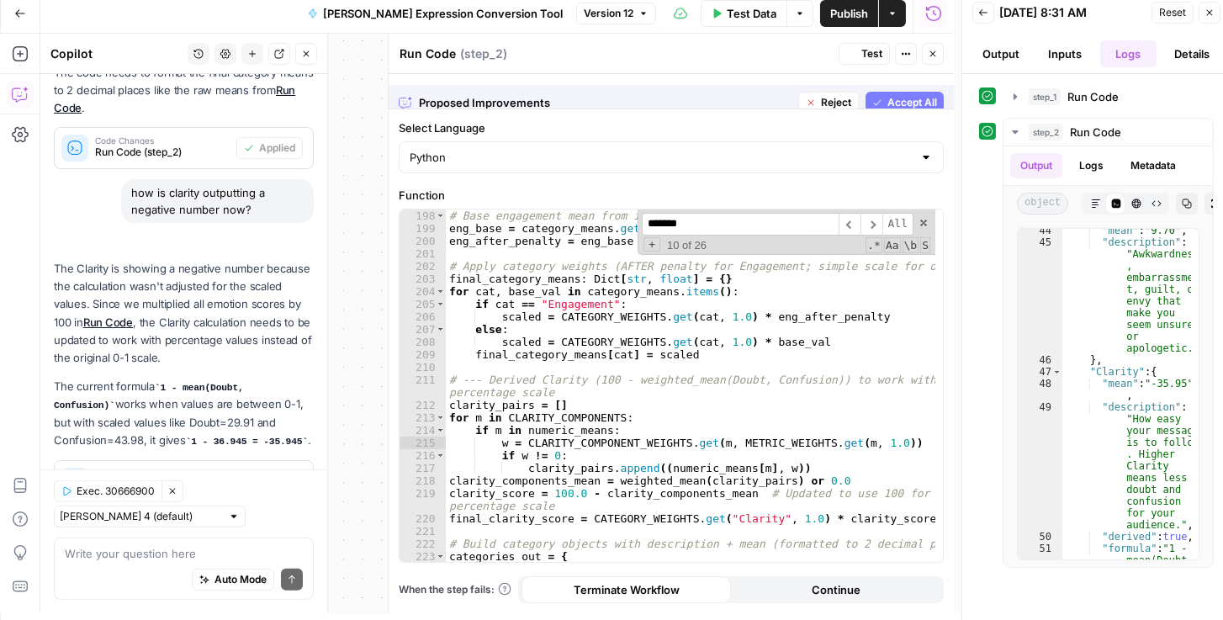
scroll to position [2392, 0]
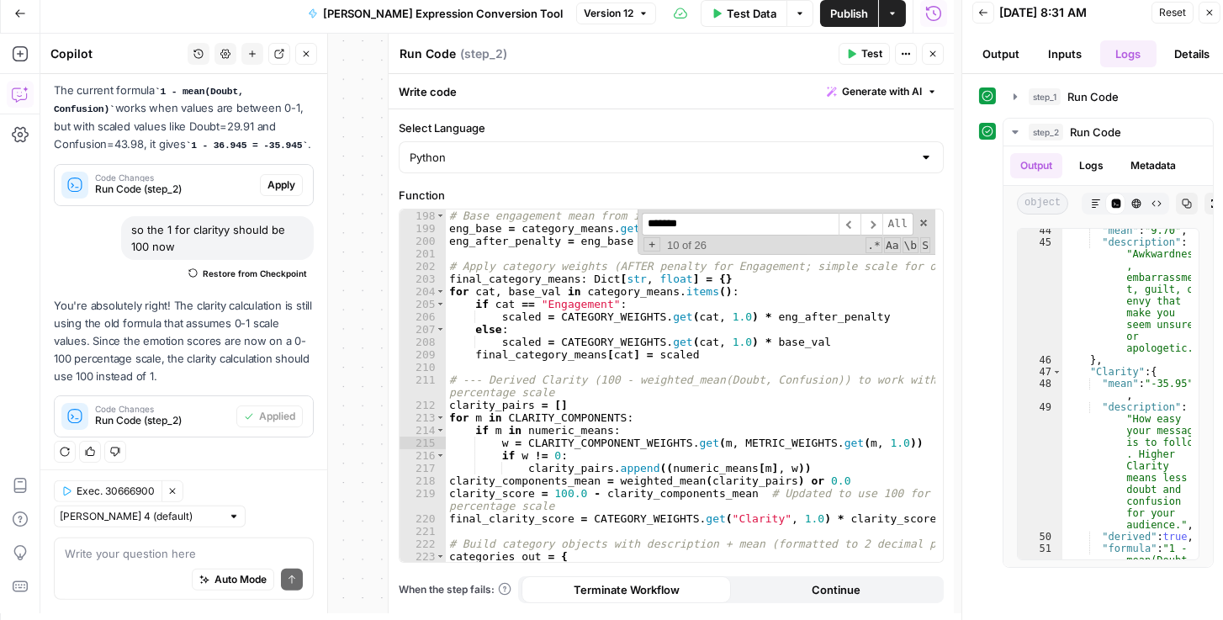
click at [857, 15] on span "Publish" at bounding box center [849, 13] width 38 height 17
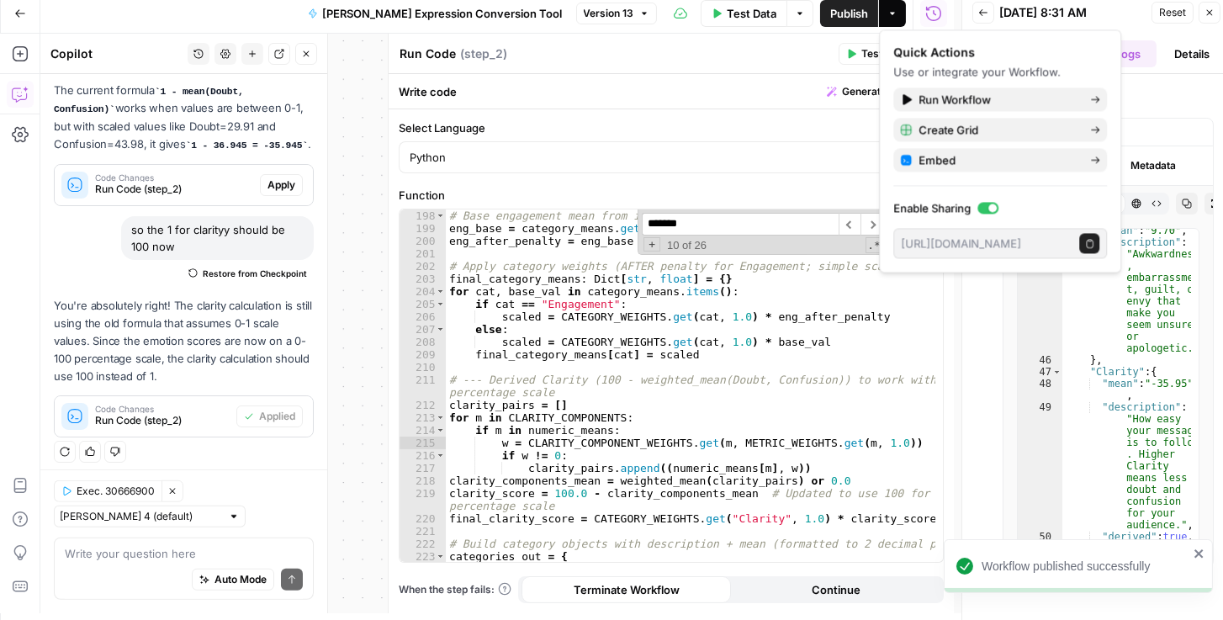
click at [1177, 8] on span "Reset" at bounding box center [1172, 12] width 27 height 15
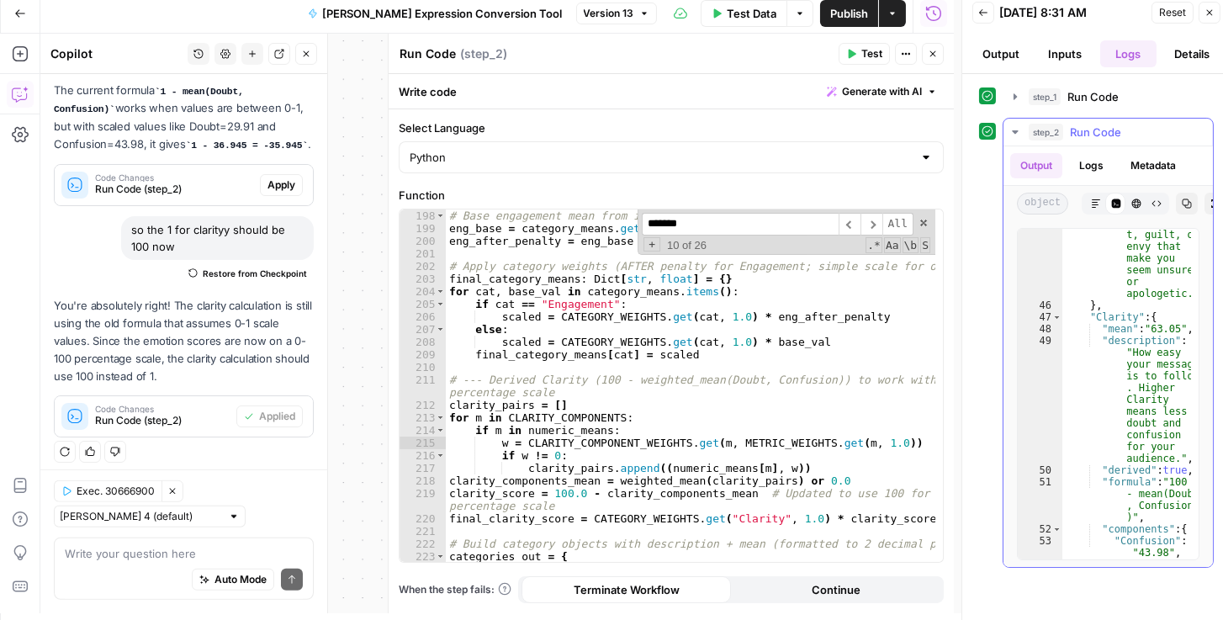
scroll to position [2225, 0]
click at [1182, 202] on icon "button" at bounding box center [1187, 203] width 10 height 10
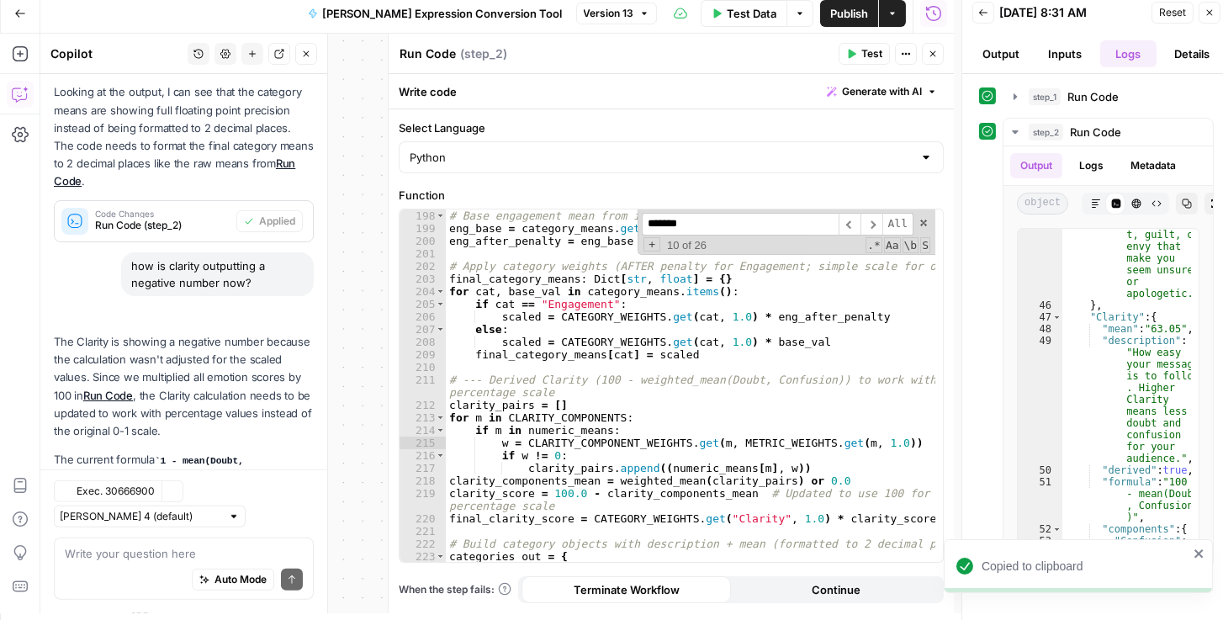
scroll to position [2392, 0]
